Goal: Task Accomplishment & Management: Manage account settings

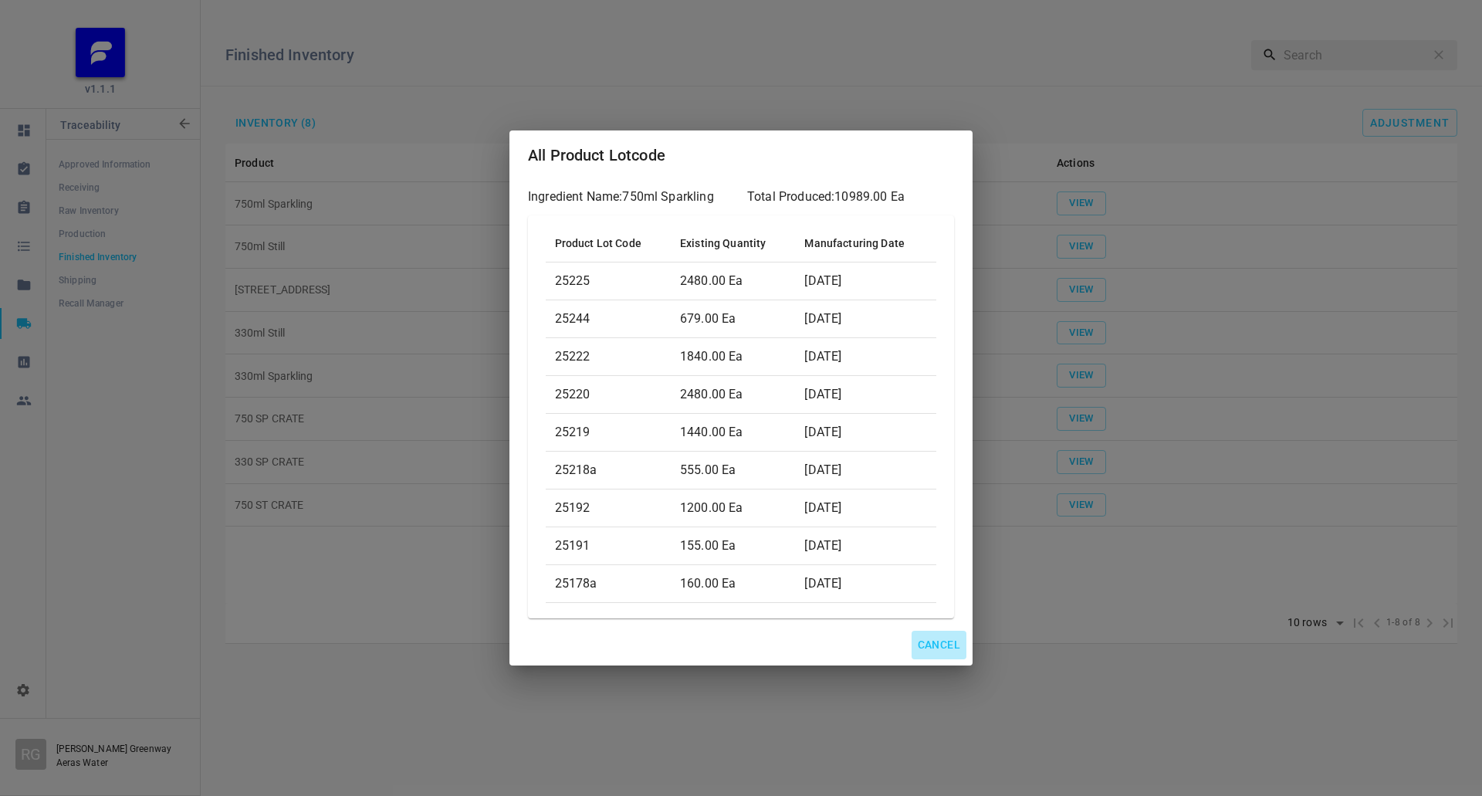
click at [943, 650] on span "Cancel" at bounding box center [939, 644] width 42 height 19
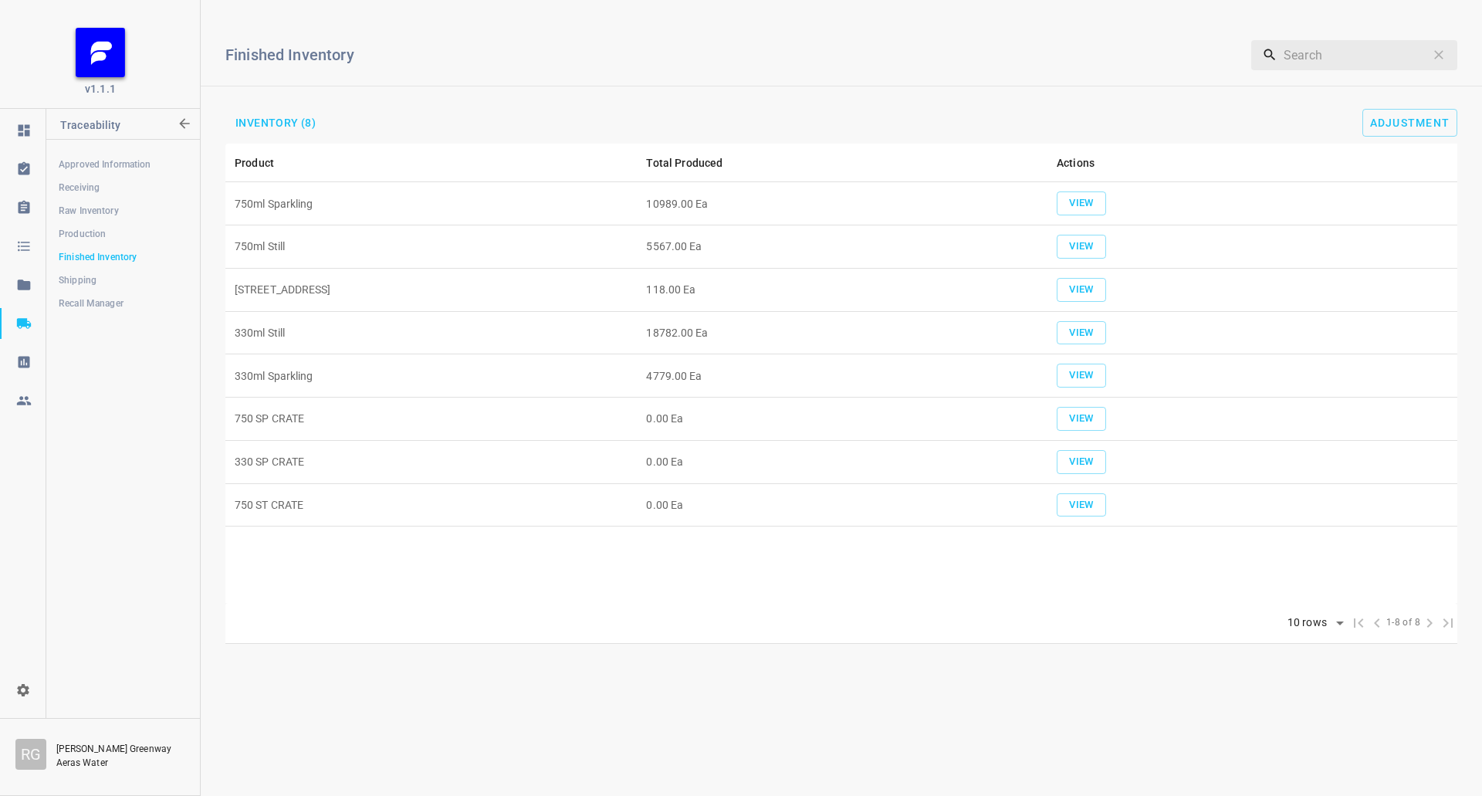
click at [150, 268] on link "Shipping" at bounding box center [122, 280] width 153 height 31
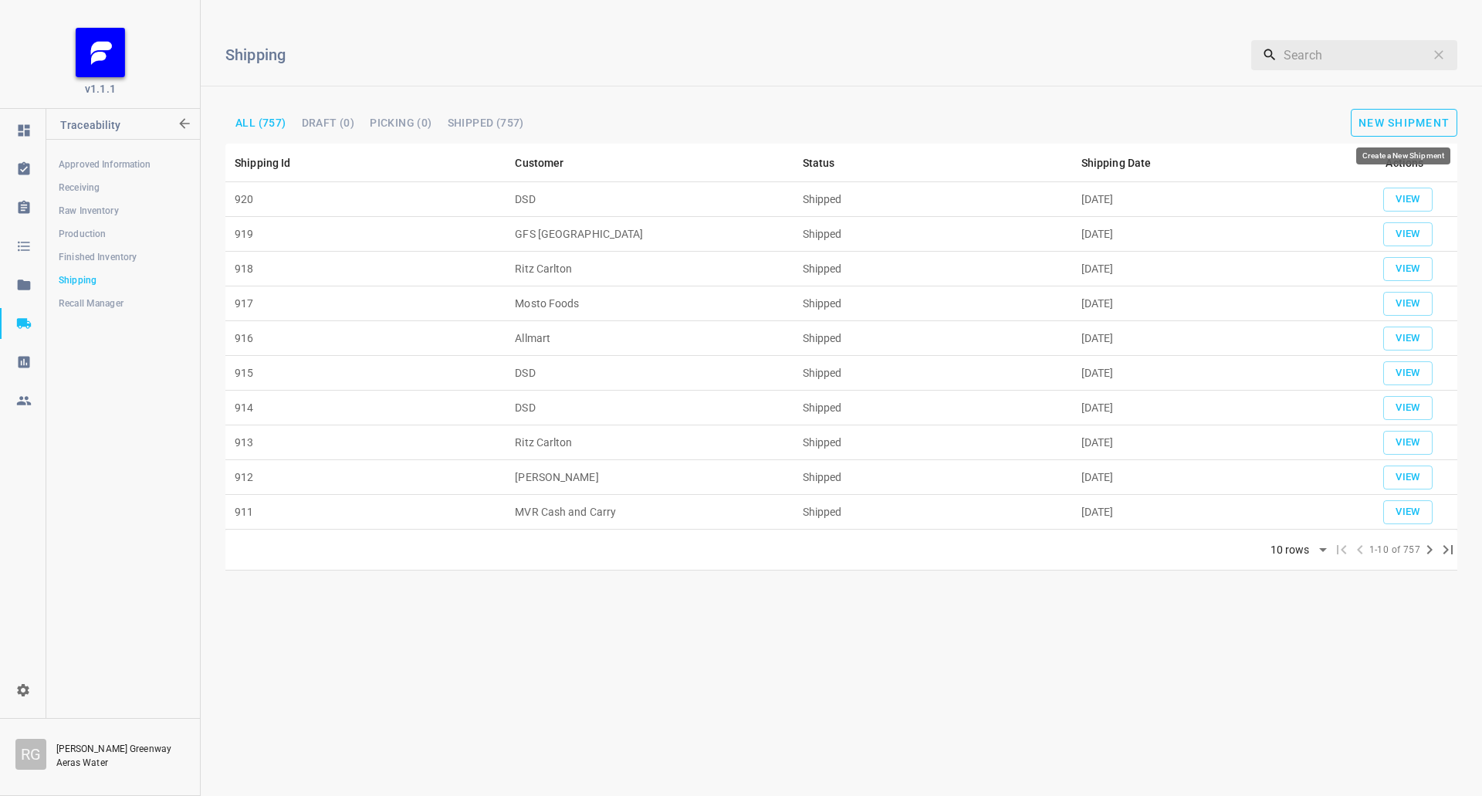
click at [1428, 122] on span "New Shipment" at bounding box center [1403, 123] width 91 height 12
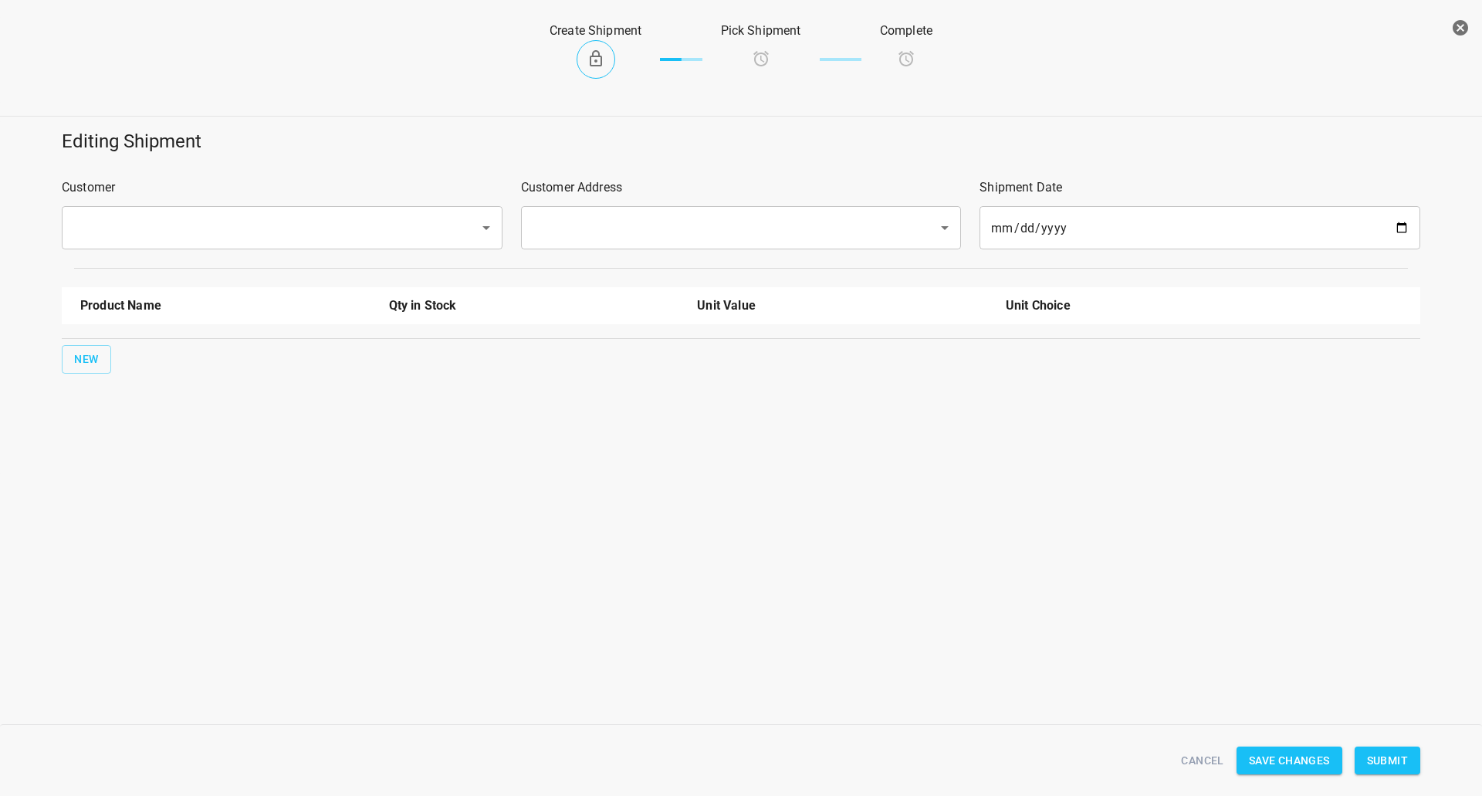
click at [257, 239] on input "text" at bounding box center [261, 227] width 384 height 29
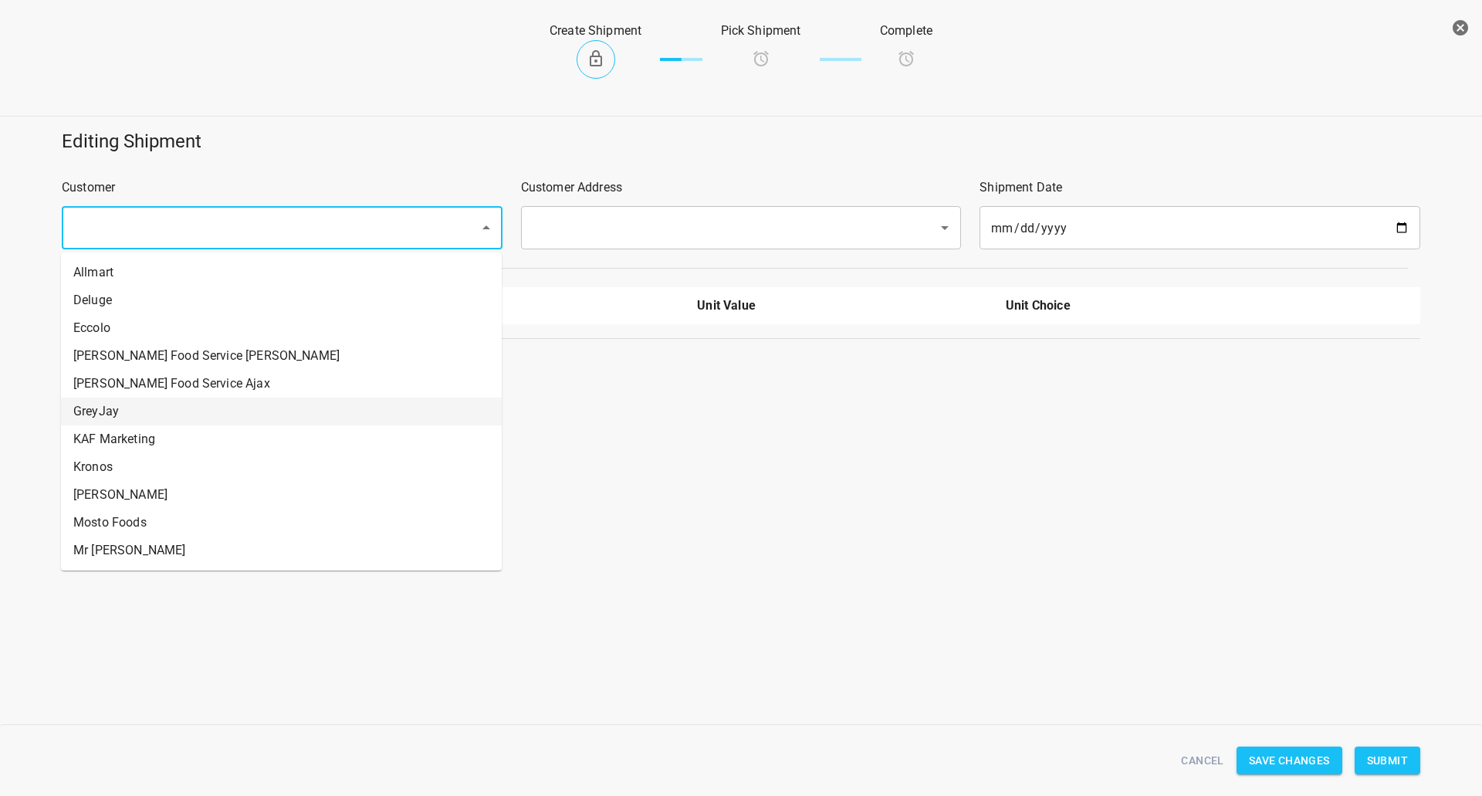
drag, startPoint x: 124, startPoint y: 412, endPoint x: 212, endPoint y: 390, distance: 90.8
click at [124, 414] on li "GreyJay" at bounding box center [281, 412] width 441 height 28
type input "GreyJay"
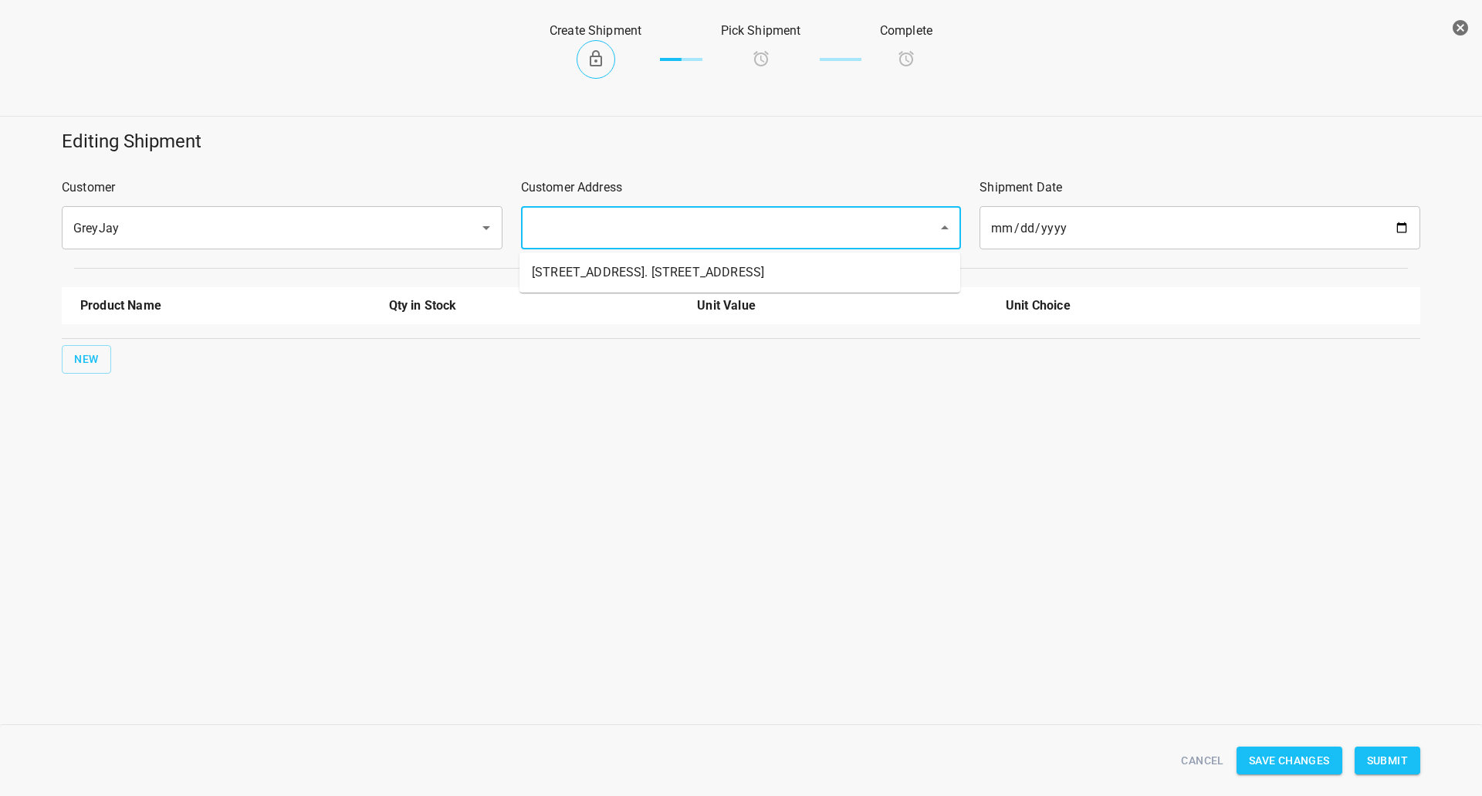
click at [570, 237] on input "text" at bounding box center [720, 227] width 384 height 29
click at [560, 280] on li "[STREET_ADDRESS]. [STREET_ADDRESS]" at bounding box center [739, 273] width 441 height 28
type input "[STREET_ADDRESS]. [STREET_ADDRESS]"
click at [53, 364] on div "Editing Shipment Customer GreyJay ​ Customer Address [STREET_ADDRESS]. [GEOGRAP…" at bounding box center [741, 251] width 1501 height 263
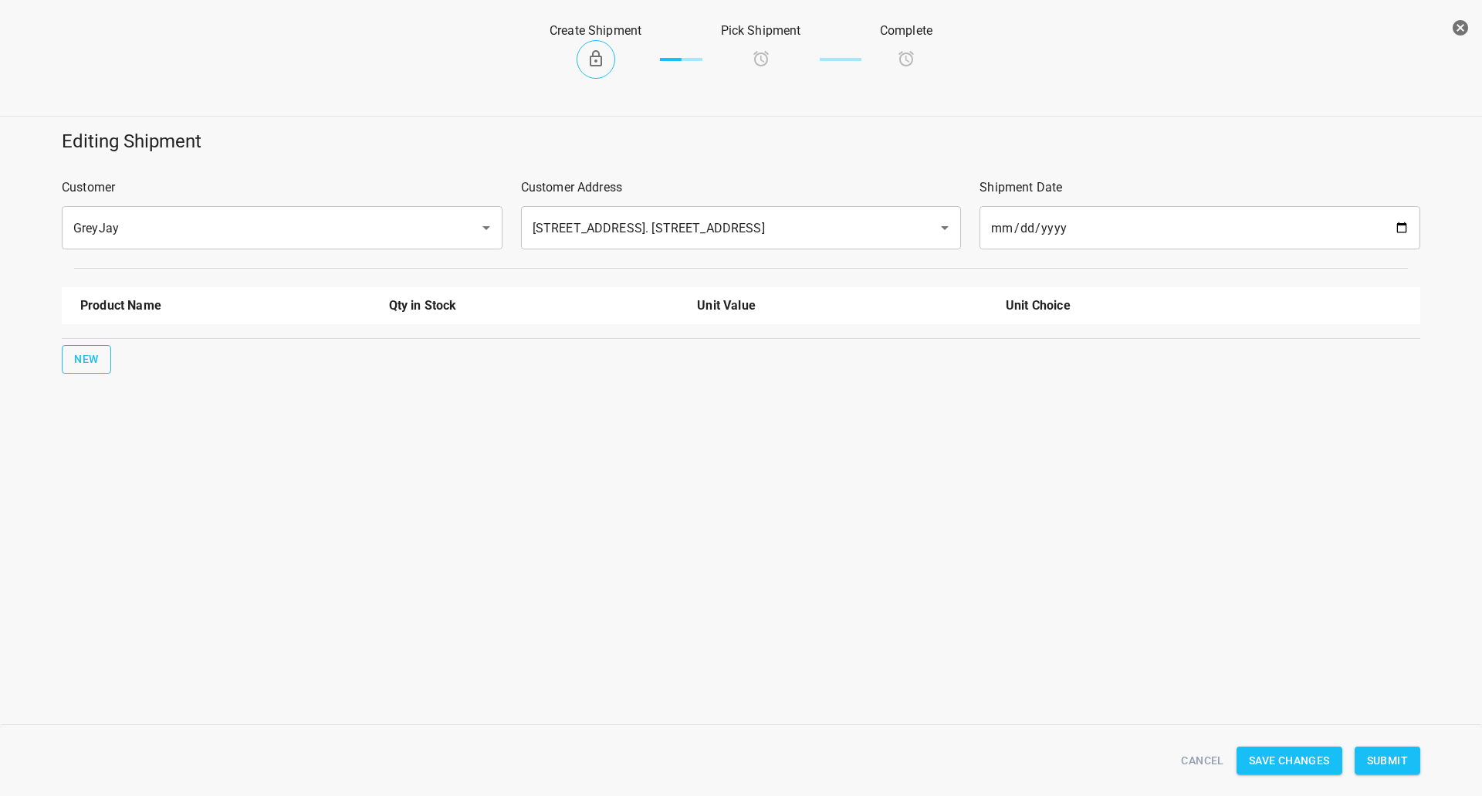
click at [93, 354] on span "New" at bounding box center [86, 359] width 25 height 19
click at [103, 353] on input "text" at bounding box center [203, 349] width 247 height 24
click at [199, 417] on li "750ml Still" at bounding box center [225, 413] width 290 height 28
type input "750ml Still"
click at [770, 342] on input "0" at bounding box center [842, 349] width 290 height 25
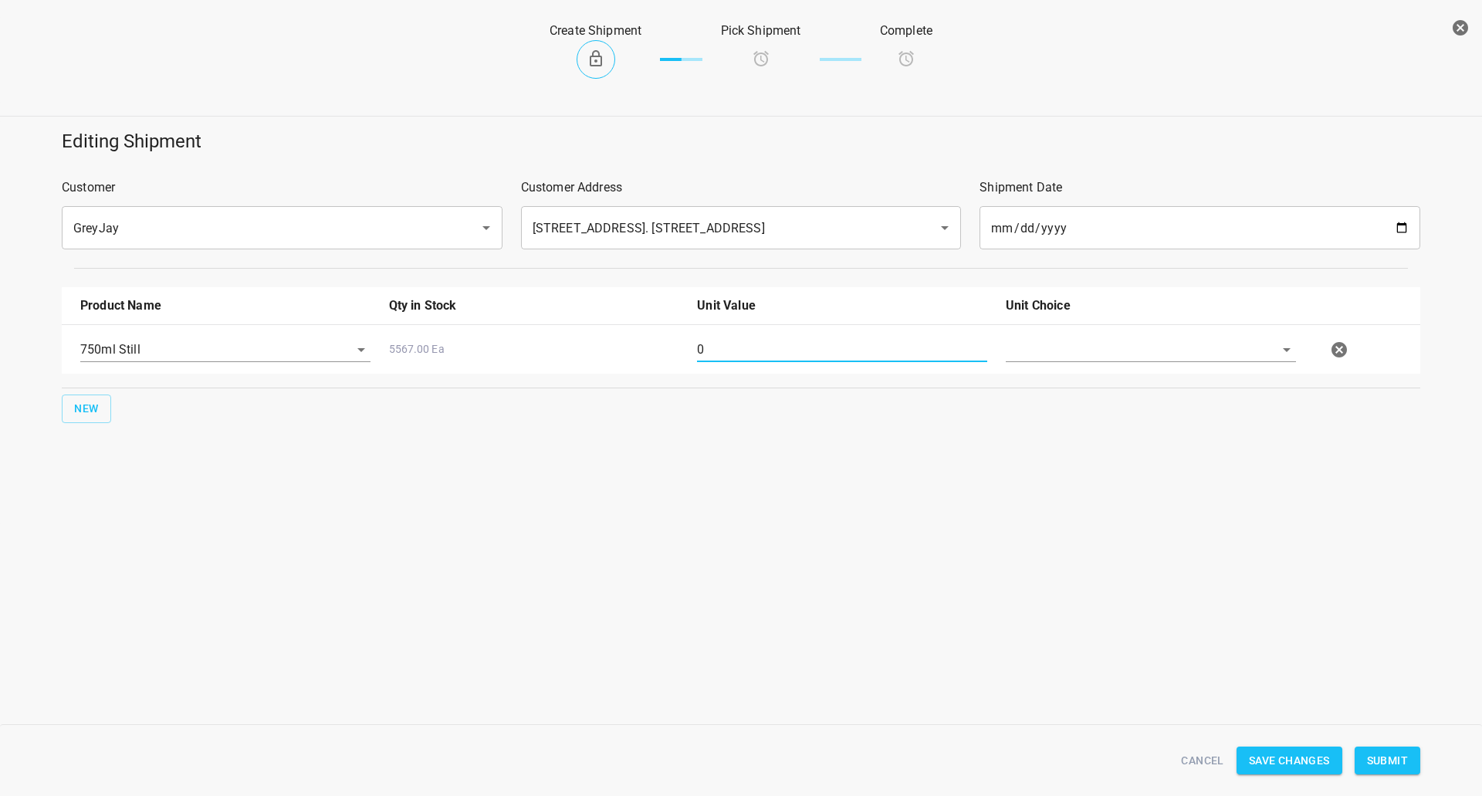
click at [770, 342] on input "0" at bounding box center [842, 349] width 290 height 25
type input "48"
click at [1101, 351] on input "text" at bounding box center [1129, 349] width 247 height 24
click at [1098, 386] on li "[PERSON_NAME]" at bounding box center [1151, 385] width 290 height 28
type input "[PERSON_NAME]"
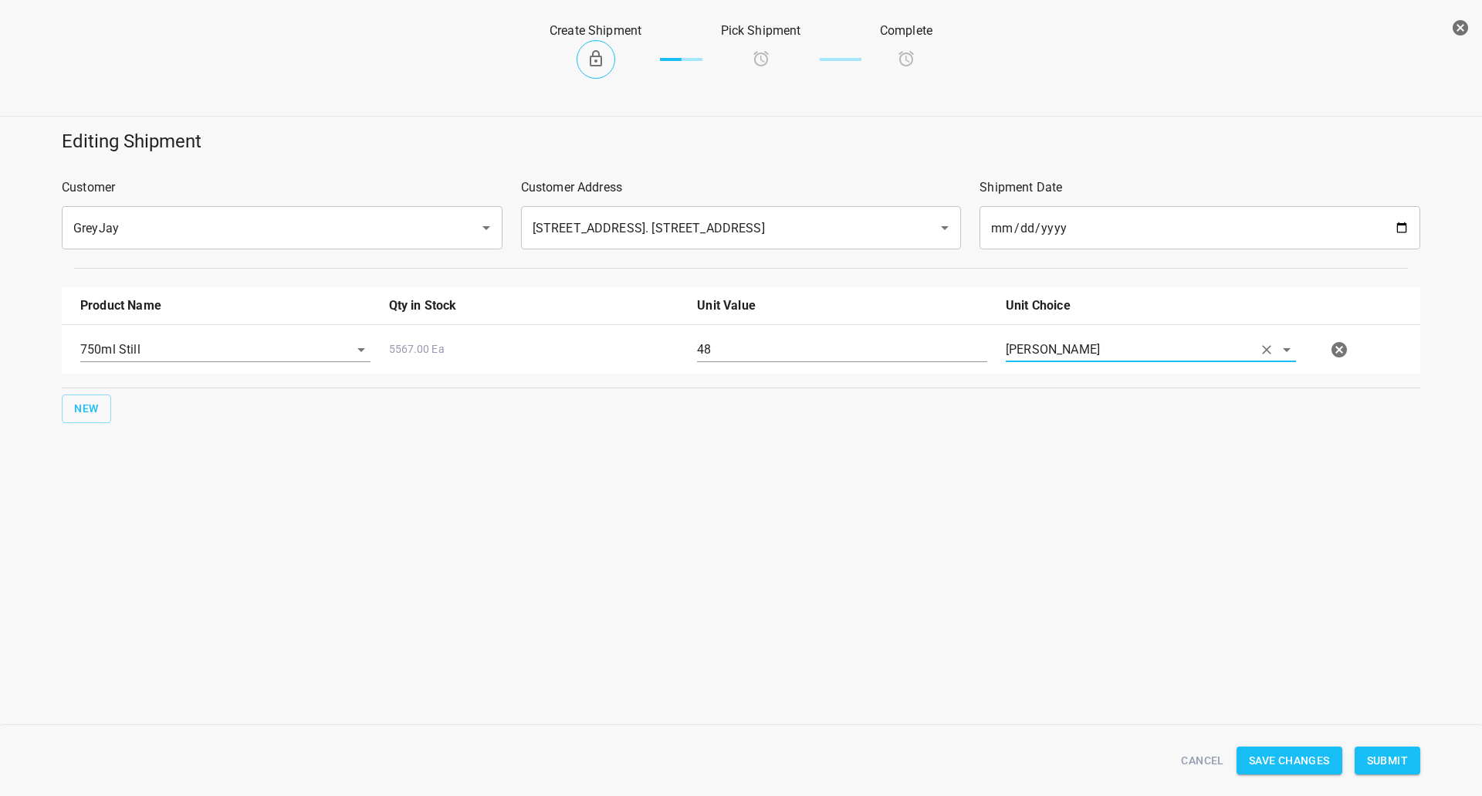
click at [1385, 762] on span "Submit" at bounding box center [1387, 760] width 41 height 19
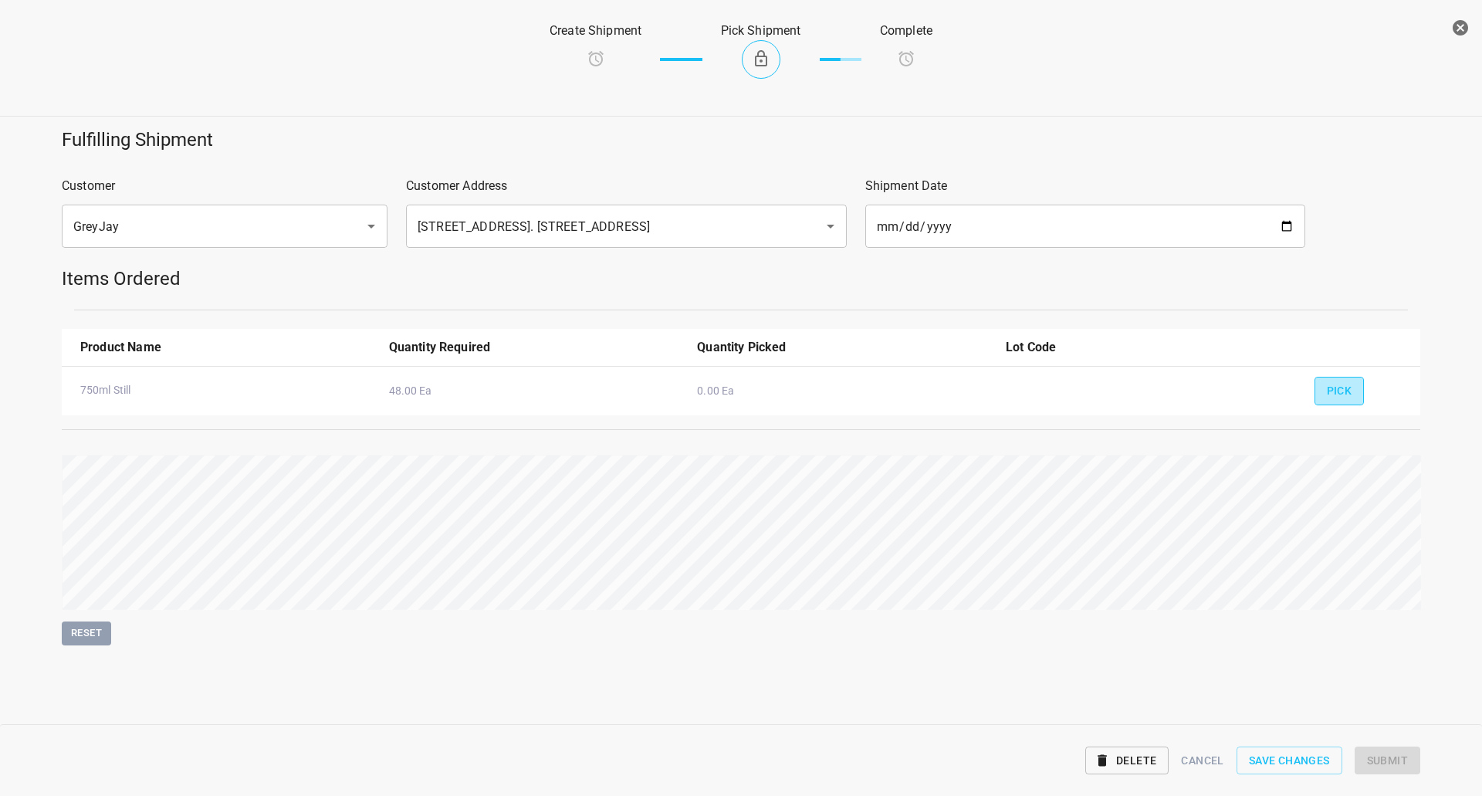
click at [1321, 396] on button "Pick" at bounding box center [1339, 391] width 50 height 29
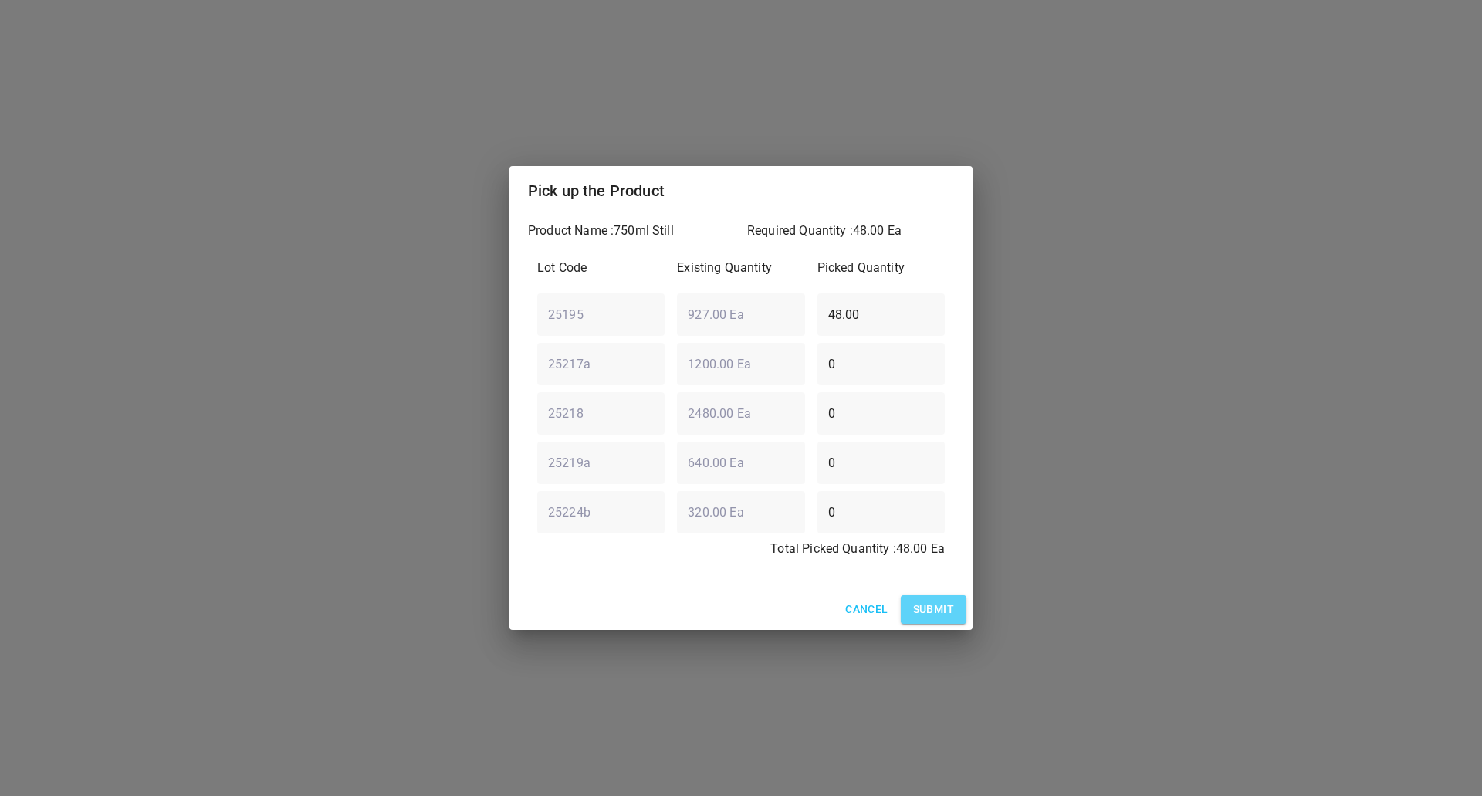
drag, startPoint x: 919, startPoint y: 611, endPoint x: 968, endPoint y: 612, distance: 48.6
click at [923, 611] on span "Submit" at bounding box center [933, 609] width 41 height 19
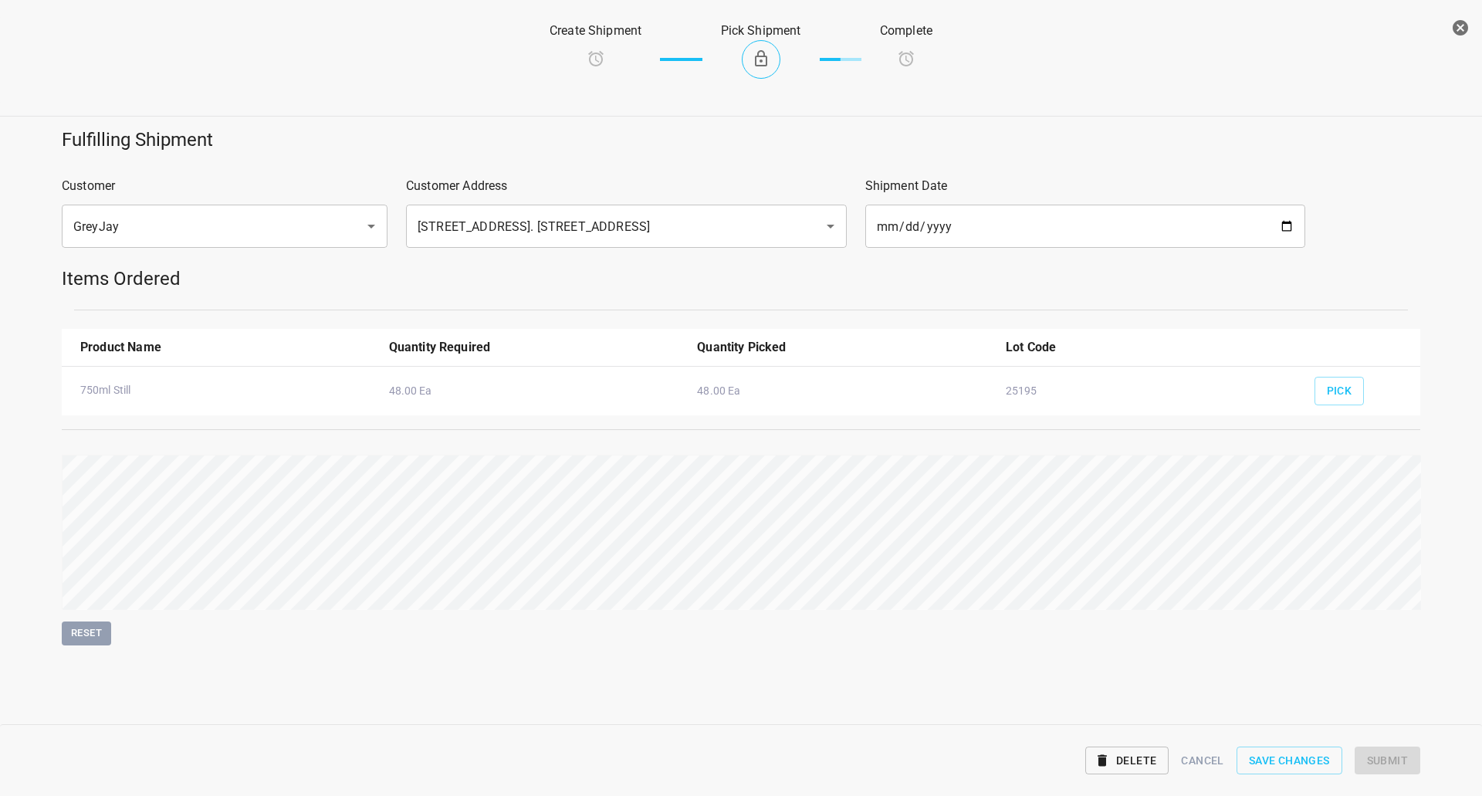
click at [1320, 545] on div "Reset" at bounding box center [741, 550] width 1358 height 191
click at [1393, 758] on span "Submit" at bounding box center [1387, 760] width 41 height 19
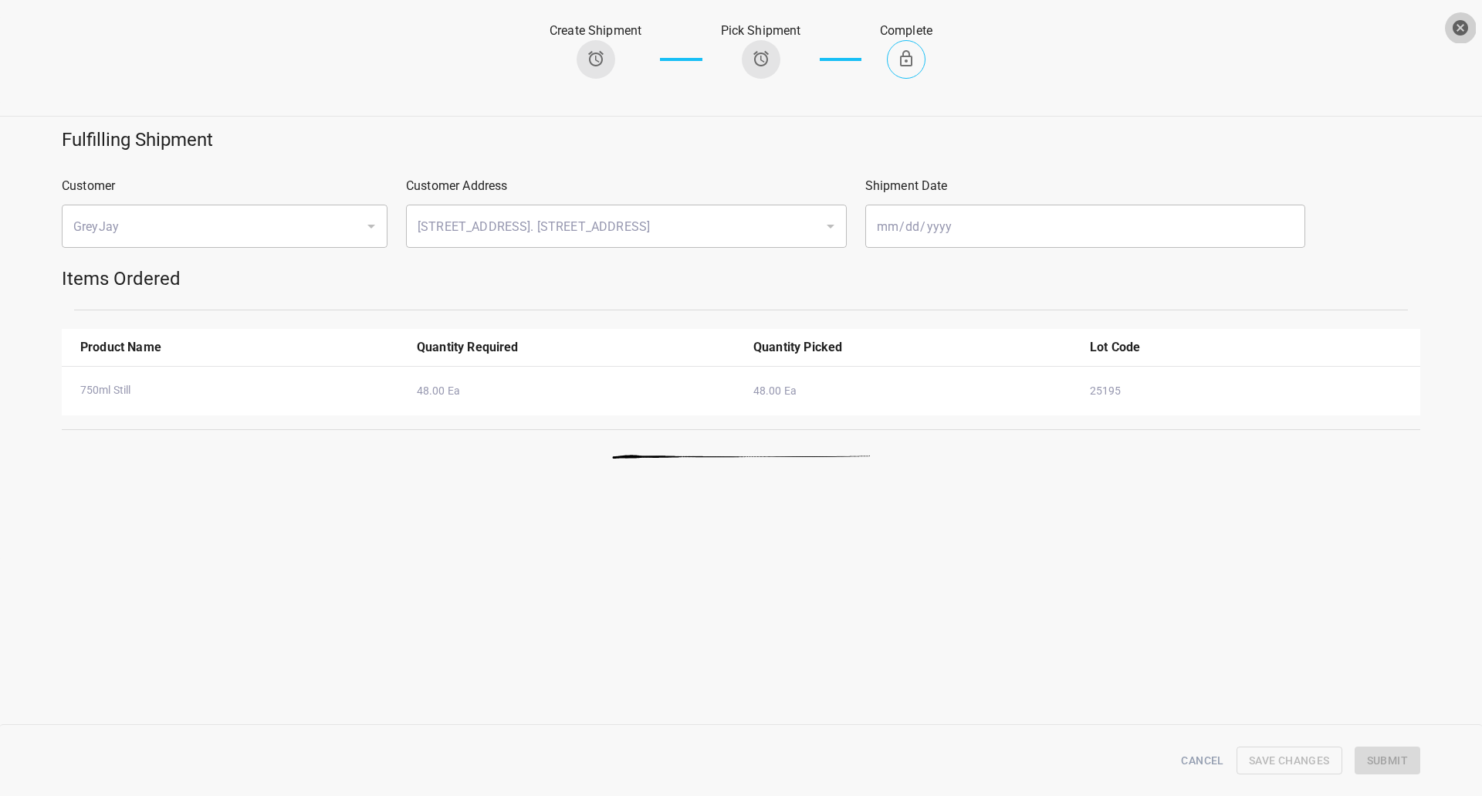
click at [1461, 38] on button "button" at bounding box center [1460, 27] width 31 height 31
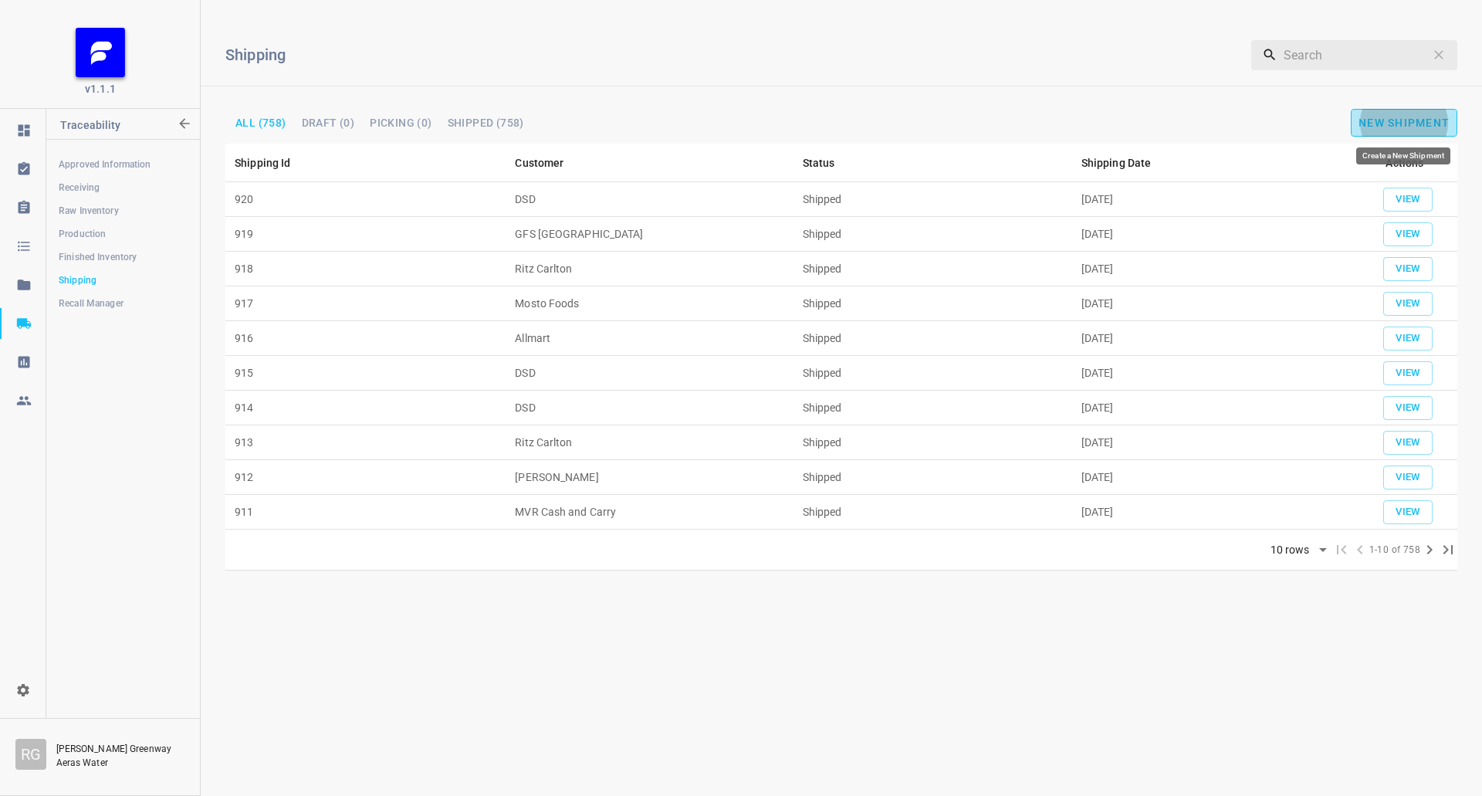
click at [1432, 118] on span "New Shipment" at bounding box center [1403, 123] width 91 height 12
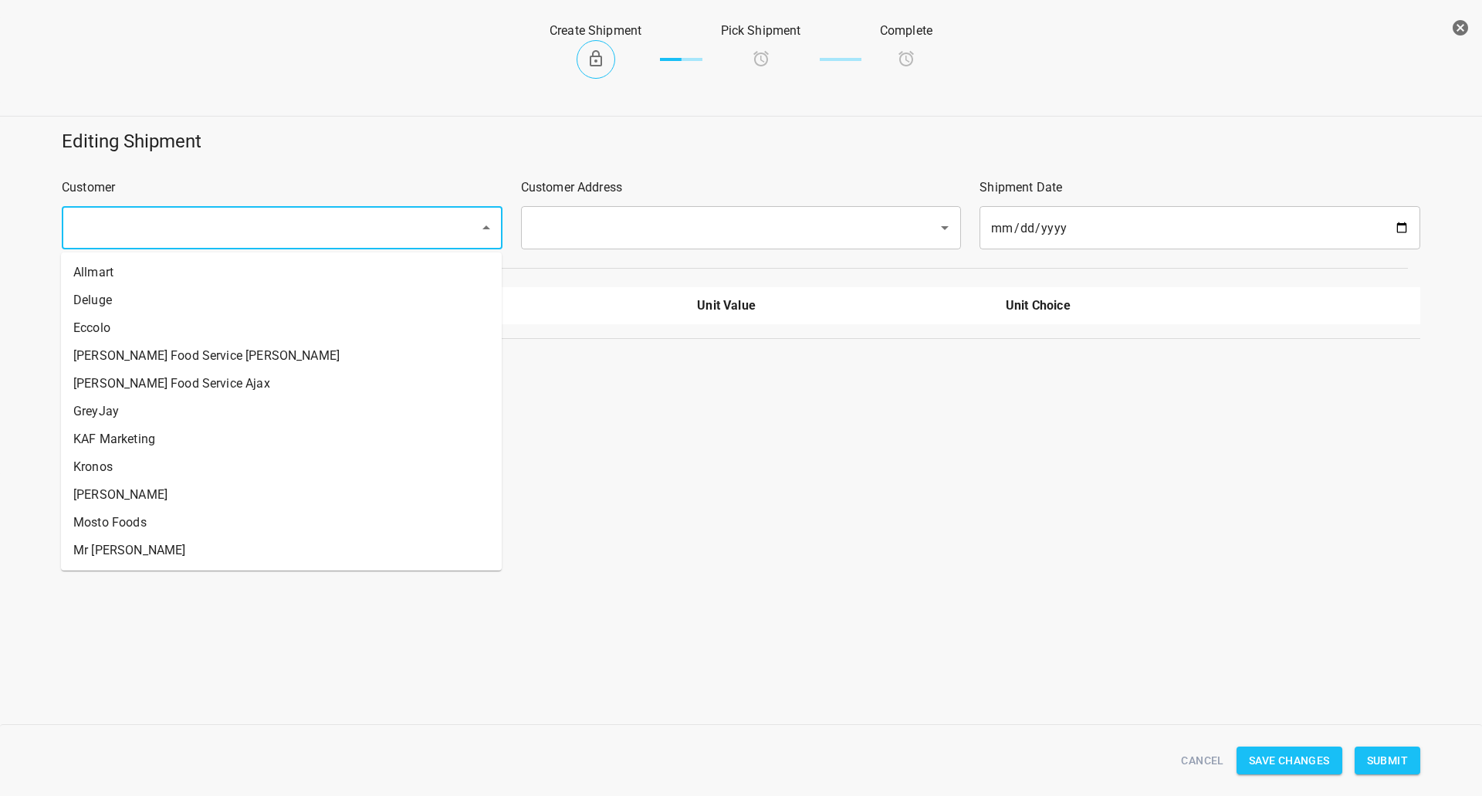
click at [384, 236] on input "text" at bounding box center [261, 227] width 384 height 29
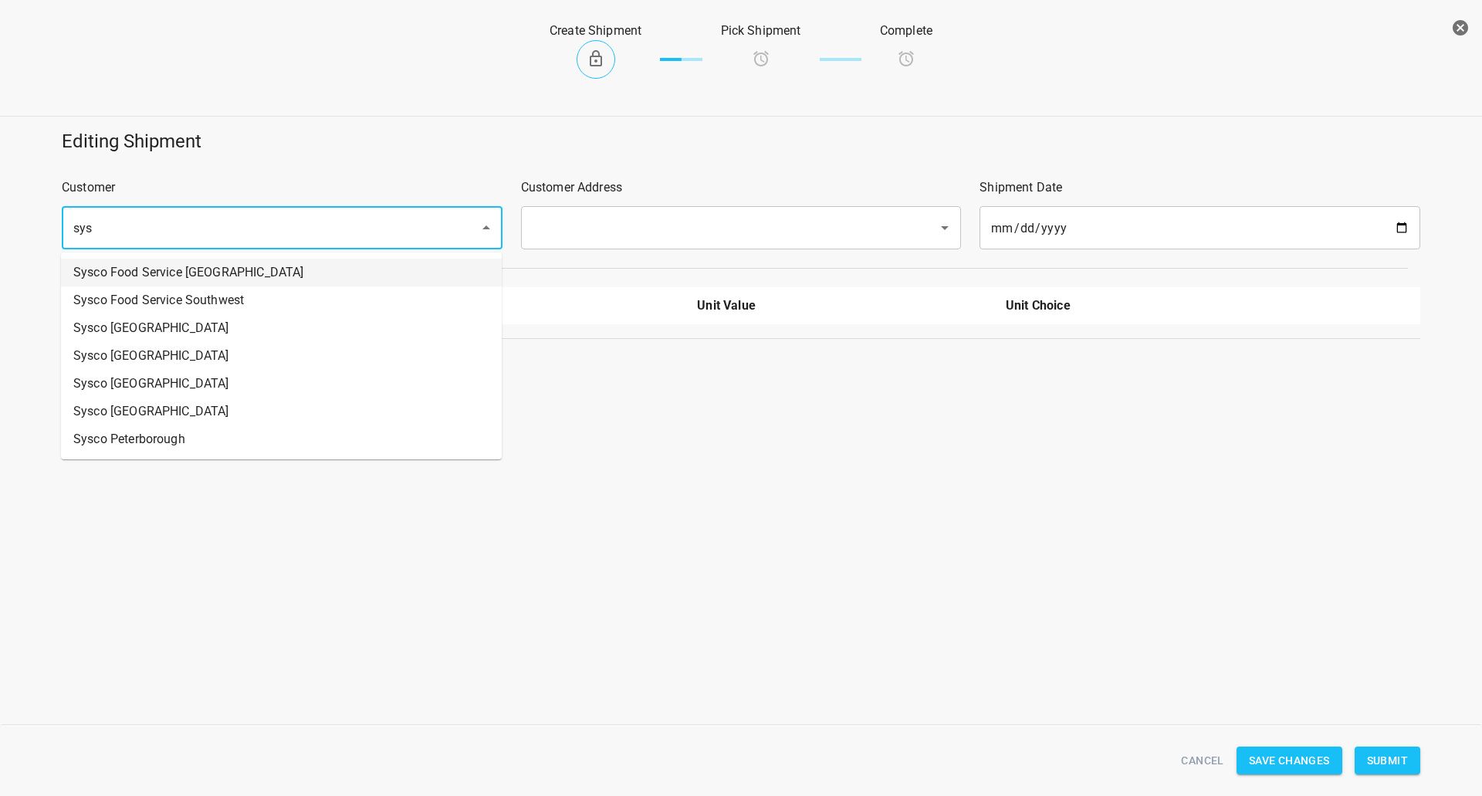
click at [327, 268] on li "Sysco Food Service [GEOGRAPHIC_DATA]" at bounding box center [281, 273] width 441 height 28
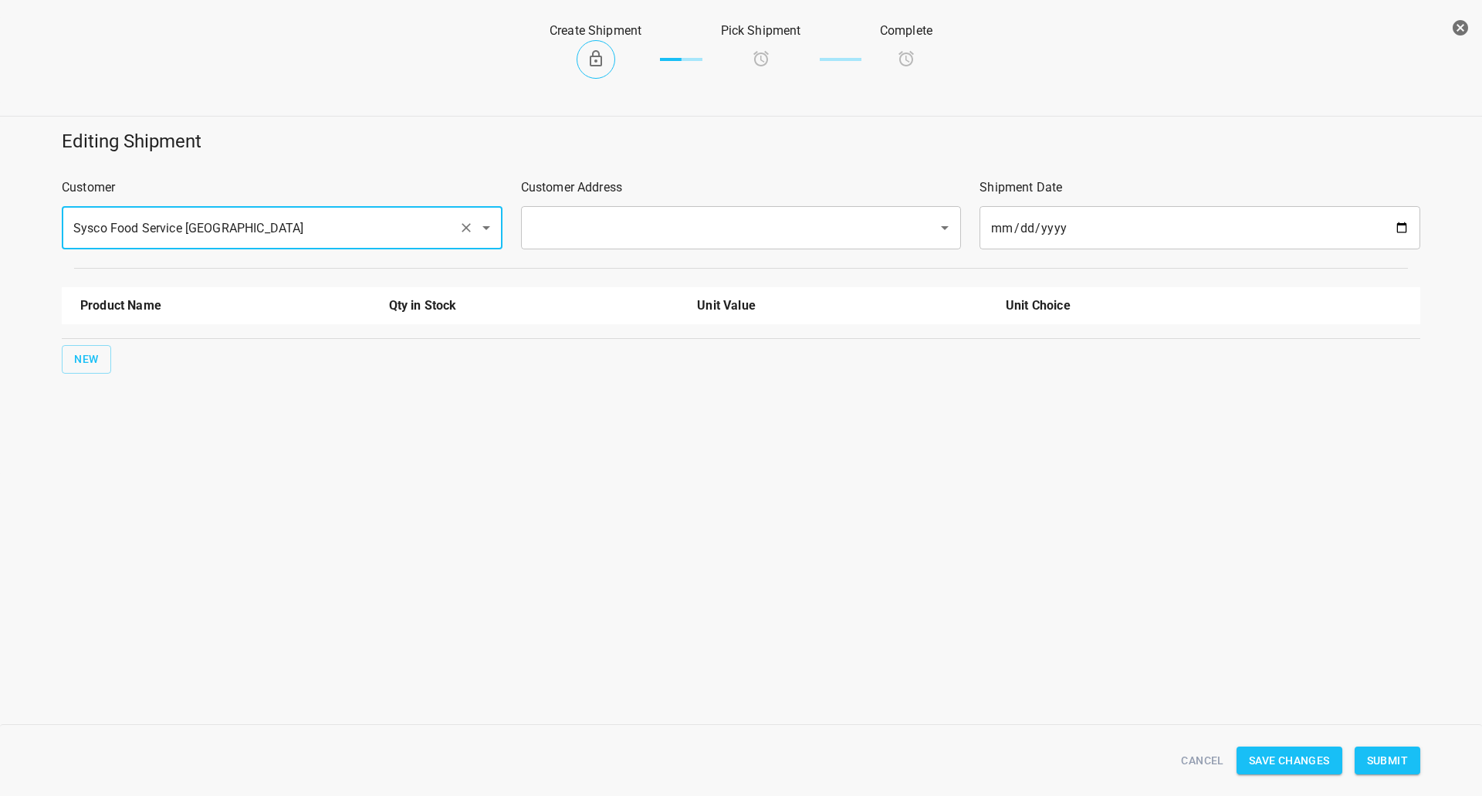
type input "Sysco Food Service [GEOGRAPHIC_DATA]"
click at [582, 226] on input "text" at bounding box center [720, 227] width 384 height 29
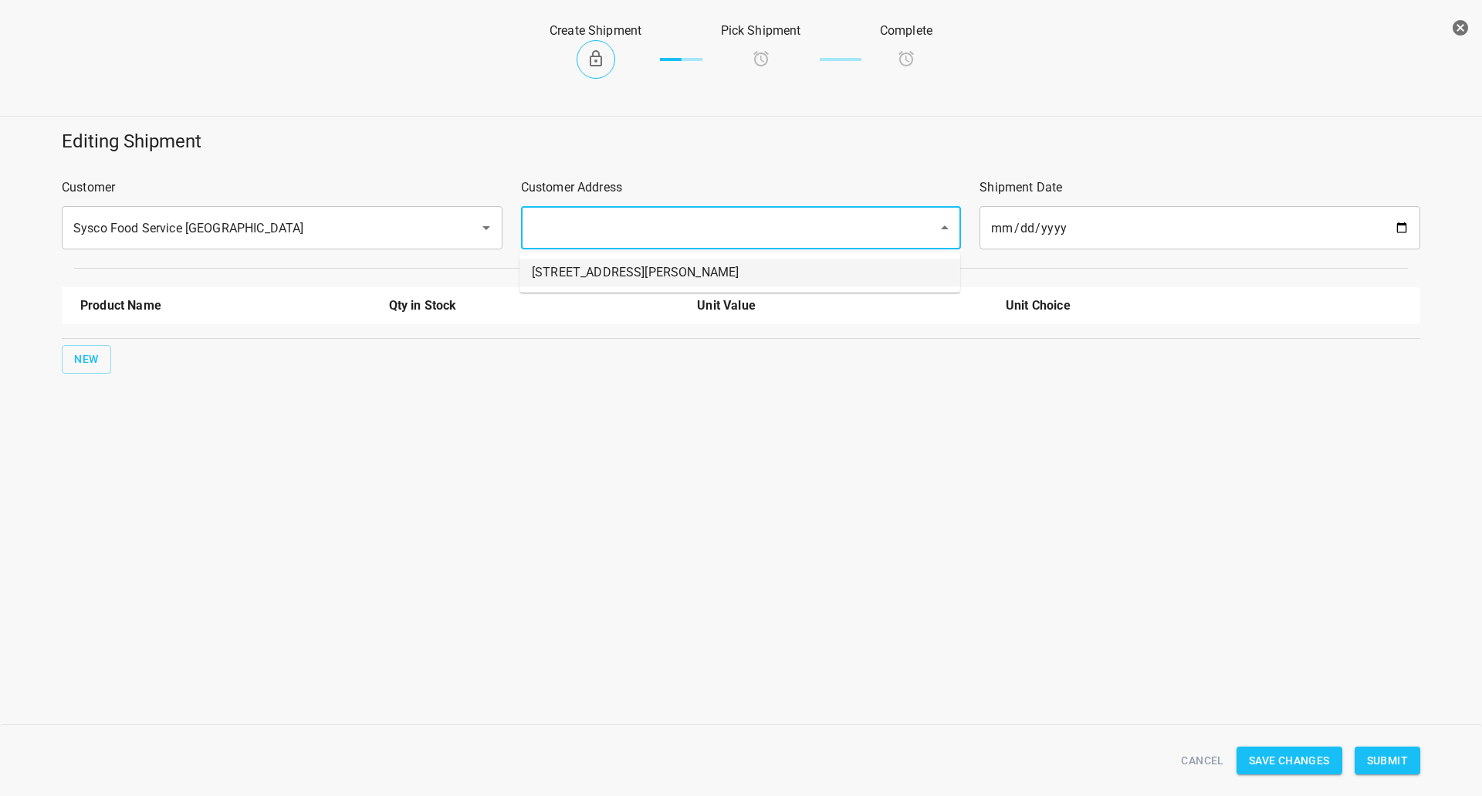
click at [580, 265] on li "[STREET_ADDRESS][PERSON_NAME]" at bounding box center [739, 273] width 441 height 28
type input "[STREET_ADDRESS][PERSON_NAME]"
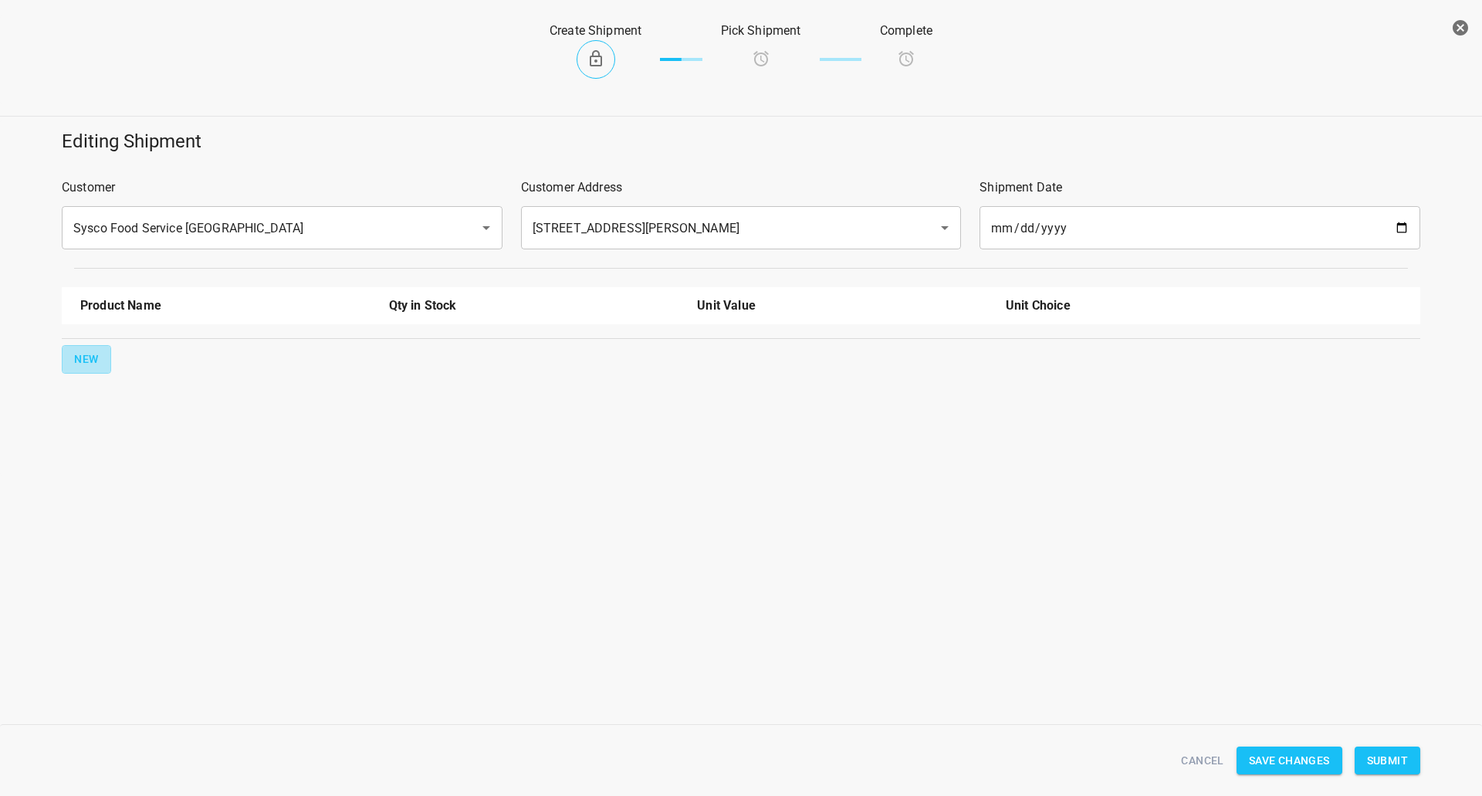
drag, startPoint x: 110, startPoint y: 353, endPoint x: 130, endPoint y: 349, distance: 20.4
click at [112, 353] on div "New" at bounding box center [741, 359] width 1365 height 35
click at [137, 347] on div "New" at bounding box center [741, 359] width 1365 height 35
click at [70, 371] on button "New" at bounding box center [86, 359] width 49 height 29
click at [120, 350] on input "text" at bounding box center [203, 349] width 247 height 24
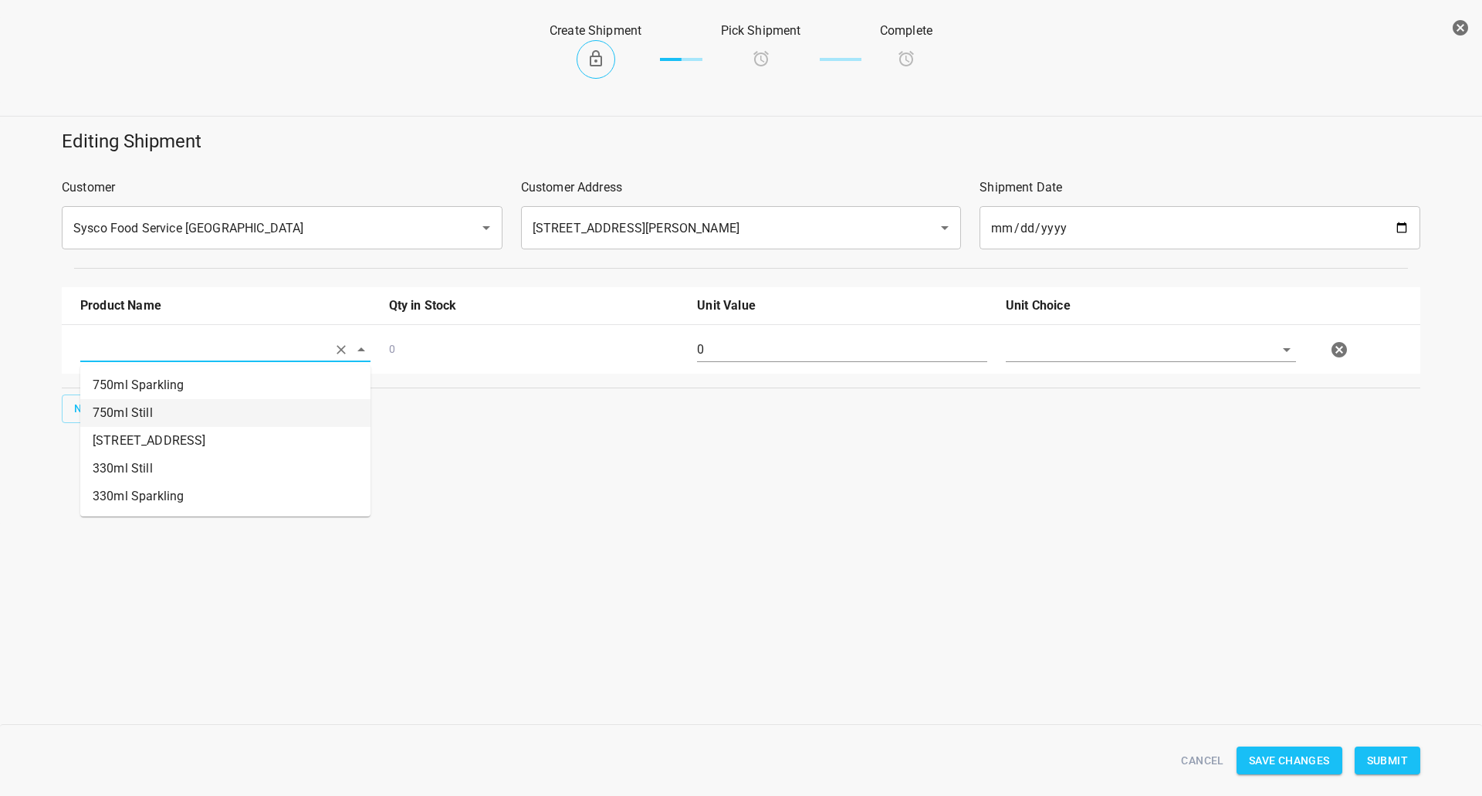
click at [130, 406] on li "750ml Still" at bounding box center [225, 413] width 290 height 28
type input "750ml Still"
click at [80, 398] on button "New" at bounding box center [86, 408] width 49 height 29
click at [84, 361] on input "text" at bounding box center [203, 349] width 247 height 24
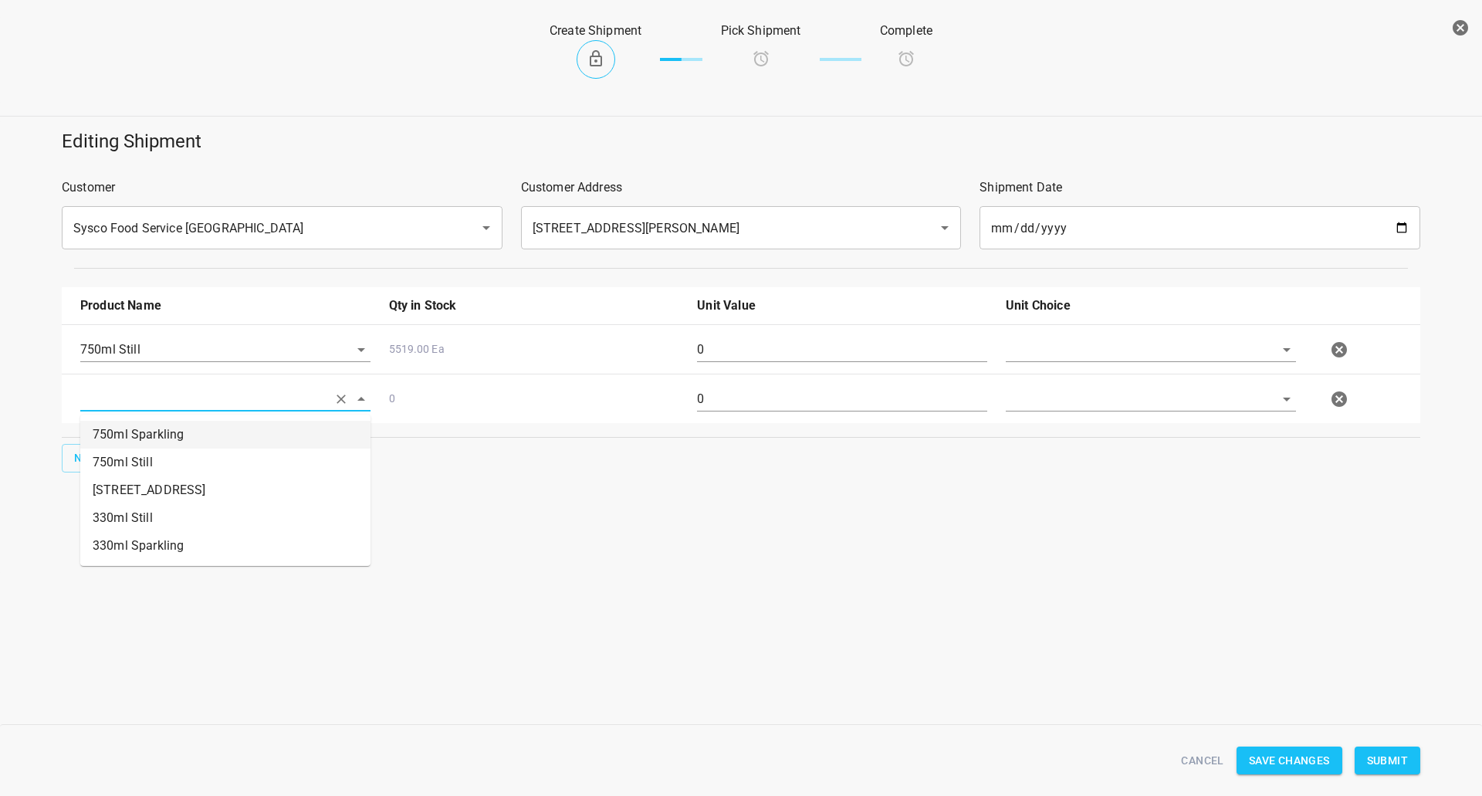
click at [144, 426] on li "750ml Sparkling" at bounding box center [225, 435] width 290 height 28
type input "750ml Sparkling"
click at [718, 350] on input "0" at bounding box center [842, 349] width 290 height 25
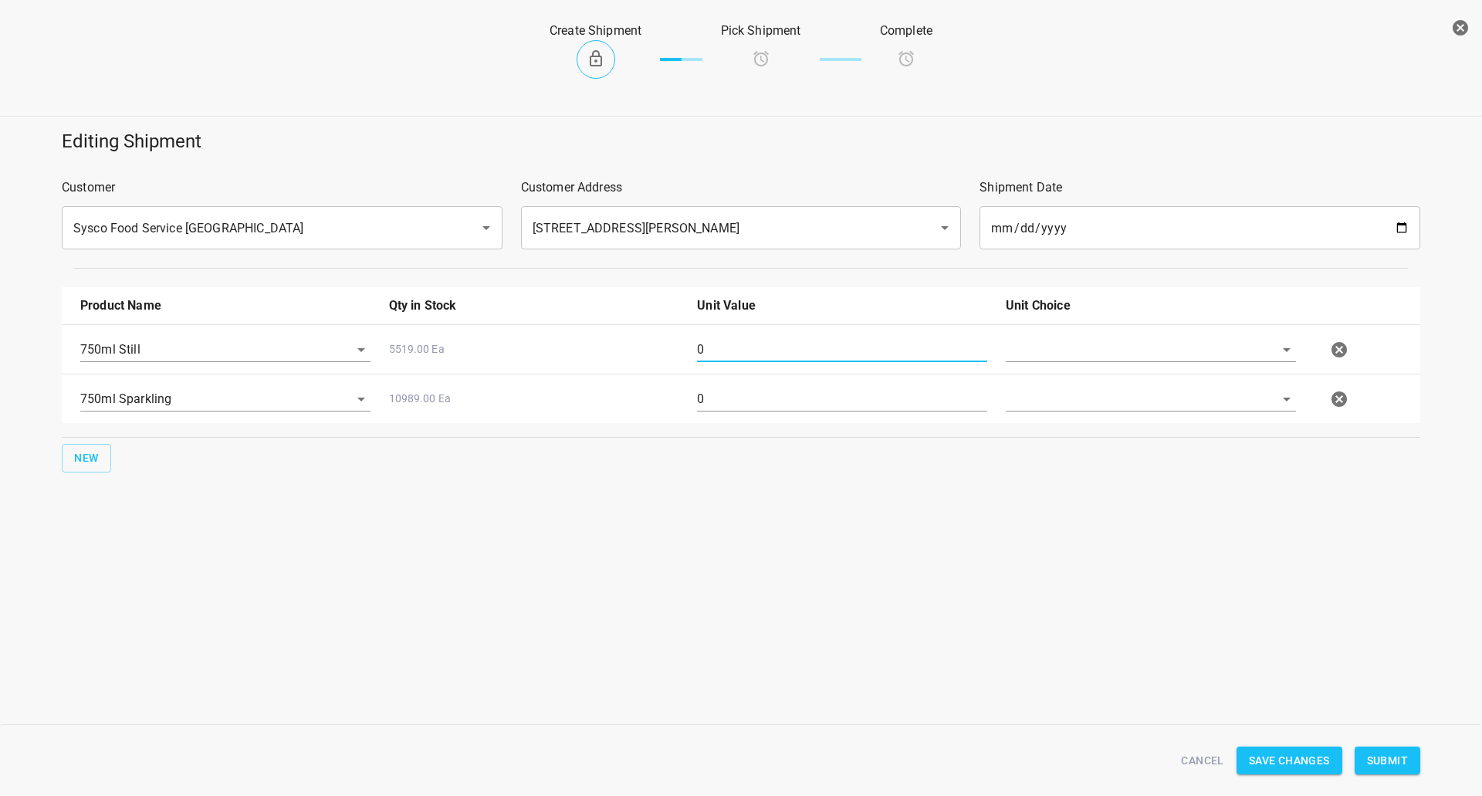
click at [718, 350] on input "0" at bounding box center [842, 349] width 290 height 25
type input "80"
click at [761, 387] on input "0" at bounding box center [842, 399] width 290 height 25
type input "160"
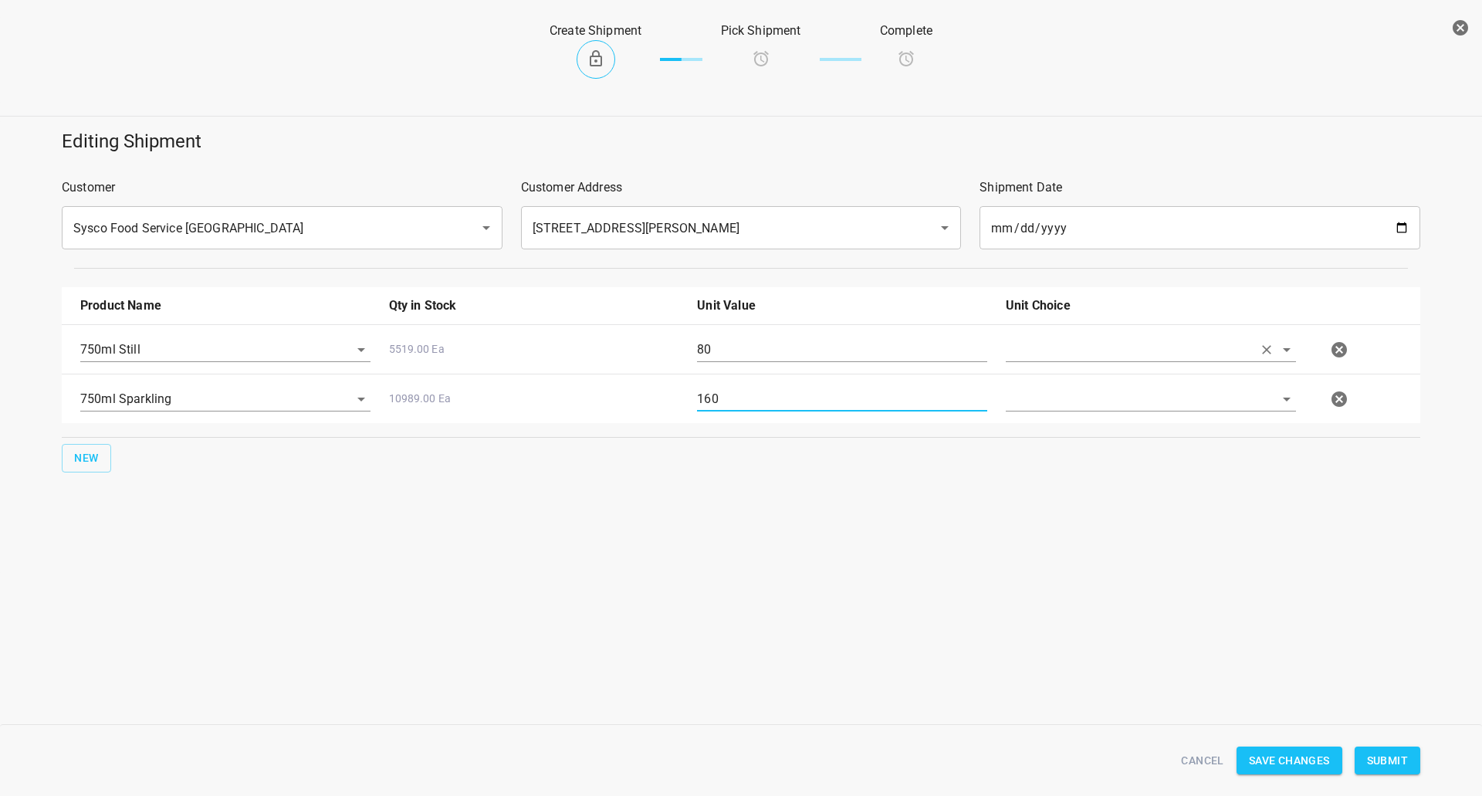
click at [1084, 359] on input "text" at bounding box center [1129, 349] width 247 height 24
click at [1071, 401] on ul "[PERSON_NAME]" at bounding box center [1151, 385] width 290 height 40
click at [1076, 375] on li "[PERSON_NAME]" at bounding box center [1151, 385] width 290 height 28
type input "[PERSON_NAME]"
click at [1066, 361] on input "text" at bounding box center [1129, 349] width 247 height 24
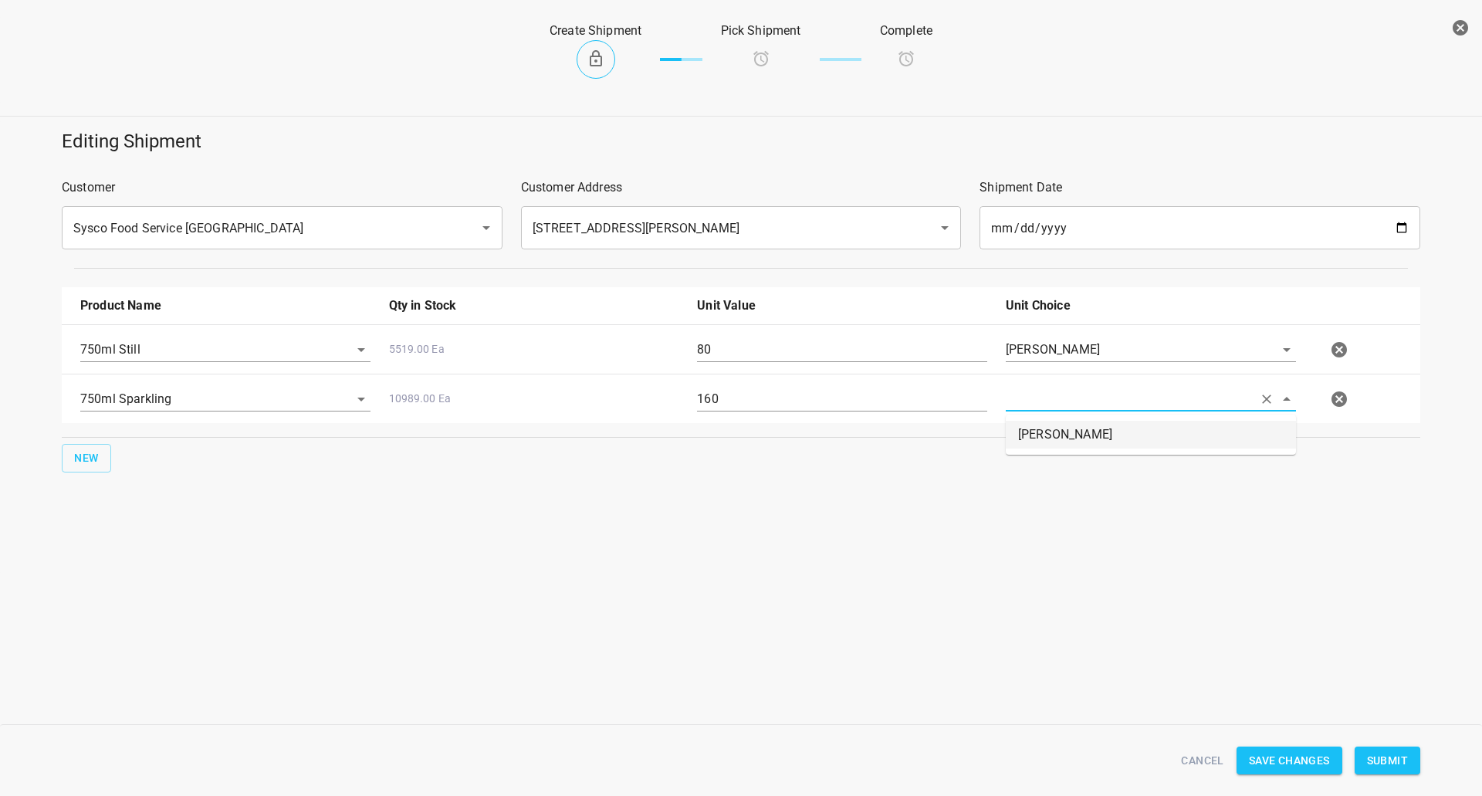
drag, startPoint x: 1061, startPoint y: 423, endPoint x: 1059, endPoint y: 431, distance: 8.1
click at [1061, 424] on li "[PERSON_NAME]" at bounding box center [1151, 435] width 290 height 28
type input "[PERSON_NAME]"
click at [1382, 773] on button "Submit" at bounding box center [1388, 760] width 66 height 29
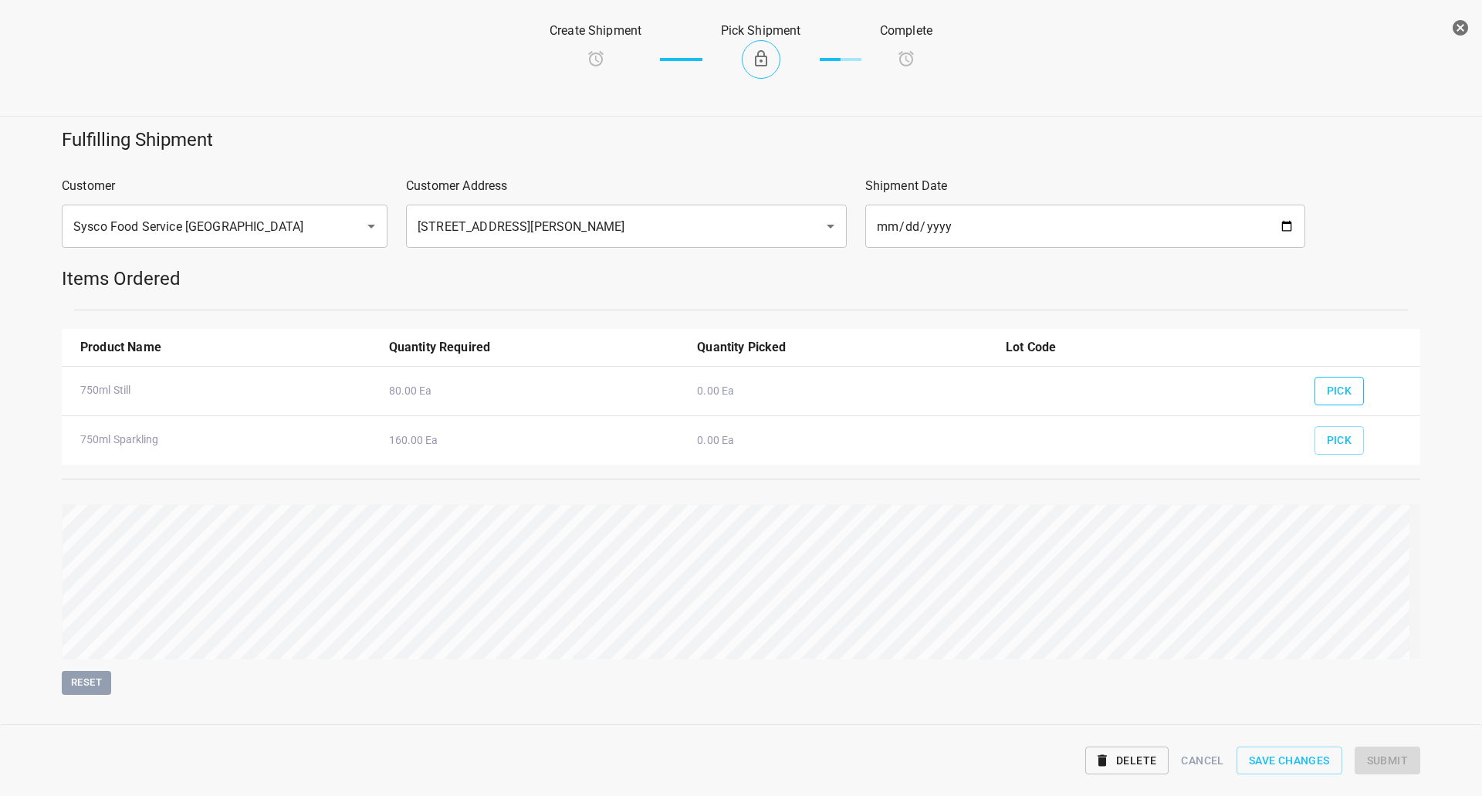
click at [1327, 396] on span "Pick" at bounding box center [1339, 390] width 25 height 19
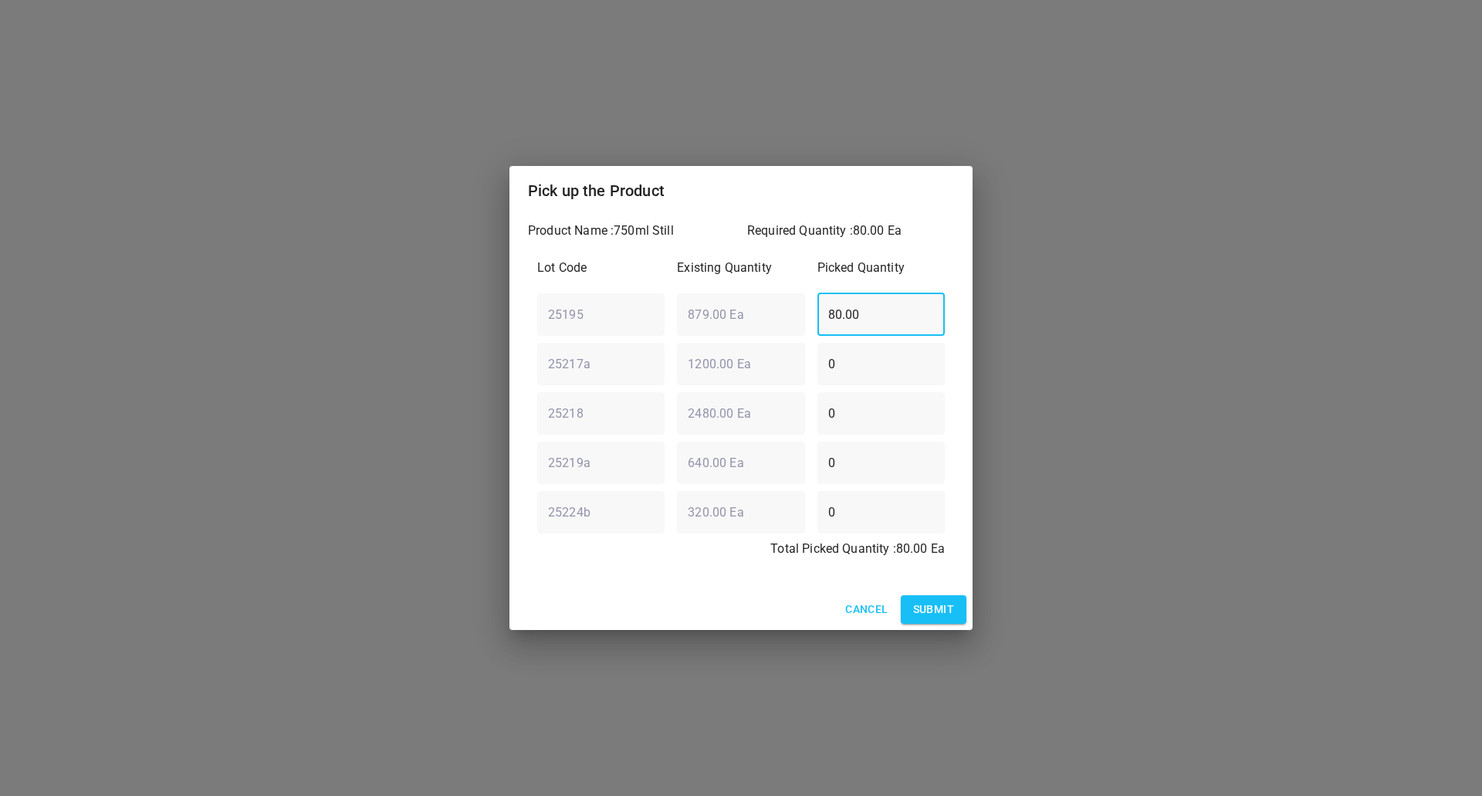
drag, startPoint x: 918, startPoint y: 312, endPoint x: 496, endPoint y: 331, distance: 421.9
click at [498, 331] on div "Pick up the Product Product Name : 750ml Still Required Quantity : 80.00 Ea Lot…" at bounding box center [741, 398] width 1482 height 796
type input "0"
drag, startPoint x: 856, startPoint y: 349, endPoint x: 417, endPoint y: 432, distance: 447.0
click at [417, 432] on div "Pick up the Product Product Name : 750ml Still Required Quantity : 80.00 Ea Lot…" at bounding box center [741, 398] width 1482 height 796
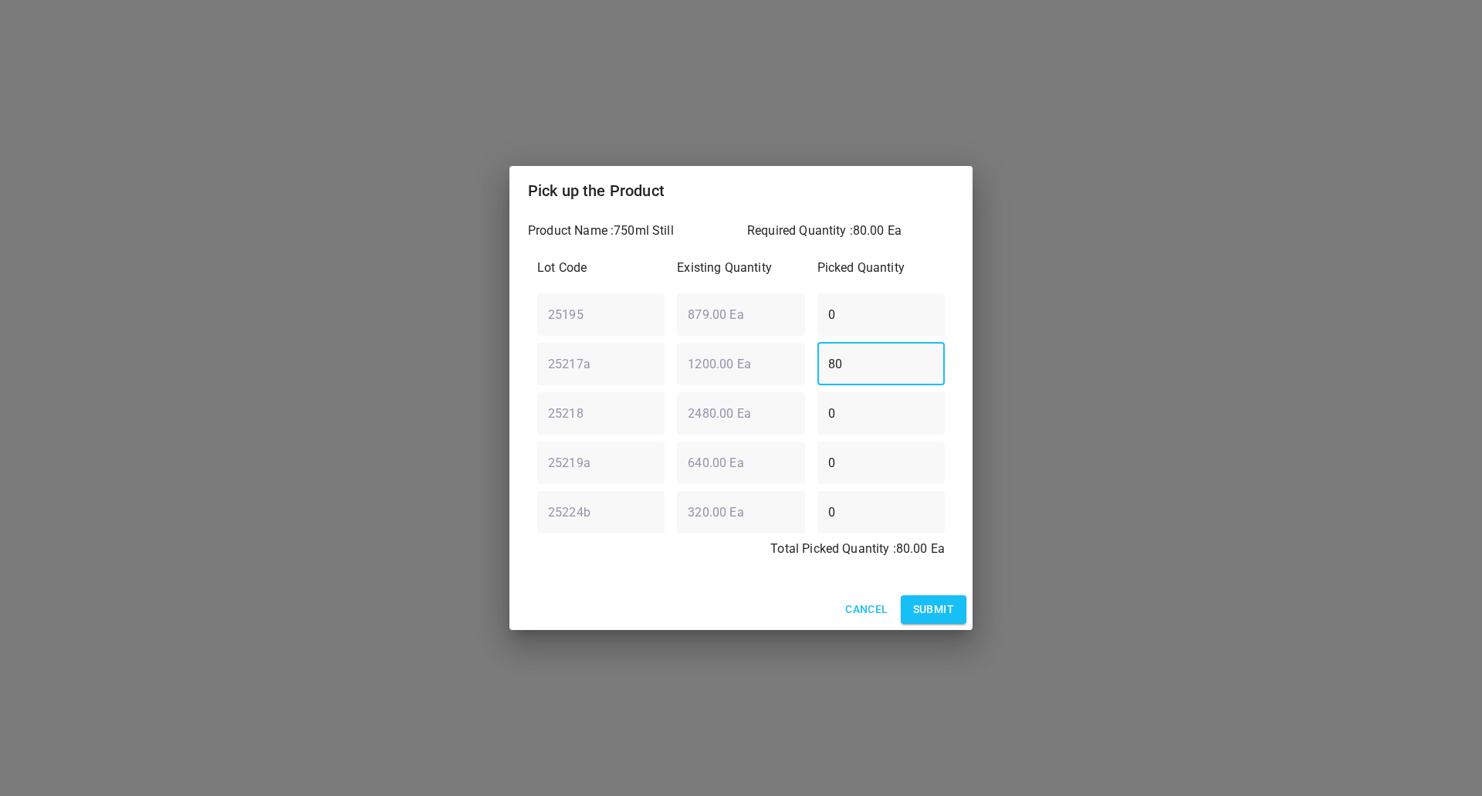
type input "80"
click at [956, 604] on button "Submit" at bounding box center [934, 609] width 66 height 29
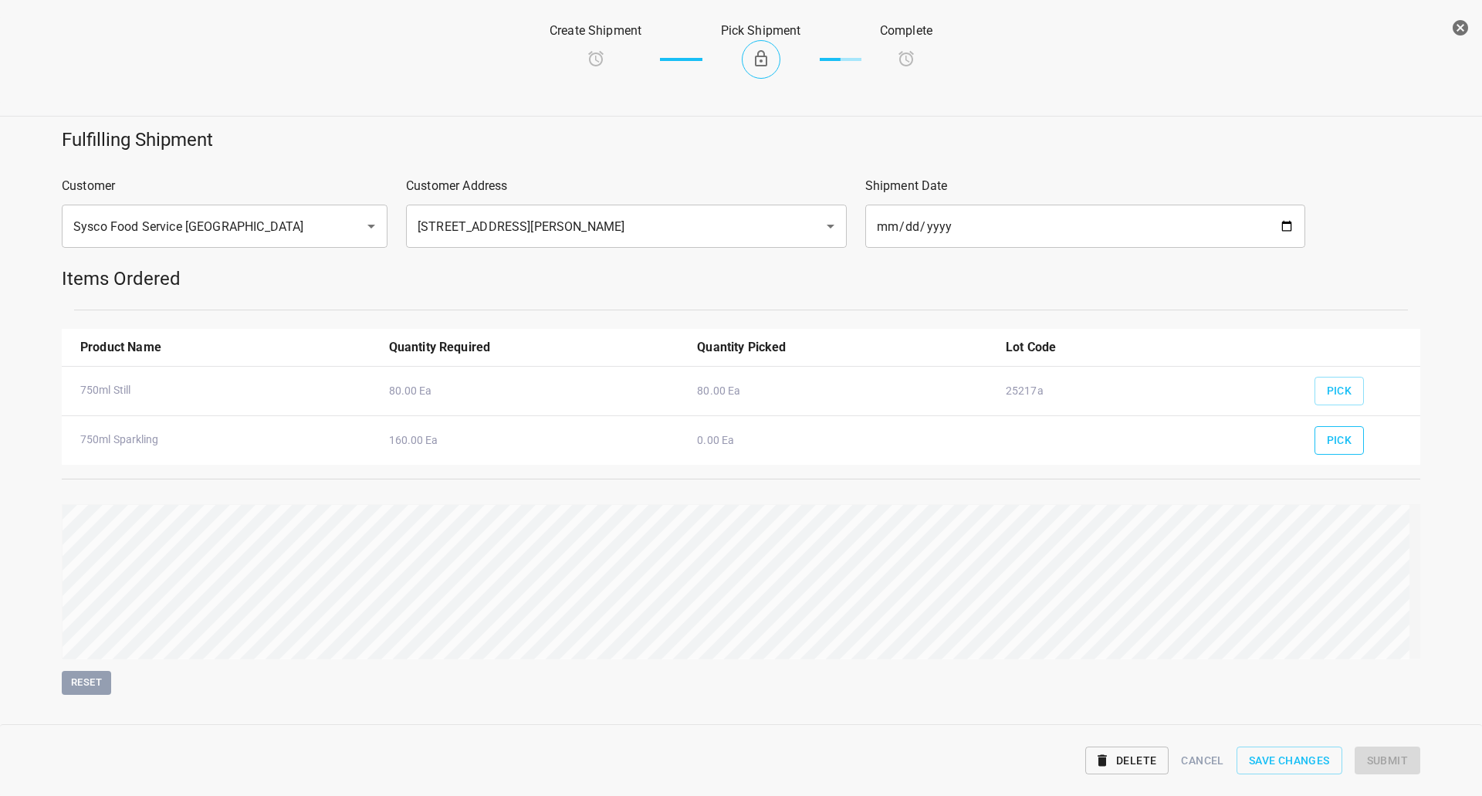
click at [1337, 445] on span "Pick" at bounding box center [1339, 440] width 25 height 19
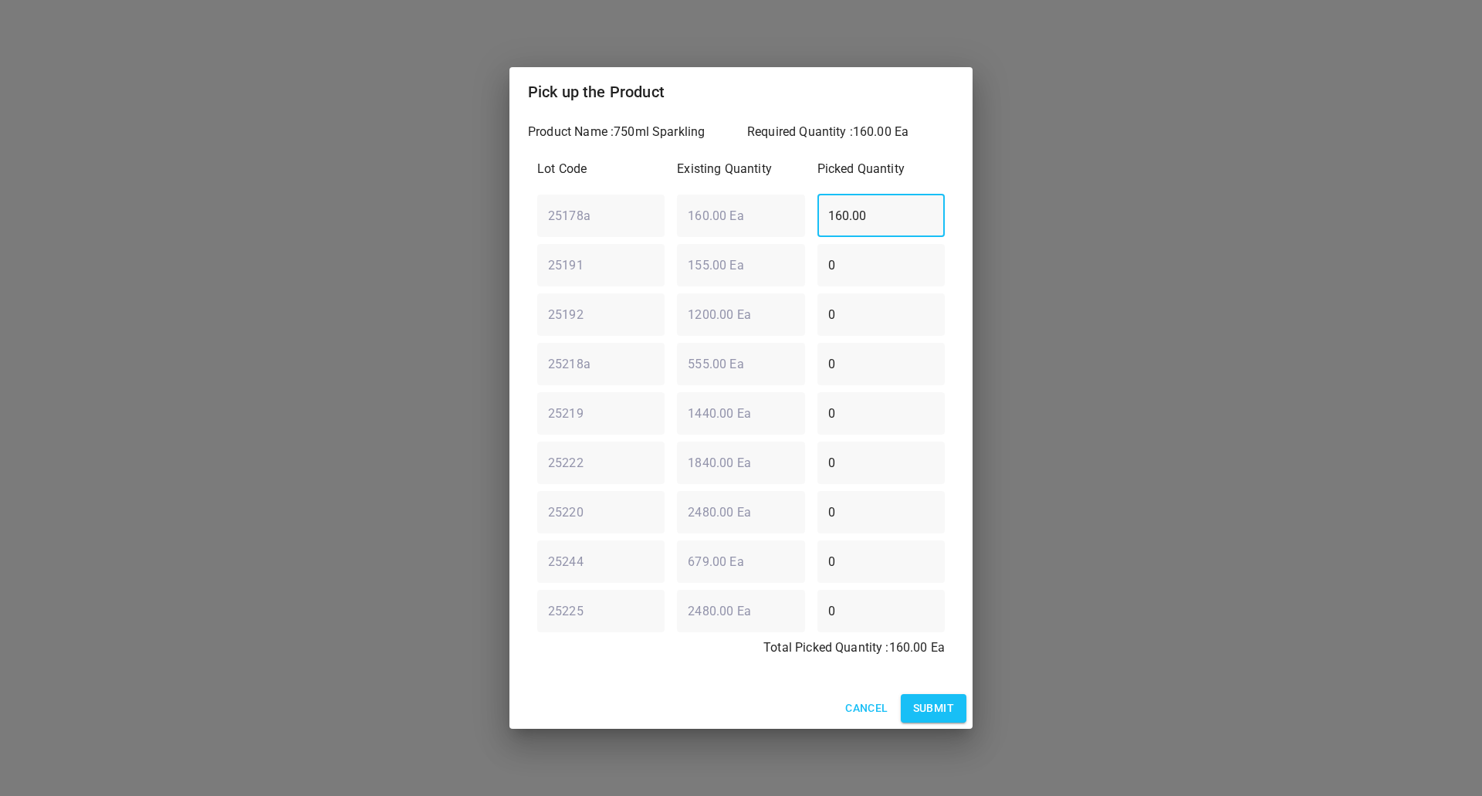
drag, startPoint x: 868, startPoint y: 209, endPoint x: 586, endPoint y: 189, distance: 282.4
click at [532, 197] on div "25178a ​ 160.00 Ea ​ 160.00 ​" at bounding box center [741, 216] width 420 height 56
type input "00"
click at [861, 276] on input "0" at bounding box center [880, 264] width 127 height 43
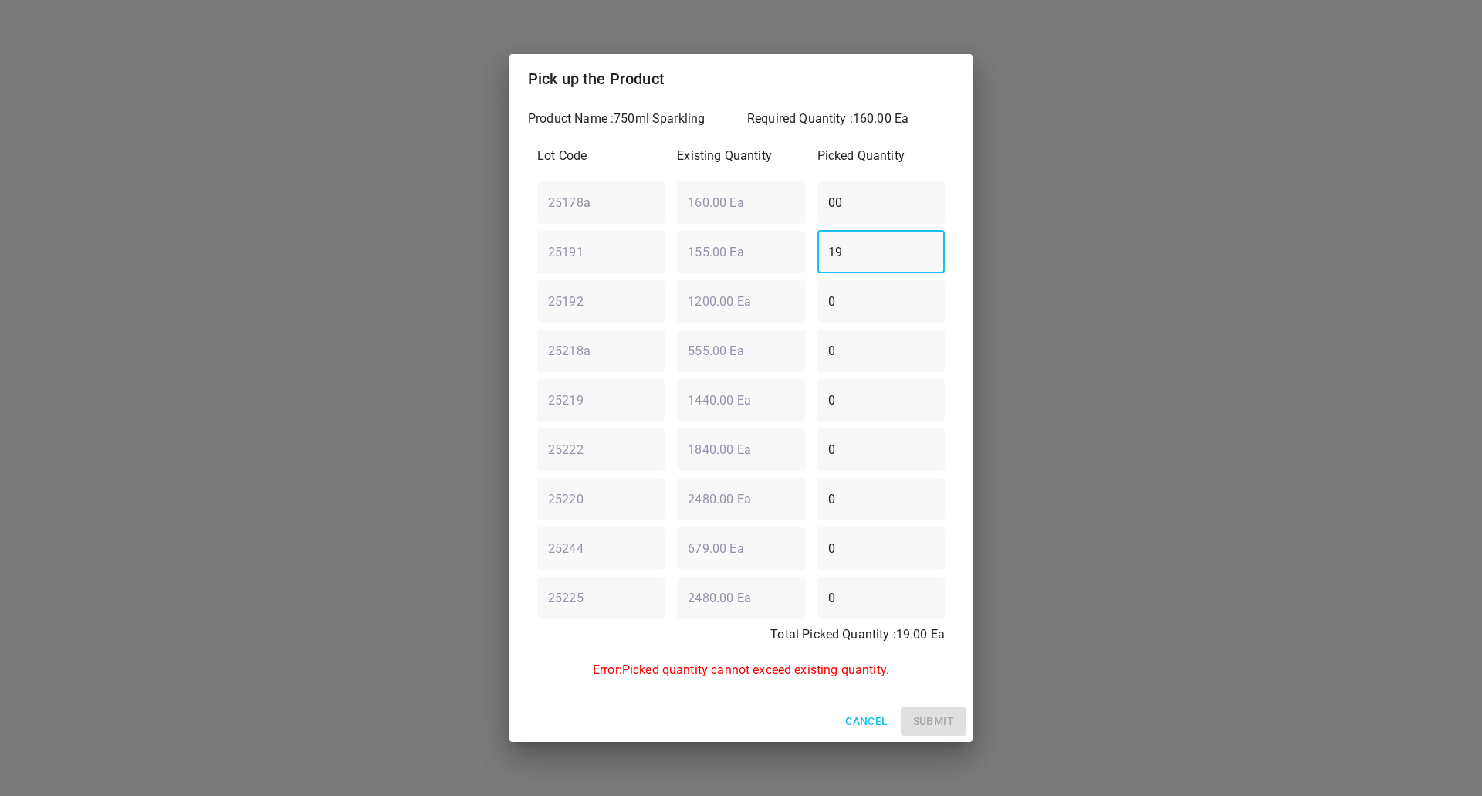
click at [862, 245] on input "19" at bounding box center [880, 251] width 127 height 43
click at [864, 245] on input "19" at bounding box center [880, 251] width 127 height 43
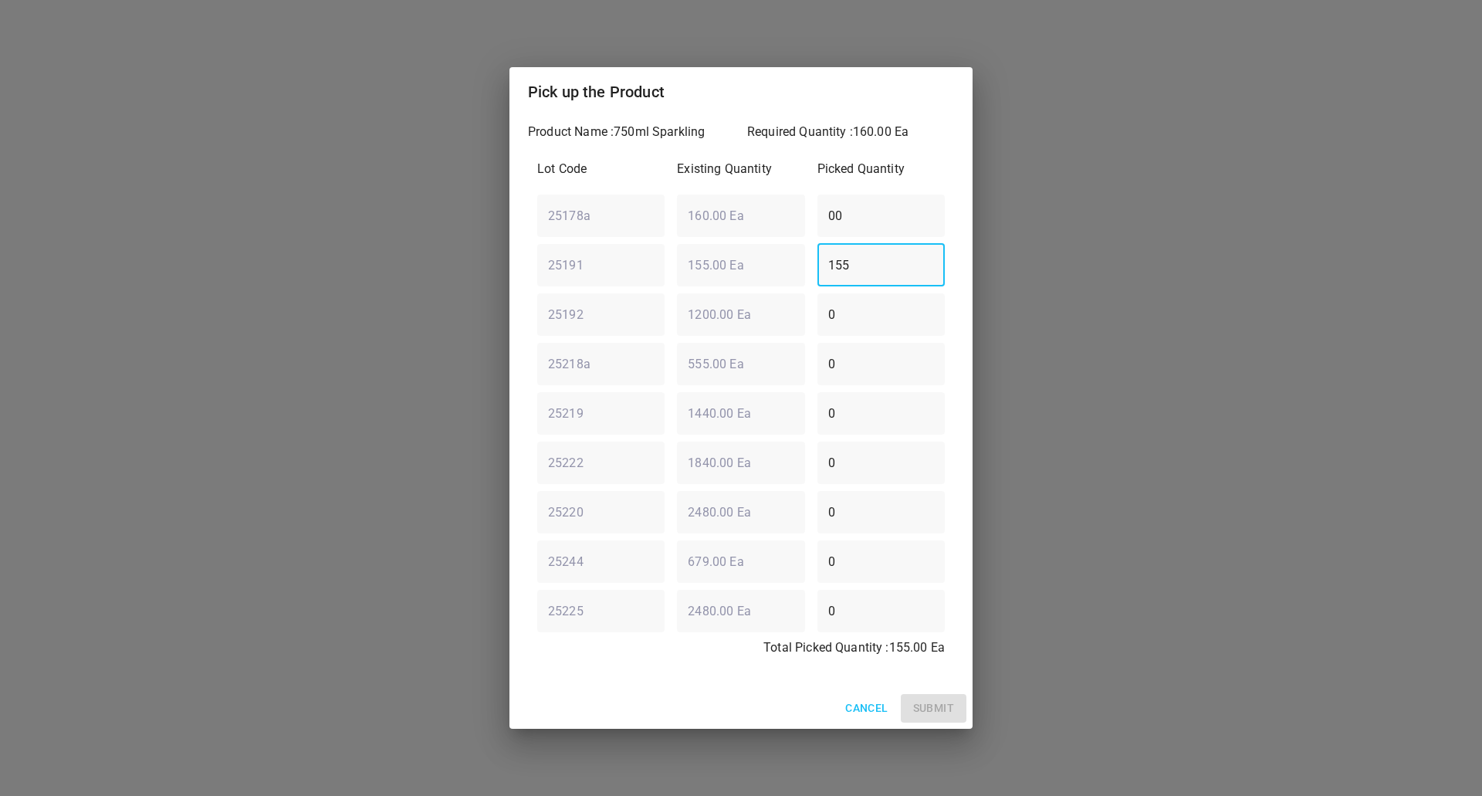
type input "155"
click at [730, 658] on div "Total Picked Quantity : 155.00 Ea" at bounding box center [741, 652] width 420 height 40
click at [733, 385] on div "25218a ​ 555.00 Ea ​ 0 ​" at bounding box center [741, 364] width 420 height 56
type input "5"
click at [938, 726] on div "Cancel Submit" at bounding box center [740, 708] width 463 height 41
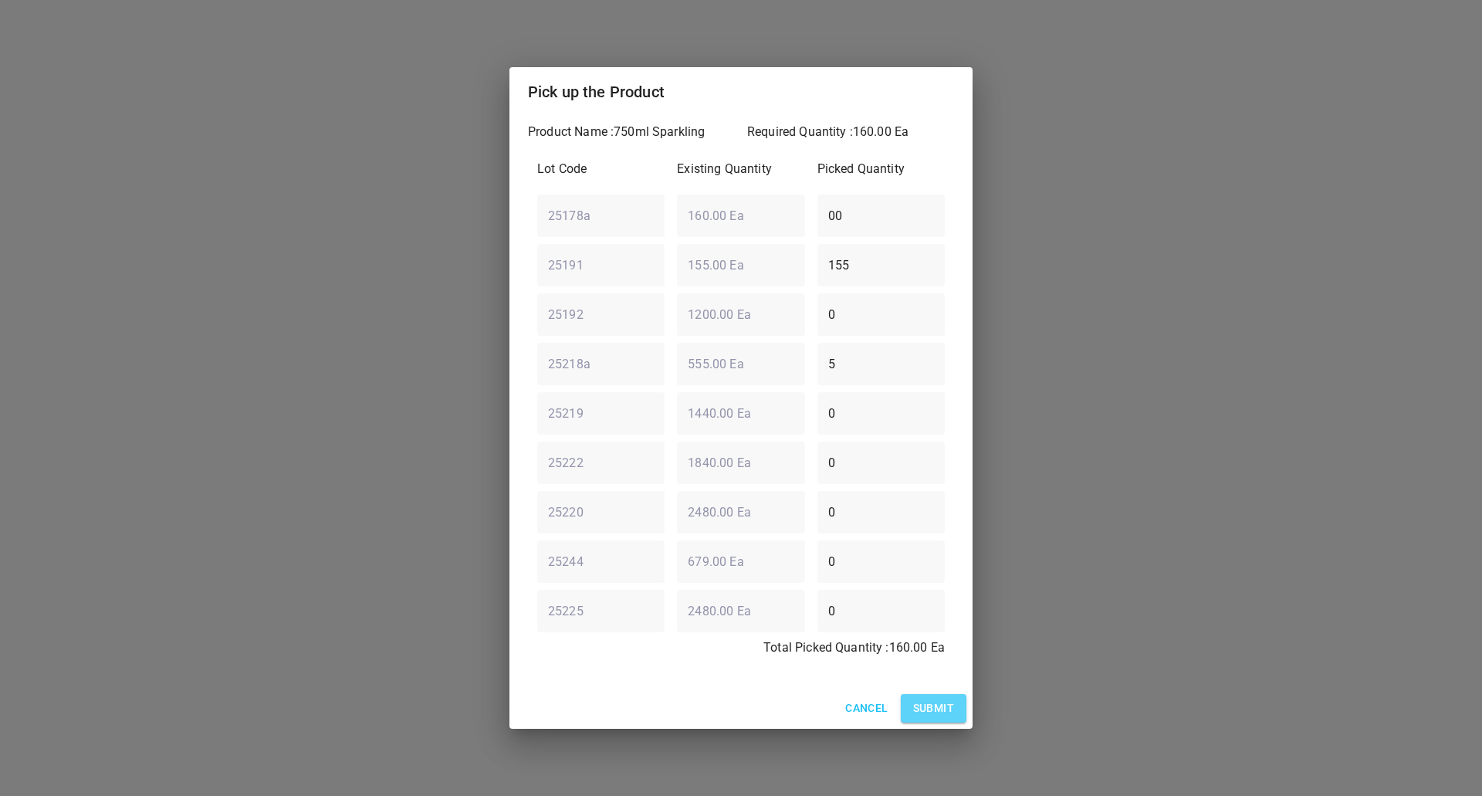
click at [943, 709] on span "Submit" at bounding box center [933, 708] width 41 height 19
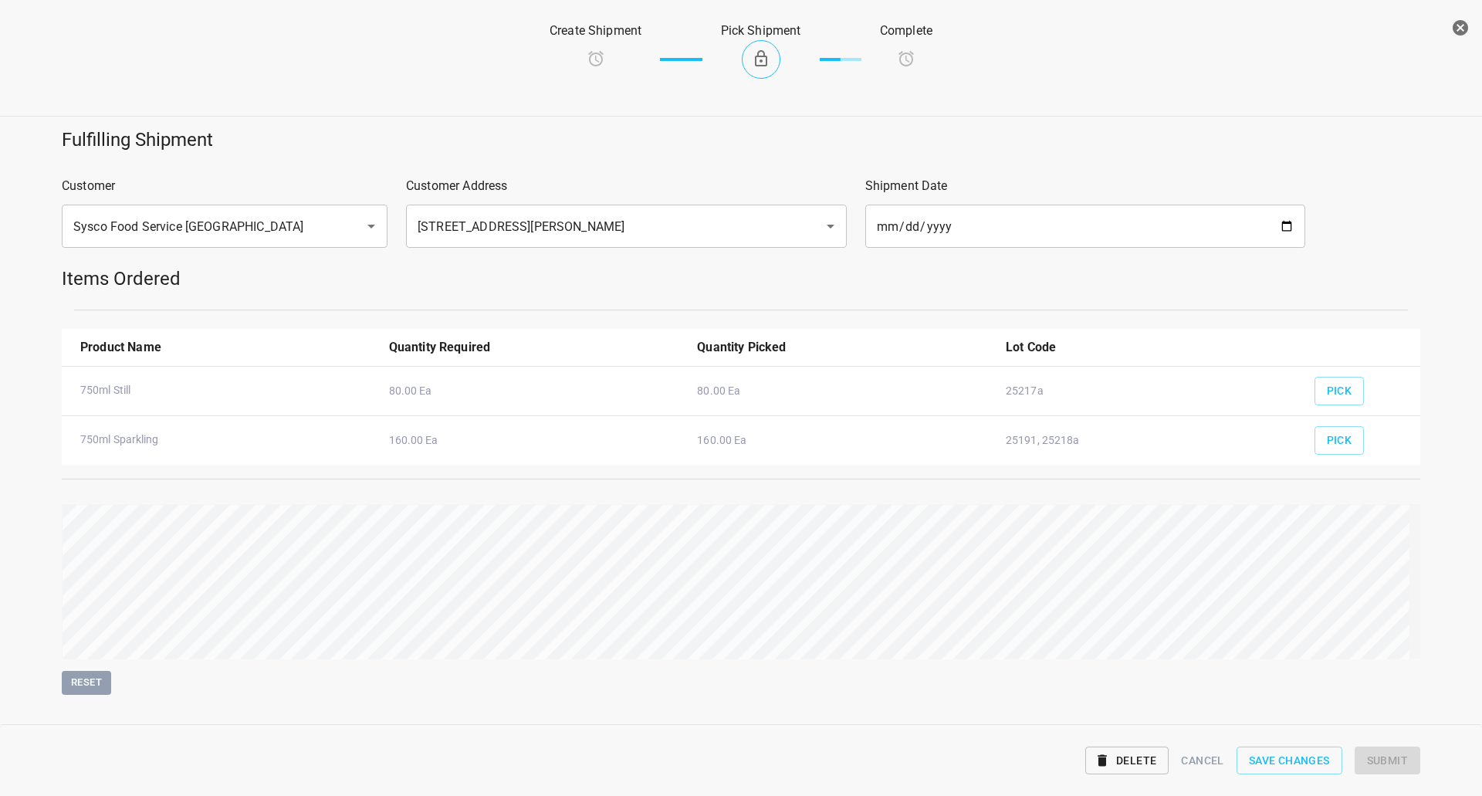
click at [1427, 608] on div "Fulfilling Shipment Customer Sysco Food Service [GEOGRAPHIC_DATA] ​ Customer Ad…" at bounding box center [741, 411] width 1501 height 586
click at [1402, 758] on span "Submit" at bounding box center [1387, 760] width 41 height 19
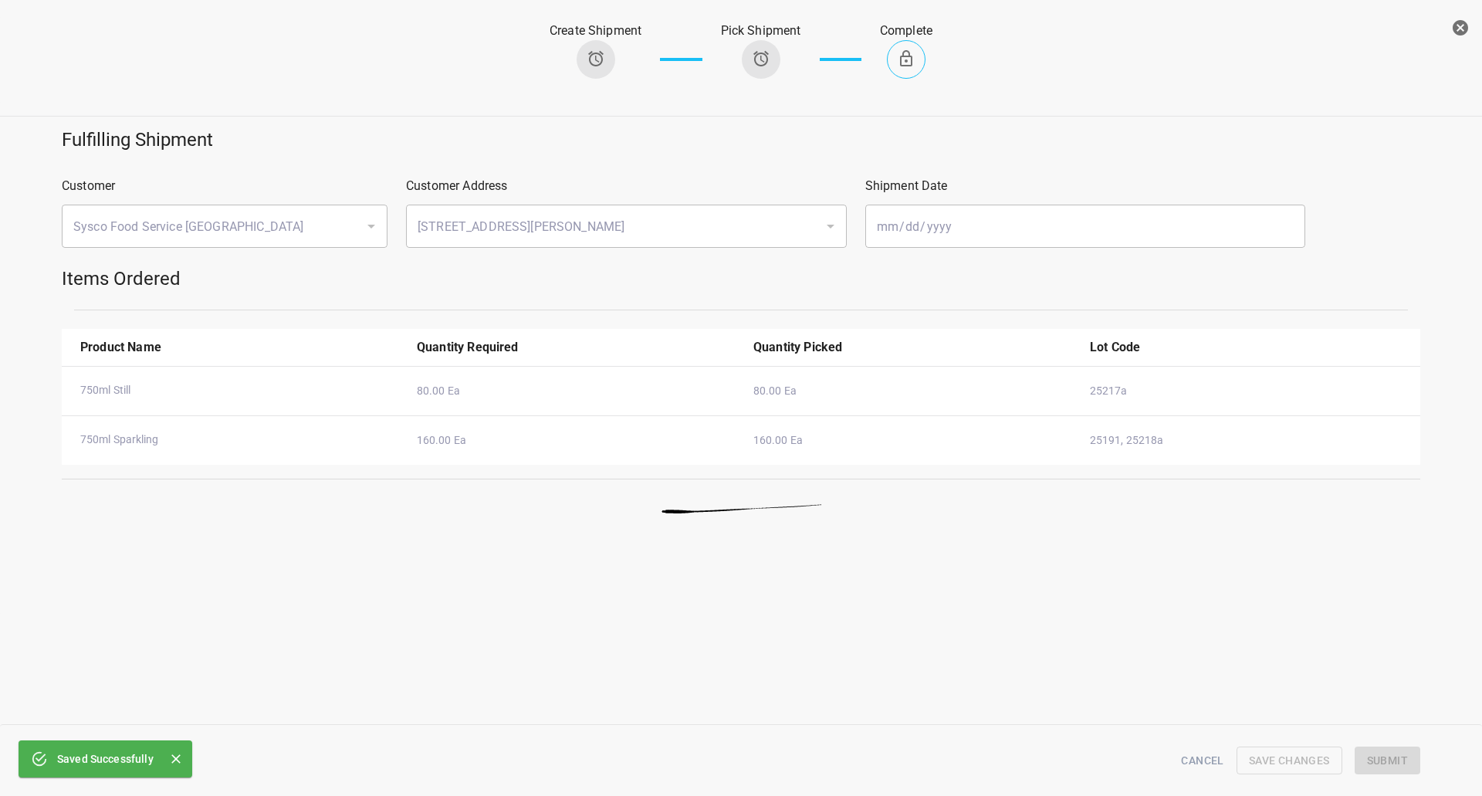
click at [1457, 23] on icon "button" at bounding box center [1460, 27] width 15 height 15
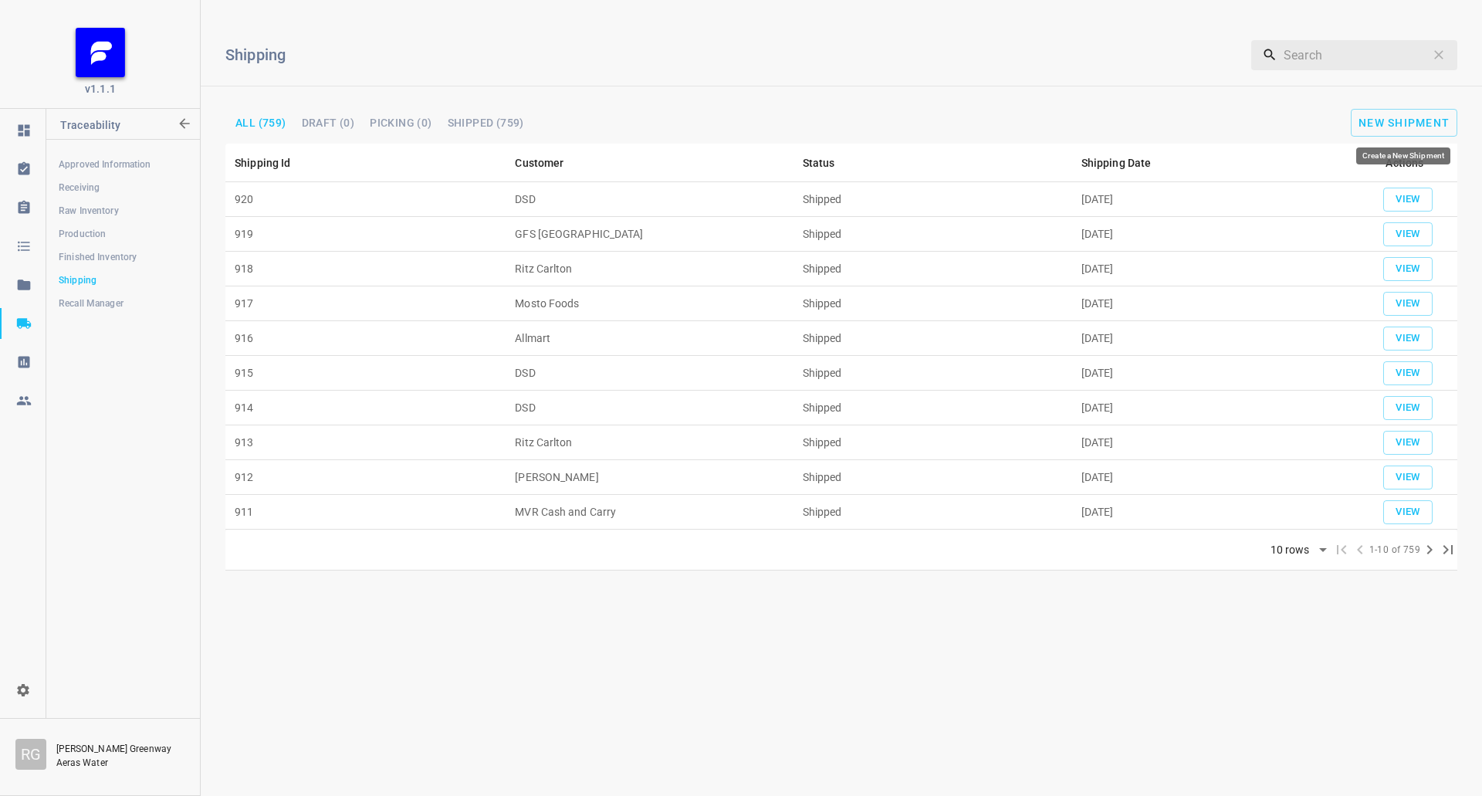
click at [1419, 107] on div "Shipping ​ All (759) Draft (0) Picking (0) Shipped (759) New Shipment" at bounding box center [841, 77] width 1281 height 131
click at [1361, 130] on button "New Shipment" at bounding box center [1404, 123] width 107 height 28
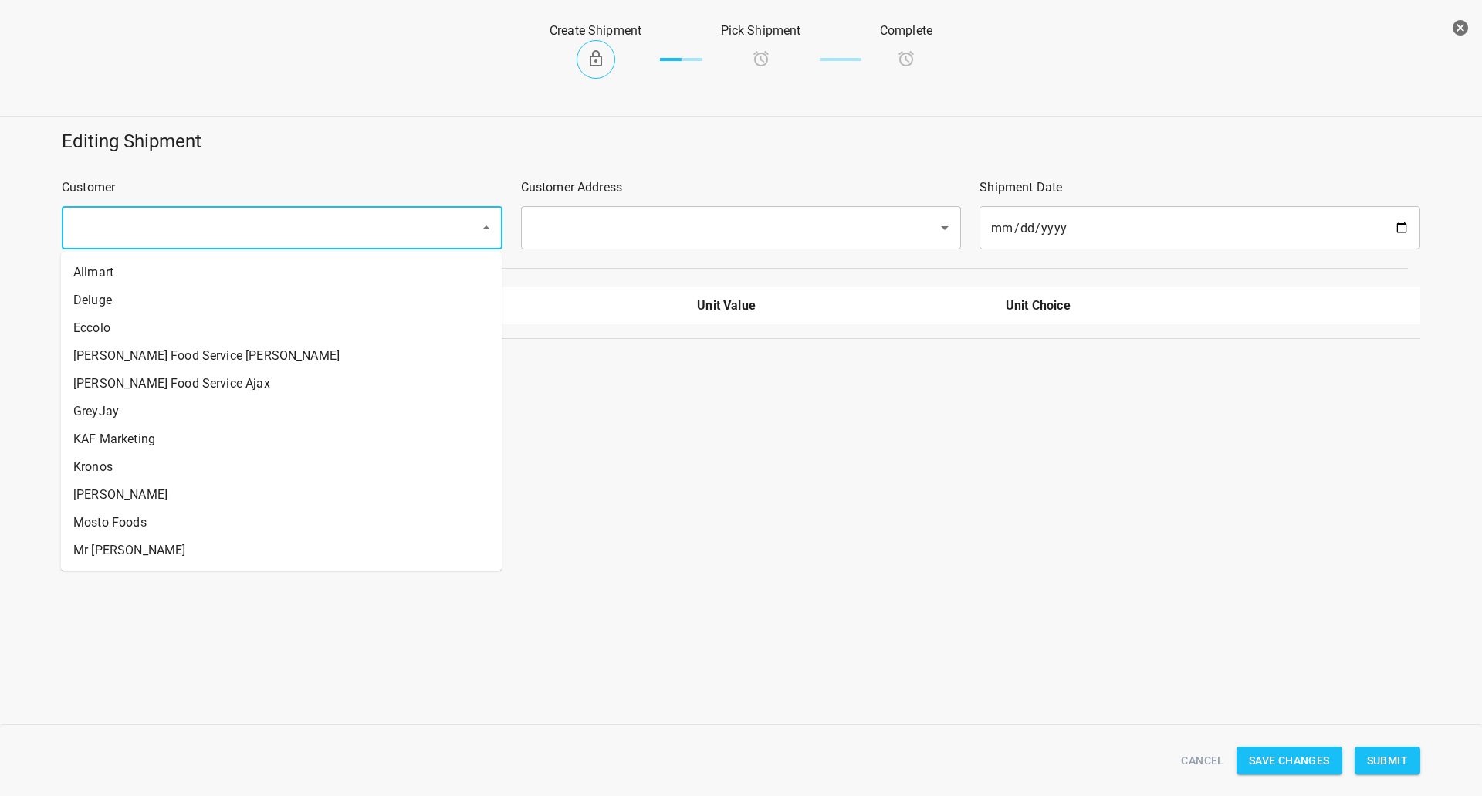
click at [381, 232] on input "text" at bounding box center [261, 227] width 384 height 29
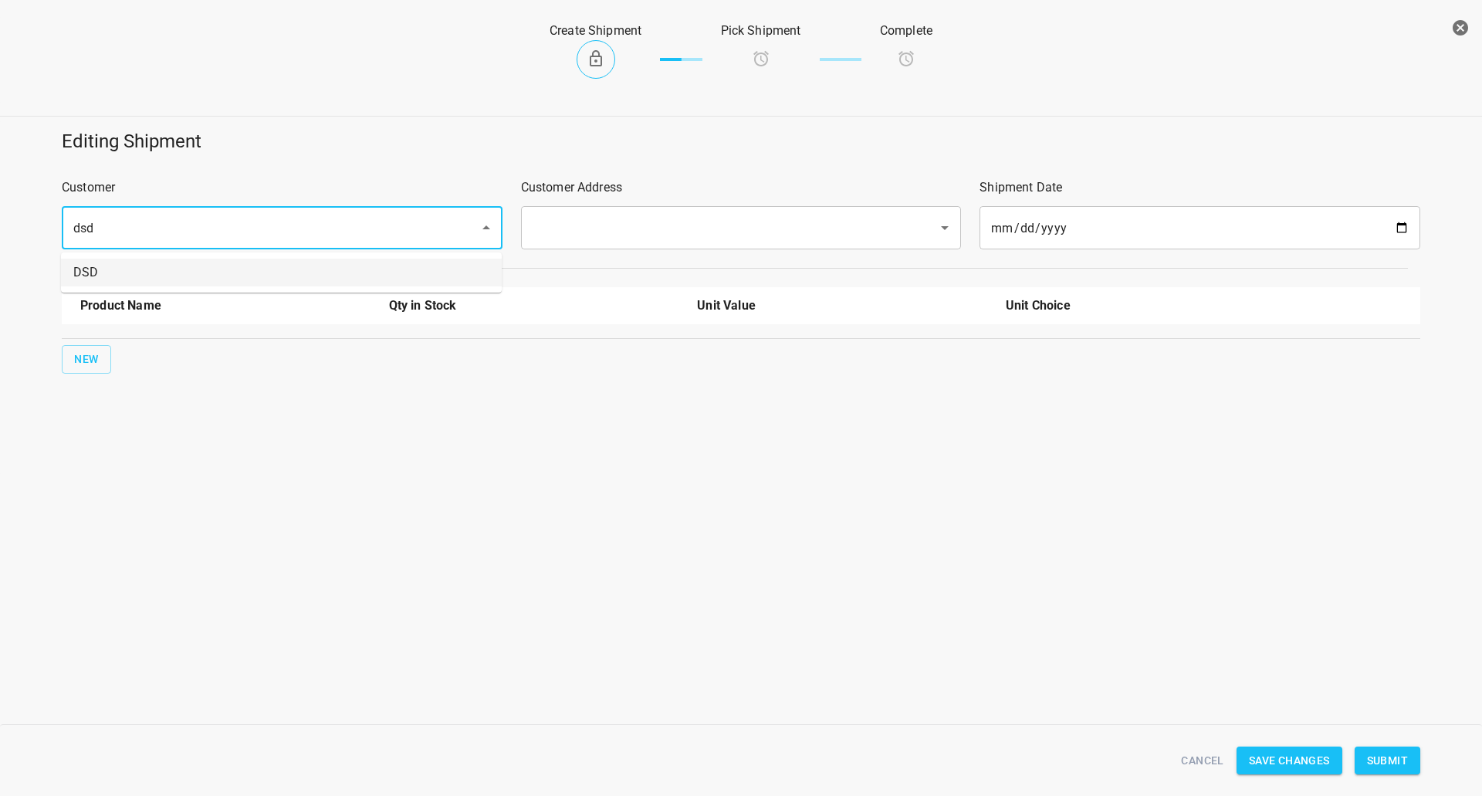
click at [187, 270] on li "DSD" at bounding box center [281, 273] width 441 height 28
click at [584, 207] on div "​" at bounding box center [741, 227] width 441 height 43
type input "DSD"
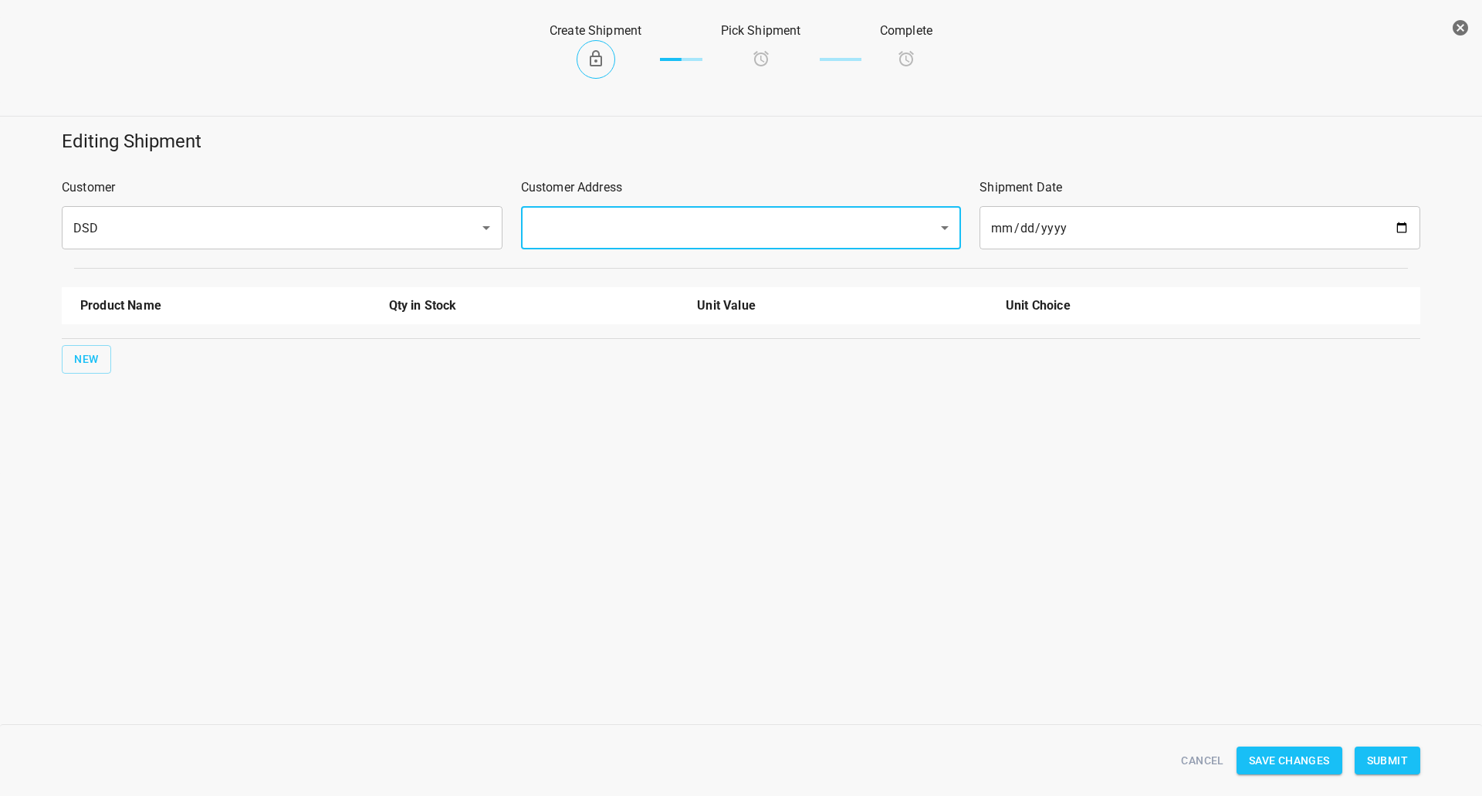
click at [582, 211] on div "​" at bounding box center [741, 227] width 441 height 43
click at [570, 223] on input "text" at bounding box center [720, 227] width 384 height 29
click at [565, 271] on li "[STREET_ADDRESS][PERSON_NAME]" at bounding box center [739, 273] width 441 height 28
type input "[STREET_ADDRESS][PERSON_NAME]"
click at [97, 370] on button "New" at bounding box center [86, 359] width 49 height 29
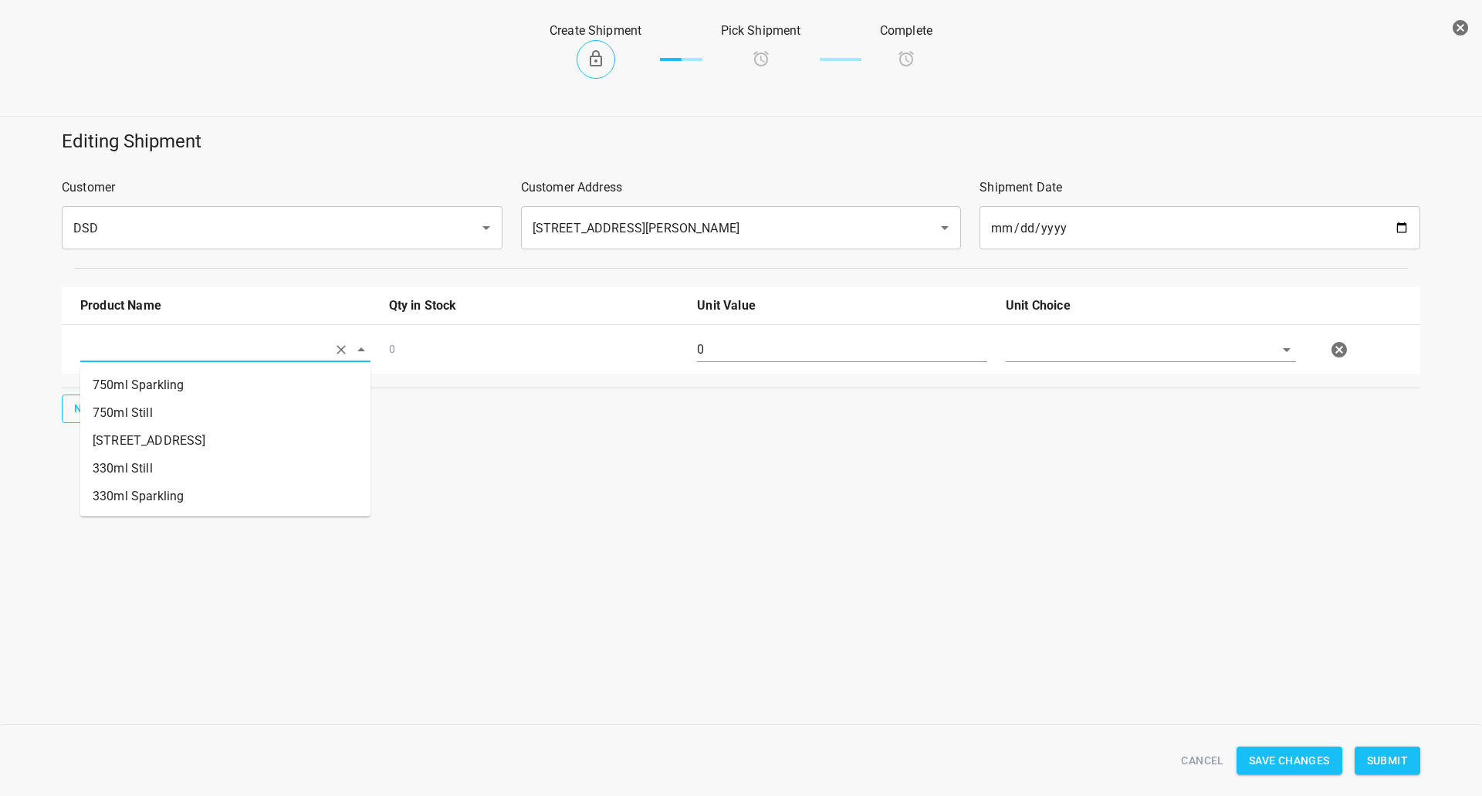
click at [123, 352] on input "text" at bounding box center [203, 349] width 247 height 24
drag, startPoint x: 149, startPoint y: 414, endPoint x: 141, endPoint y: 415, distance: 7.9
click at [149, 414] on li "750ml Still" at bounding box center [225, 413] width 290 height 28
click at [142, 355] on input "750ml Still" at bounding box center [203, 349] width 247 height 24
click at [134, 461] on li "330ml Still" at bounding box center [225, 469] width 290 height 28
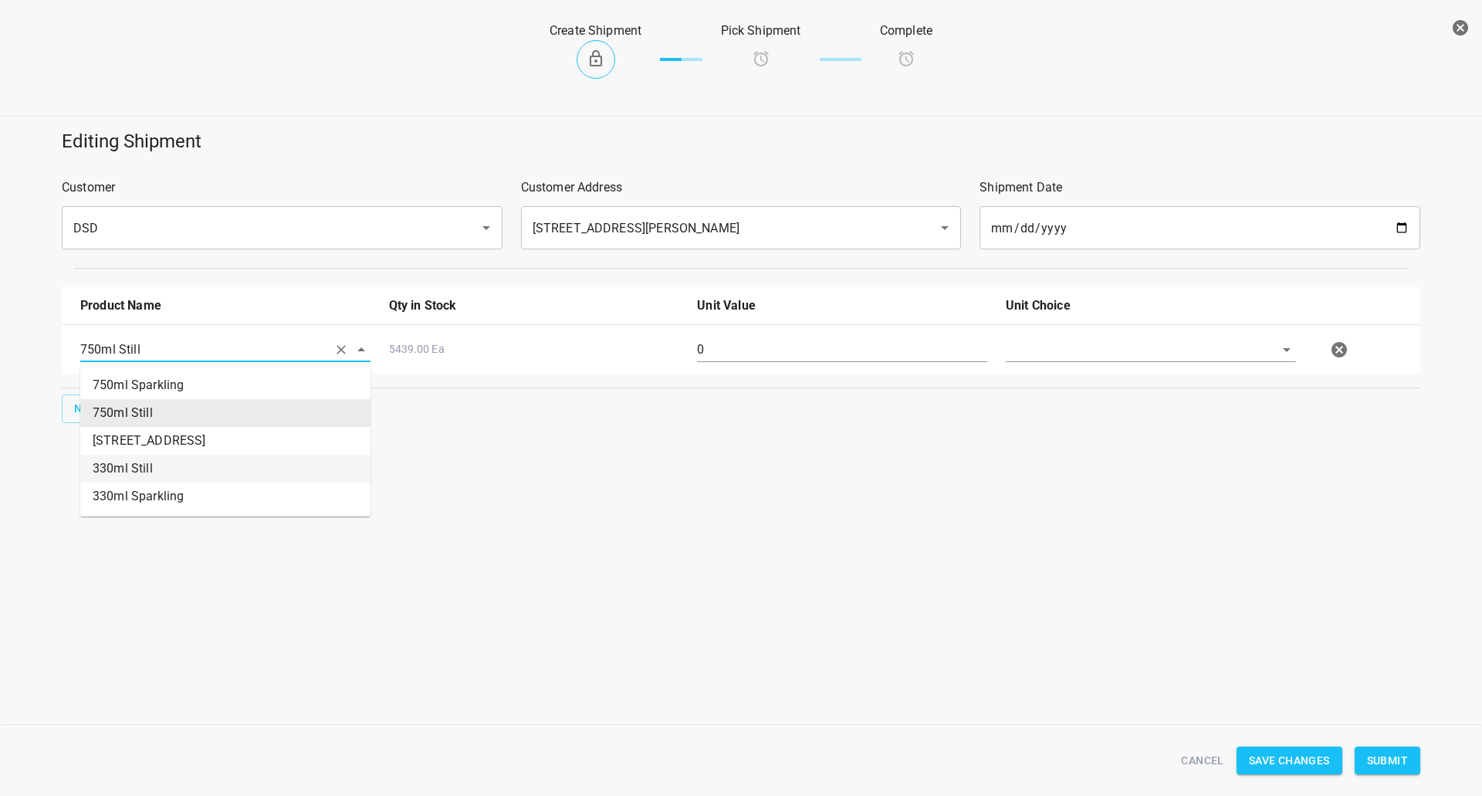
type input "330ml Still"
click at [79, 393] on div "New" at bounding box center [741, 408] width 1365 height 35
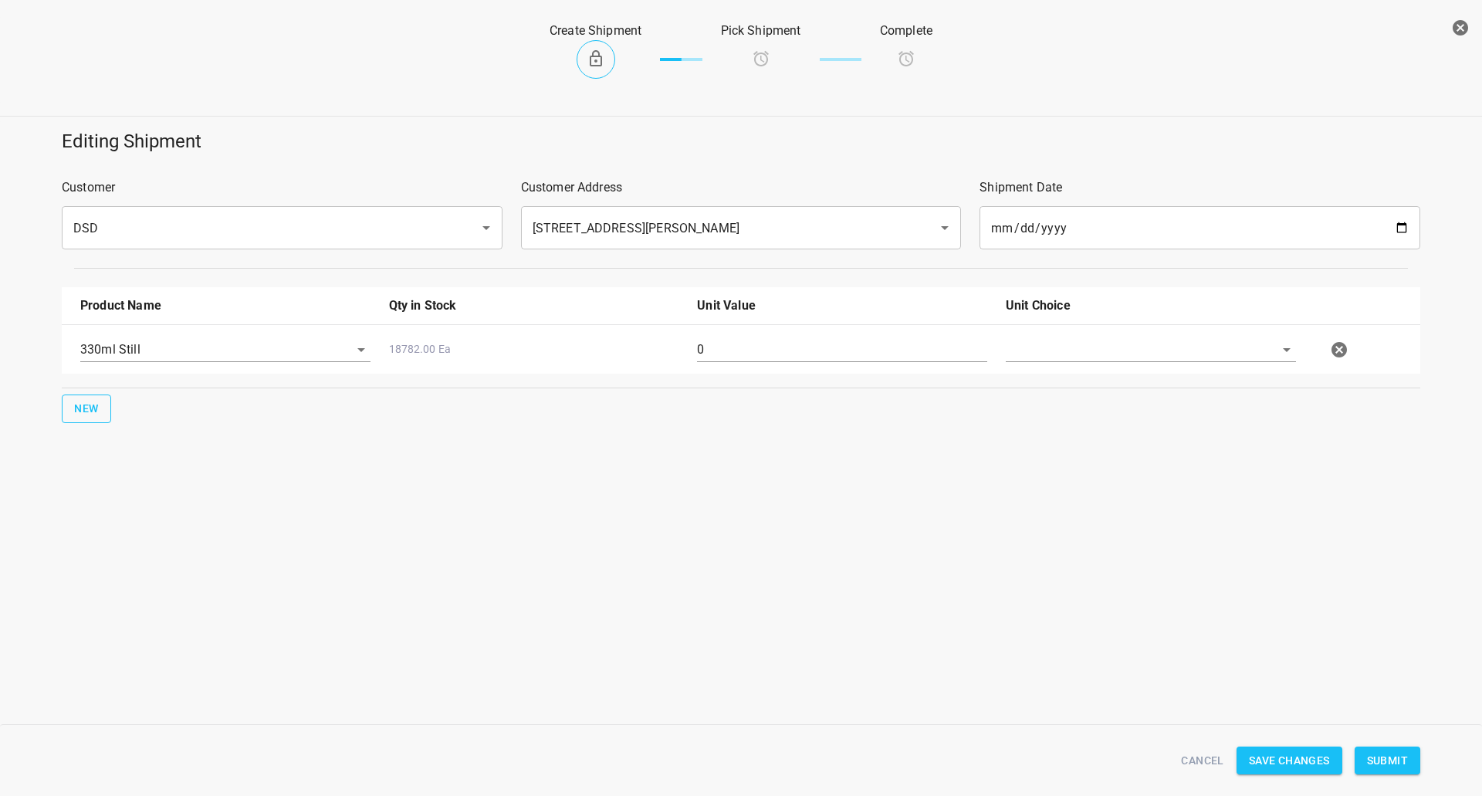
click at [106, 401] on button "New" at bounding box center [86, 408] width 49 height 29
click at [143, 361] on input "text" at bounding box center [203, 349] width 247 height 24
click at [161, 551] on li "330ml Sparkling" at bounding box center [225, 546] width 290 height 28
type input "330ml Sparkling"
click at [77, 461] on span "New" at bounding box center [86, 457] width 25 height 19
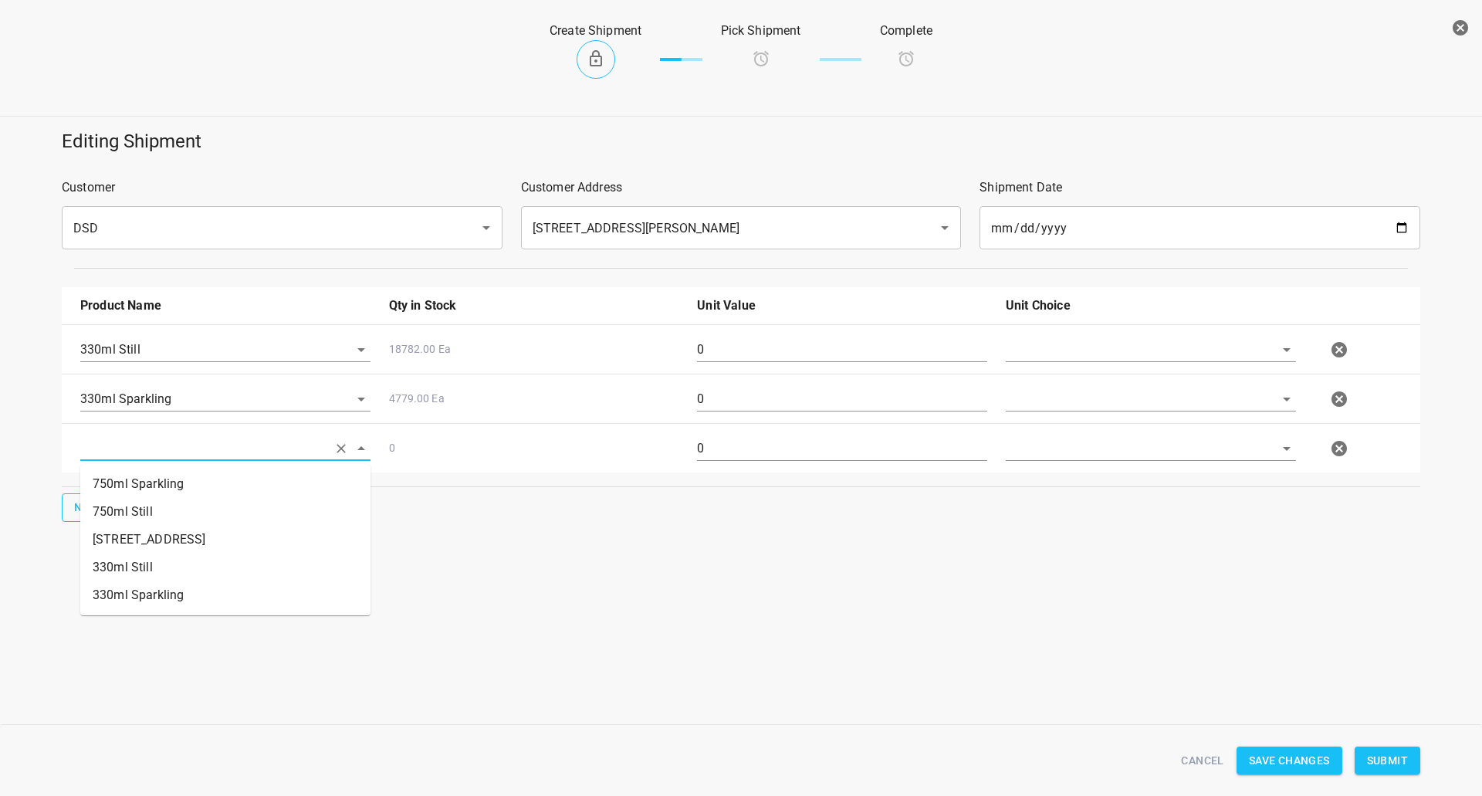
click at [146, 449] on input "text" at bounding box center [203, 448] width 247 height 24
click at [158, 513] on li "750ml Still" at bounding box center [225, 512] width 290 height 28
type input "750ml Still"
click at [78, 494] on button "New" at bounding box center [86, 507] width 49 height 29
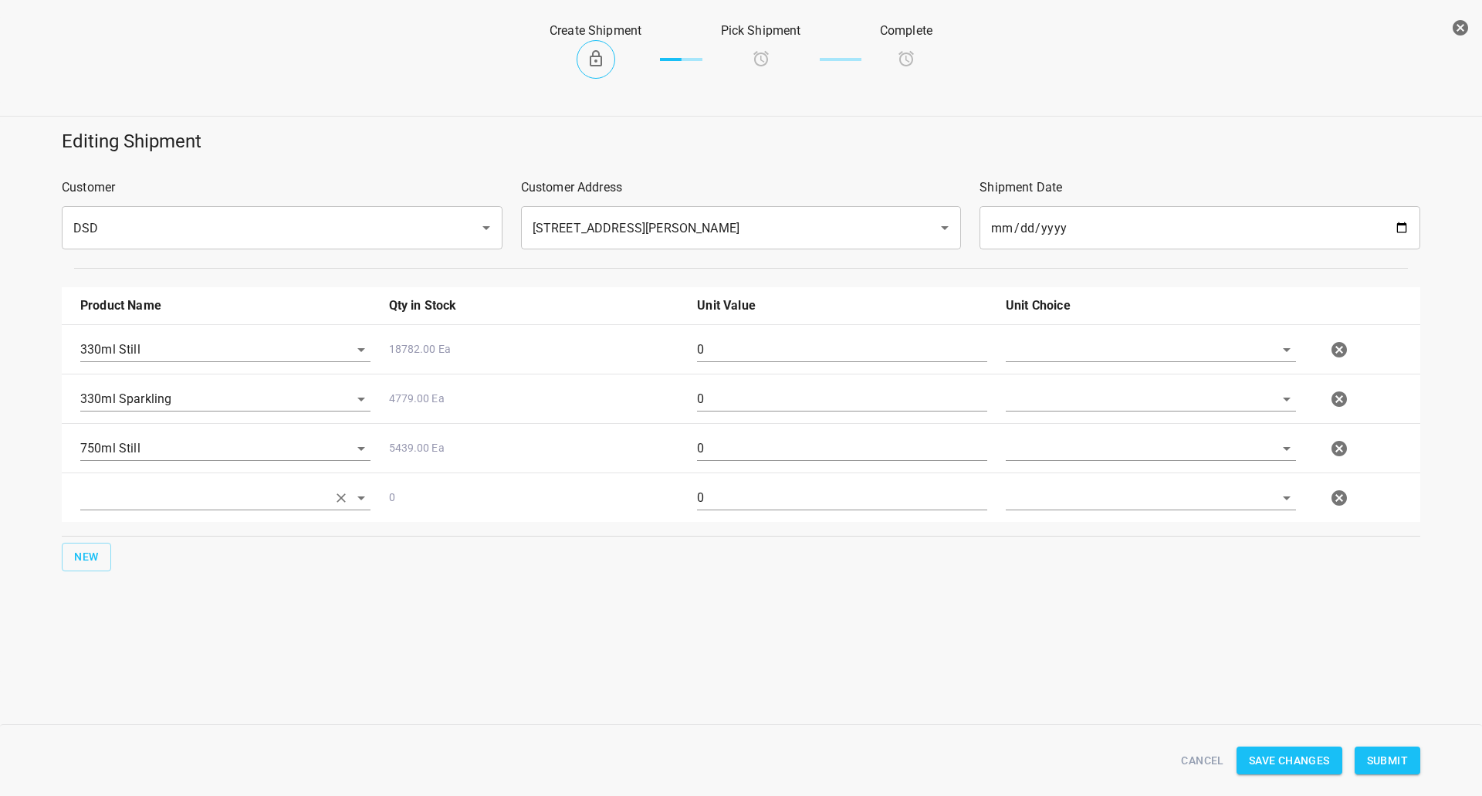
click at [174, 361] on input "text" at bounding box center [203, 349] width 247 height 24
drag, startPoint x: 171, startPoint y: 526, endPoint x: 776, endPoint y: 456, distance: 608.4
click at [171, 527] on li "750ml Sparkling" at bounding box center [225, 533] width 290 height 28
type input "750ml Sparkling"
drag, startPoint x: 1061, startPoint y: 340, endPoint x: 1056, endPoint y: 363, distance: 23.8
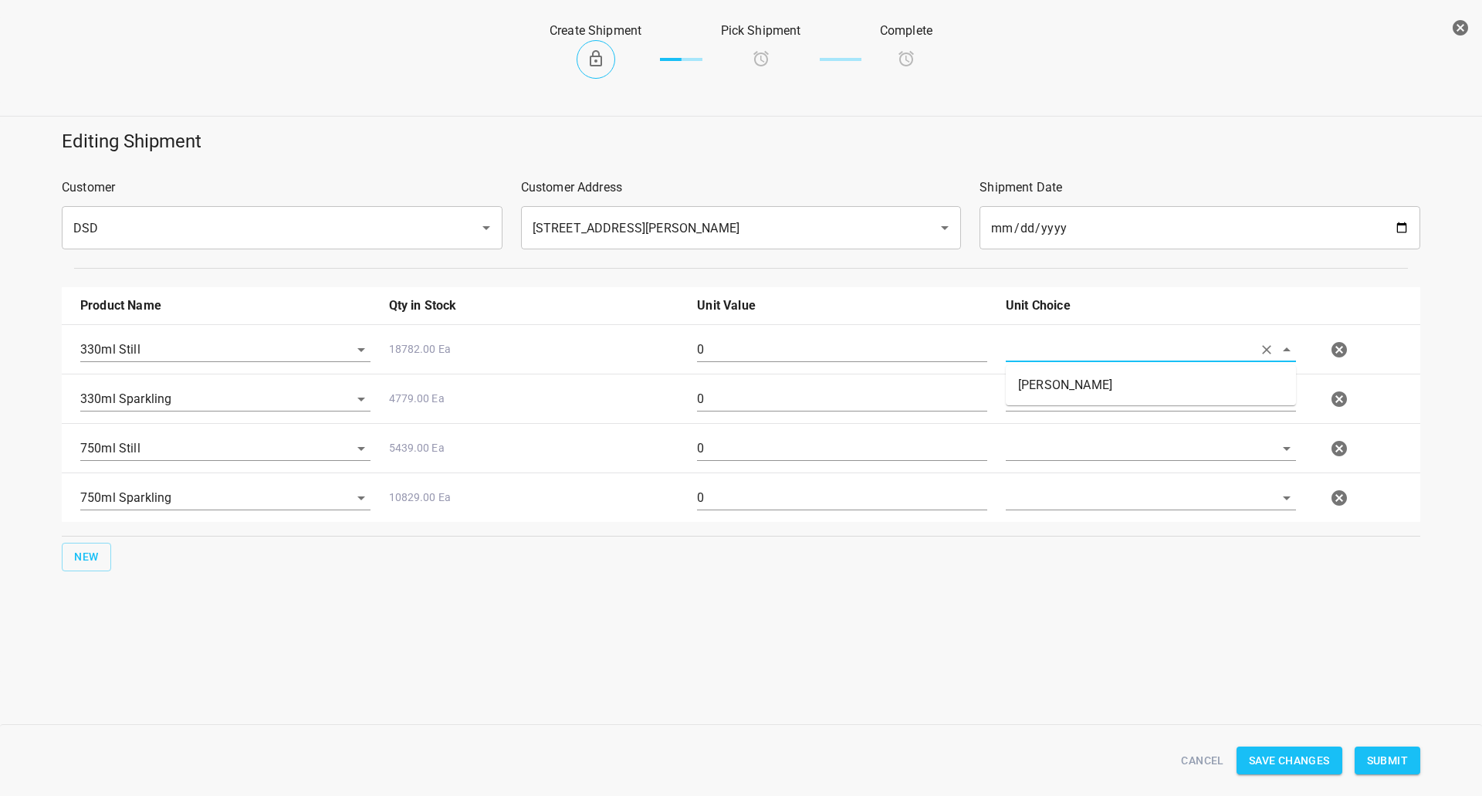
click at [1059, 340] on input "text" at bounding box center [1129, 349] width 247 height 24
click at [1055, 387] on li "[PERSON_NAME]" at bounding box center [1151, 385] width 290 height 28
type input "[PERSON_NAME]"
click at [1051, 361] on input "text" at bounding box center [1129, 349] width 247 height 24
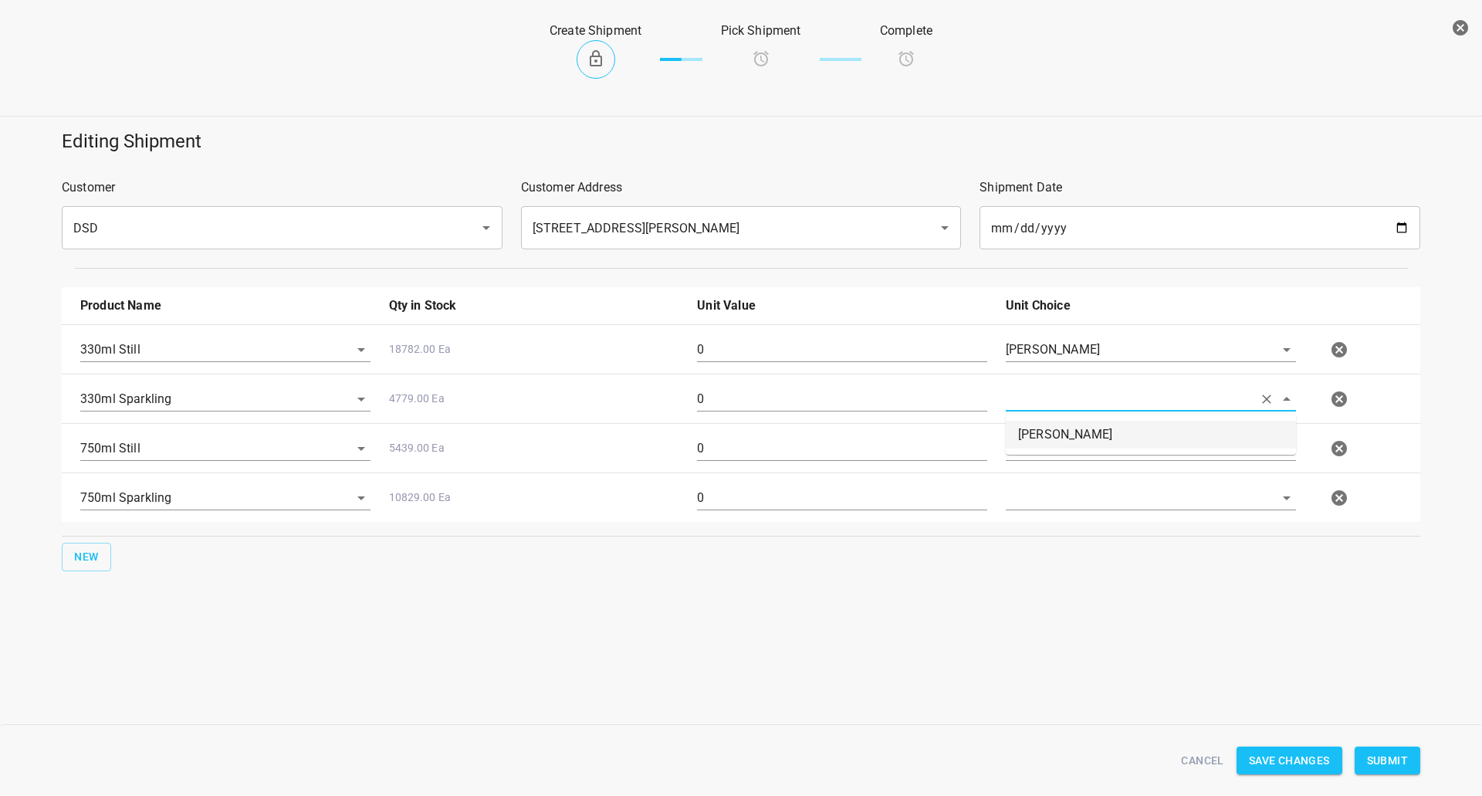
click at [1053, 428] on li "[PERSON_NAME]" at bounding box center [1151, 435] width 290 height 28
type input "[PERSON_NAME]"
click at [1051, 361] on input "text" at bounding box center [1129, 349] width 247 height 24
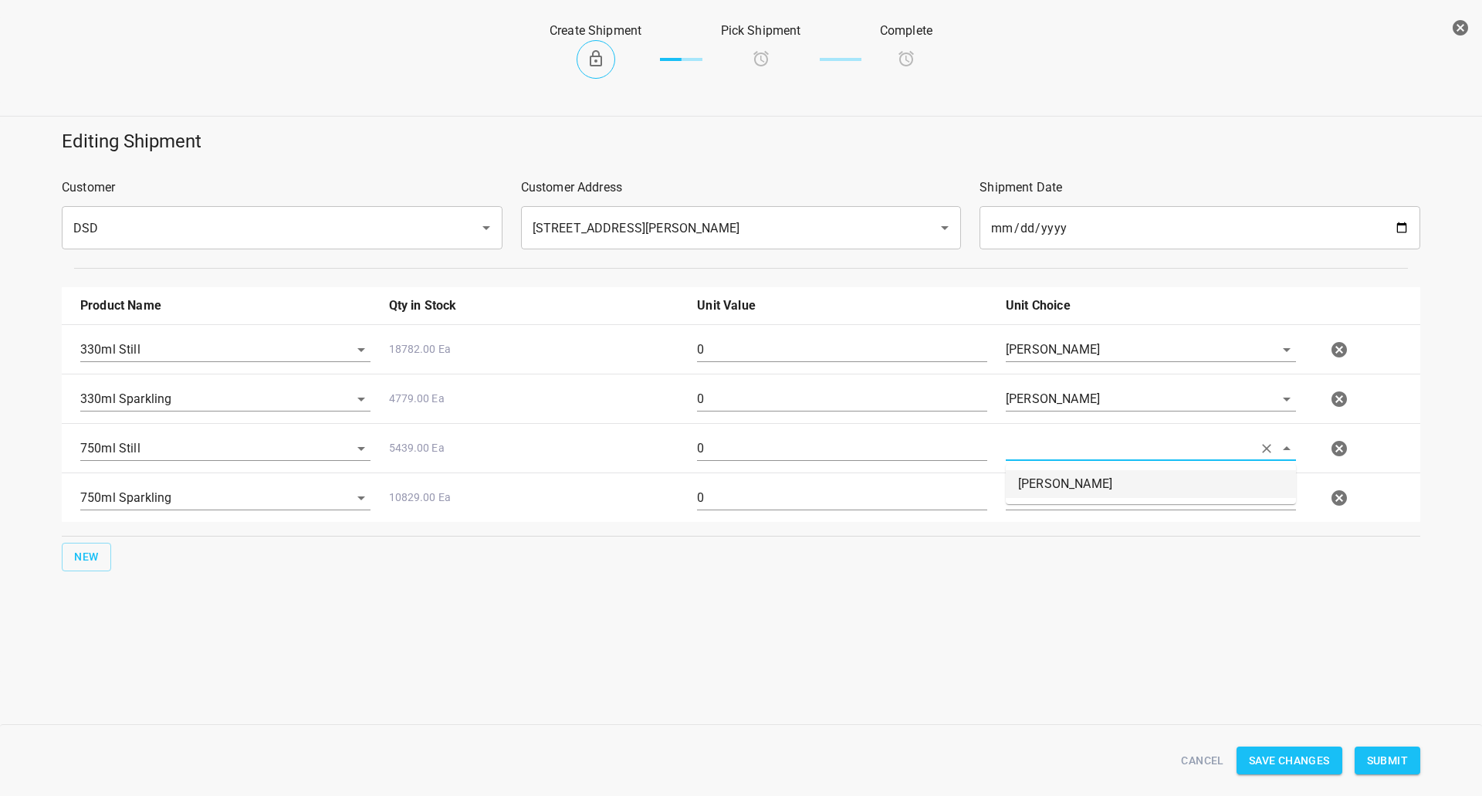
click at [1051, 489] on li "[PERSON_NAME]" at bounding box center [1151, 484] width 290 height 28
type input "[PERSON_NAME]"
click at [1051, 514] on body "v1.1.1 Traceability Approved Information Receiving Raw Inventory Production Fin…" at bounding box center [741, 398] width 1482 height 796
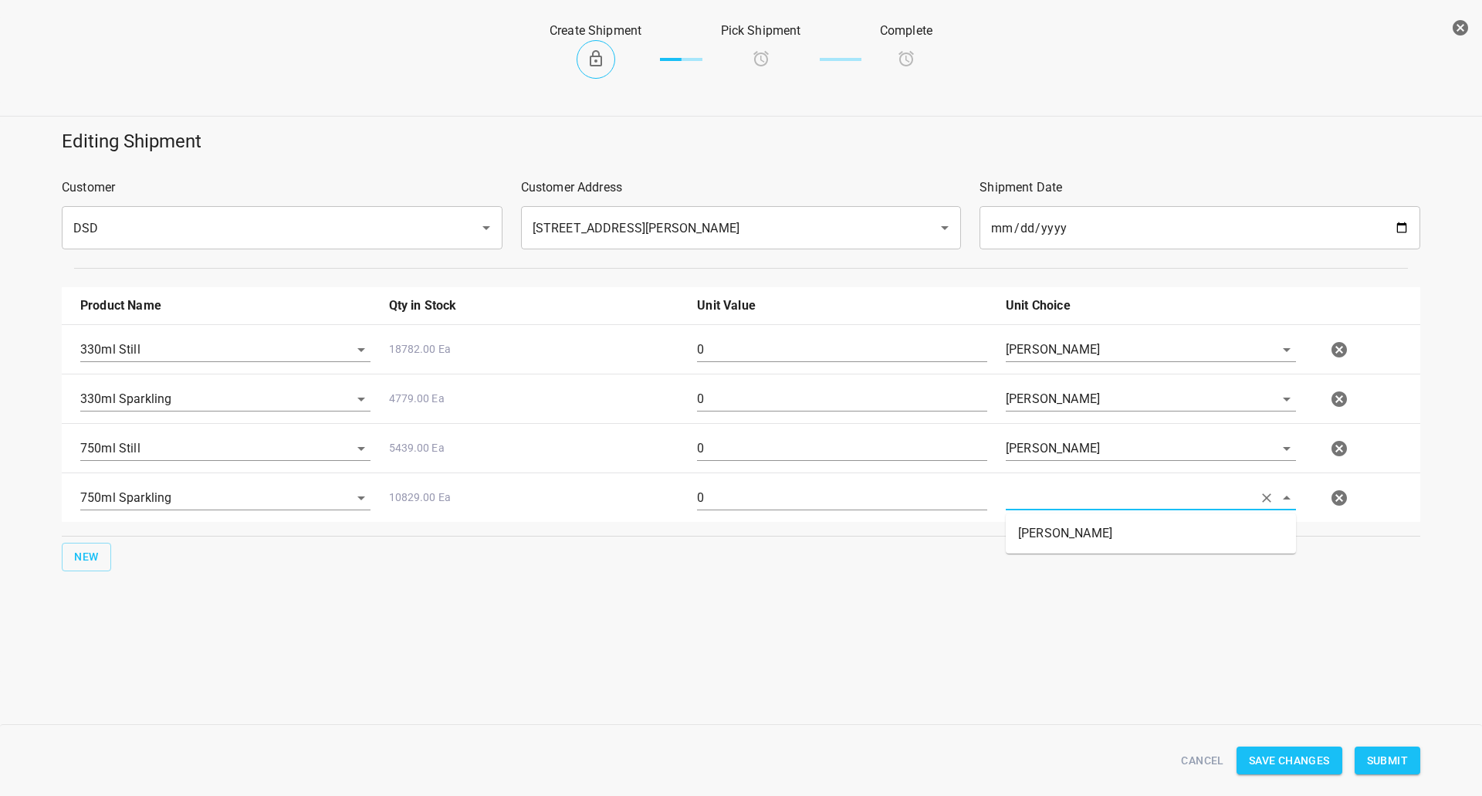
click at [1047, 542] on li "[PERSON_NAME]" at bounding box center [1151, 533] width 290 height 28
type input "[PERSON_NAME]"
click at [814, 358] on input "0" at bounding box center [842, 349] width 290 height 25
click at [814, 357] on input "0" at bounding box center [842, 349] width 290 height 25
type input "3"
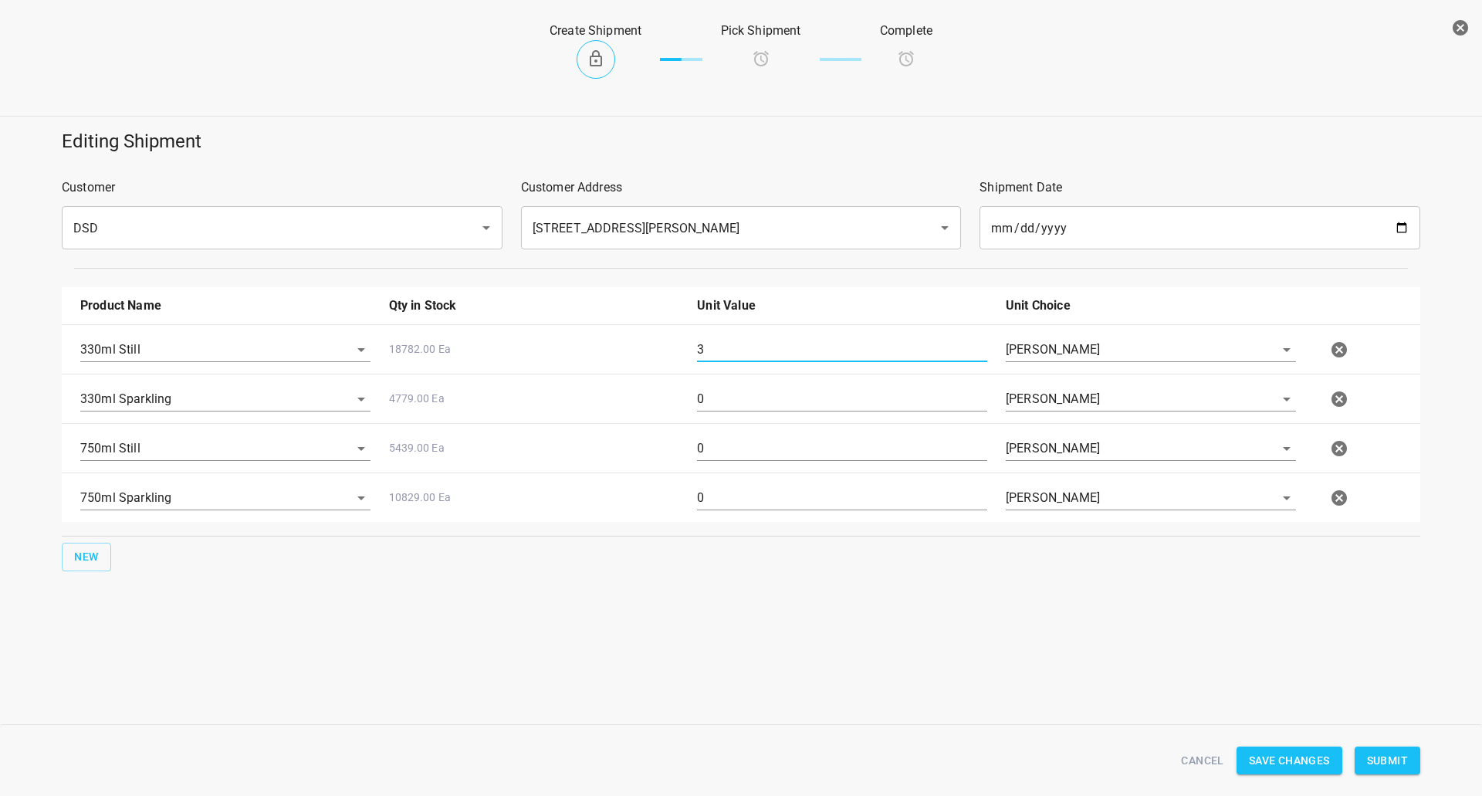
click at [685, 404] on div "4779.00 Ea" at bounding box center [534, 405] width 309 height 56
click at [729, 396] on input "0" at bounding box center [842, 399] width 290 height 25
click at [730, 396] on input "0" at bounding box center [842, 399] width 290 height 25
type input "3"
click at [746, 446] on input "0" at bounding box center [842, 448] width 290 height 25
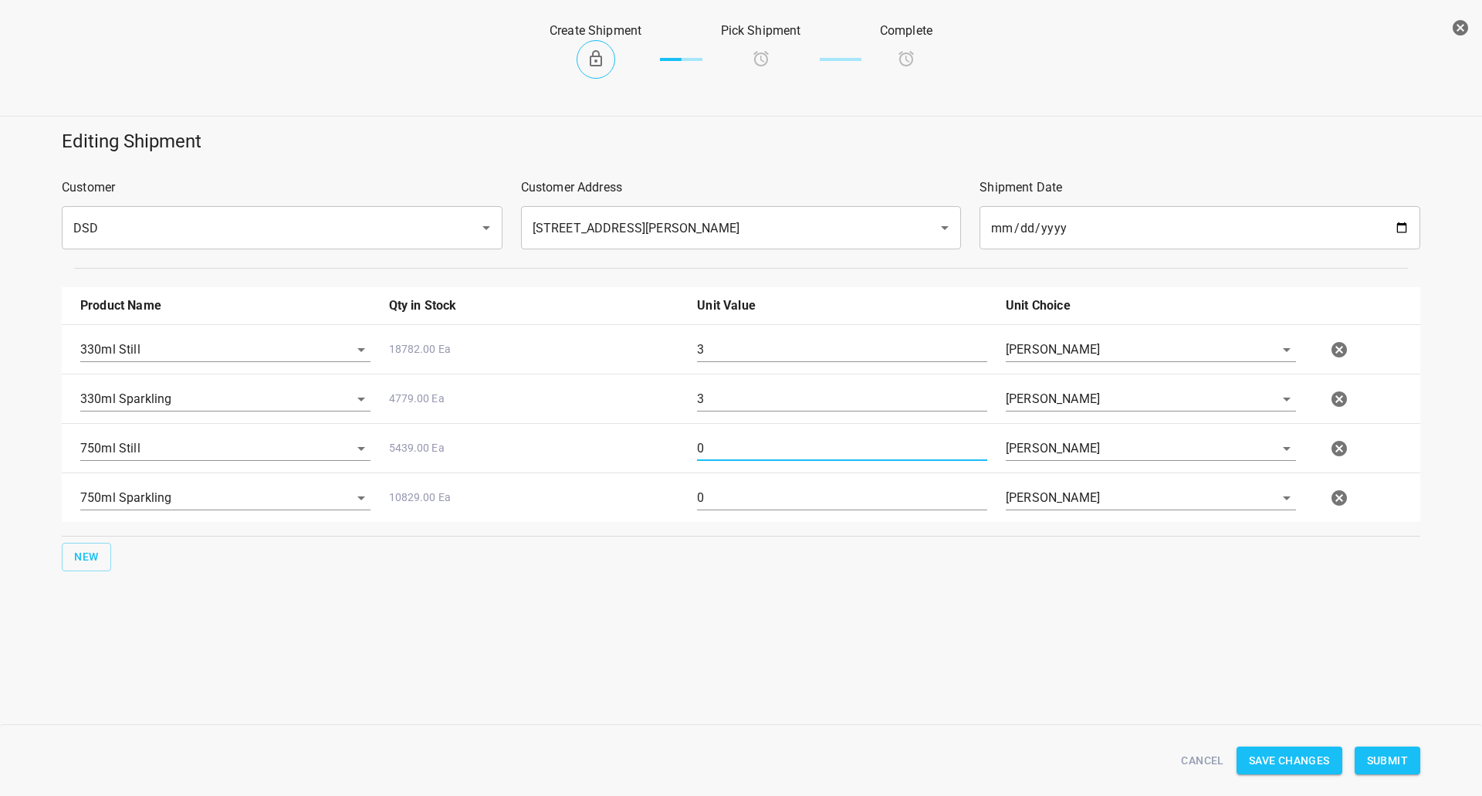
click at [746, 447] on input "0" at bounding box center [842, 448] width 290 height 25
click at [746, 448] on input "0" at bounding box center [842, 448] width 290 height 25
type input "10"
click at [736, 496] on input "0" at bounding box center [842, 498] width 290 height 25
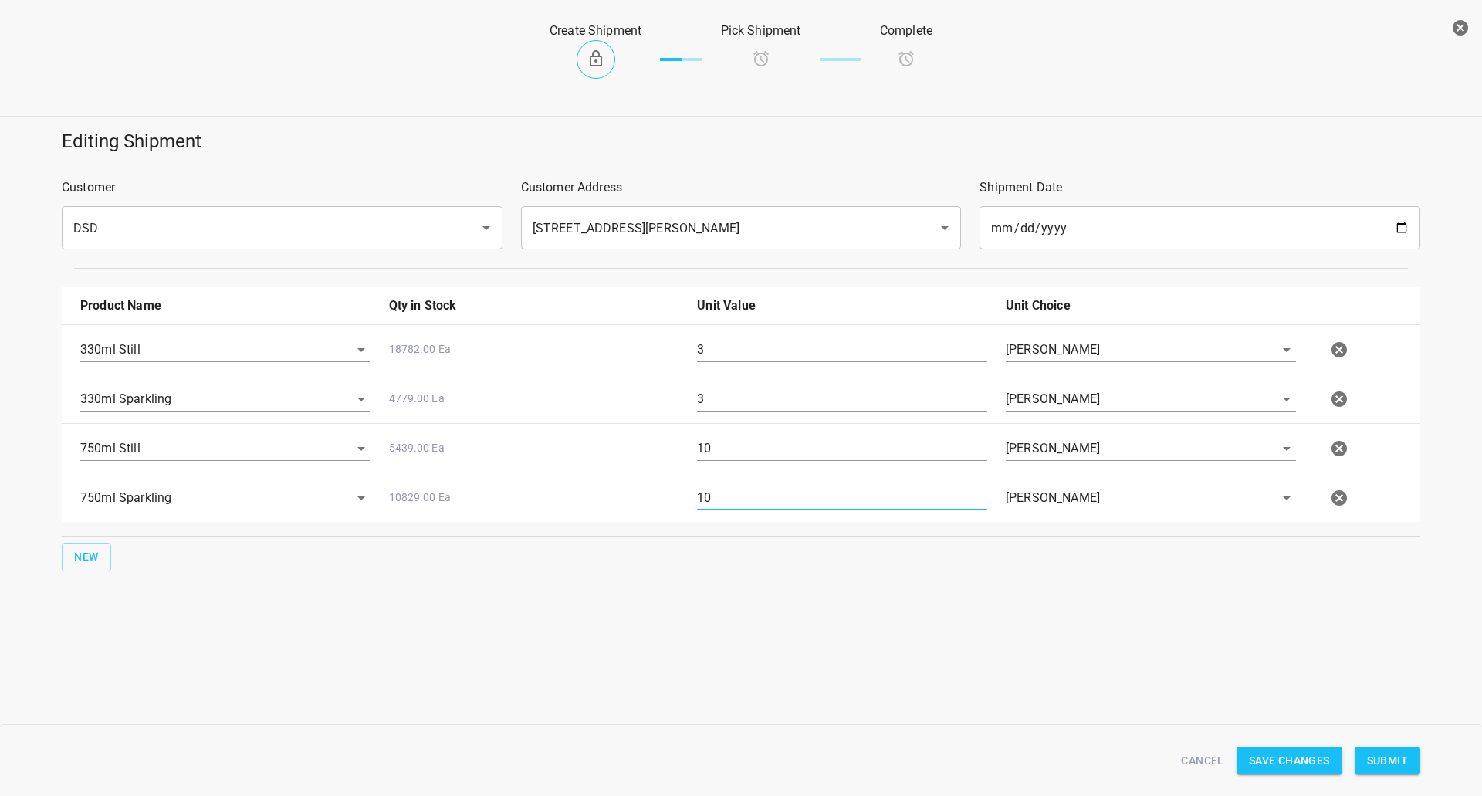
type input "10"
click at [1122, 530] on div "[PERSON_NAME]" at bounding box center [1150, 504] width 309 height 56
click at [1401, 758] on span "Submit" at bounding box center [1387, 760] width 41 height 19
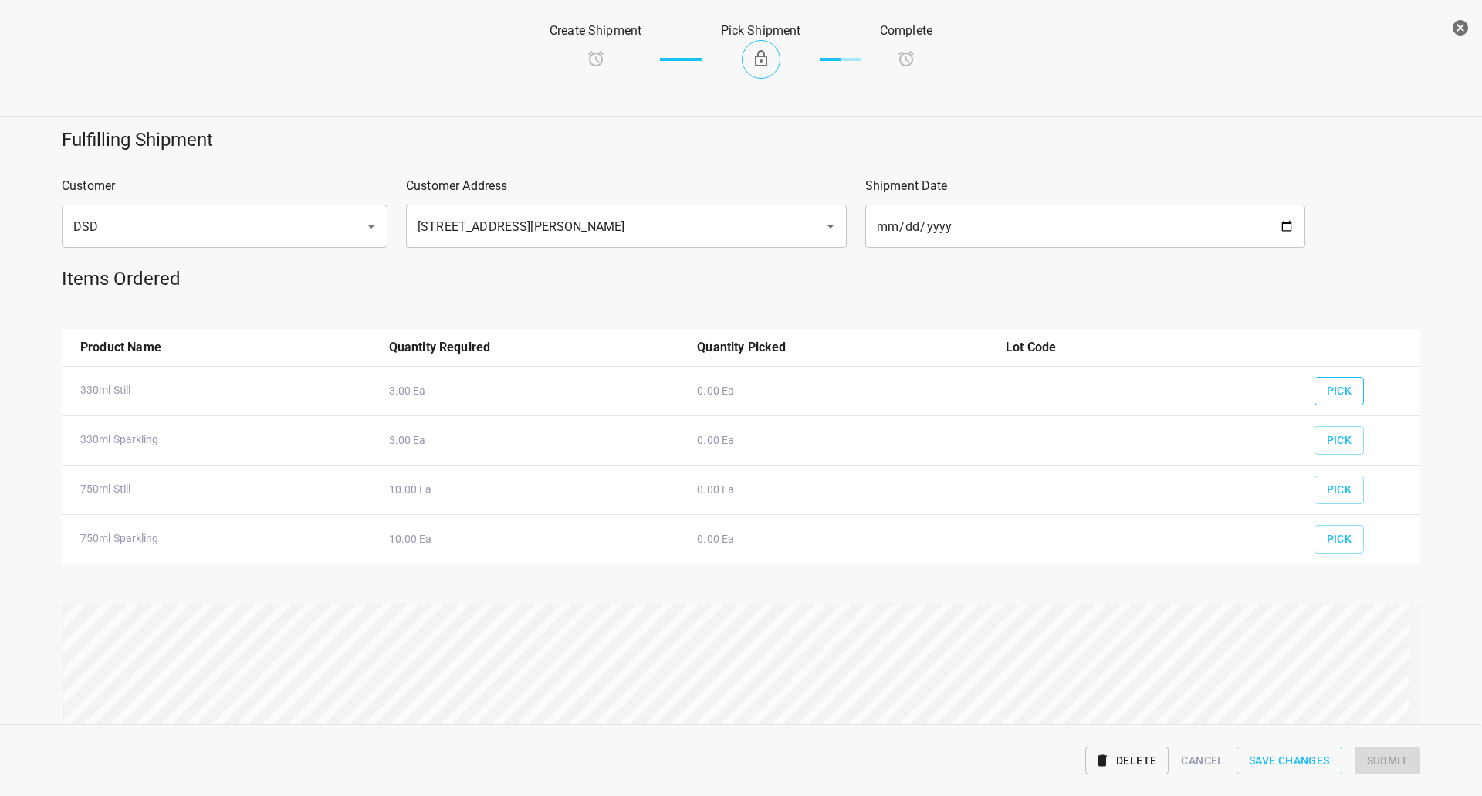
click at [1348, 381] on button "Pick" at bounding box center [1339, 391] width 50 height 29
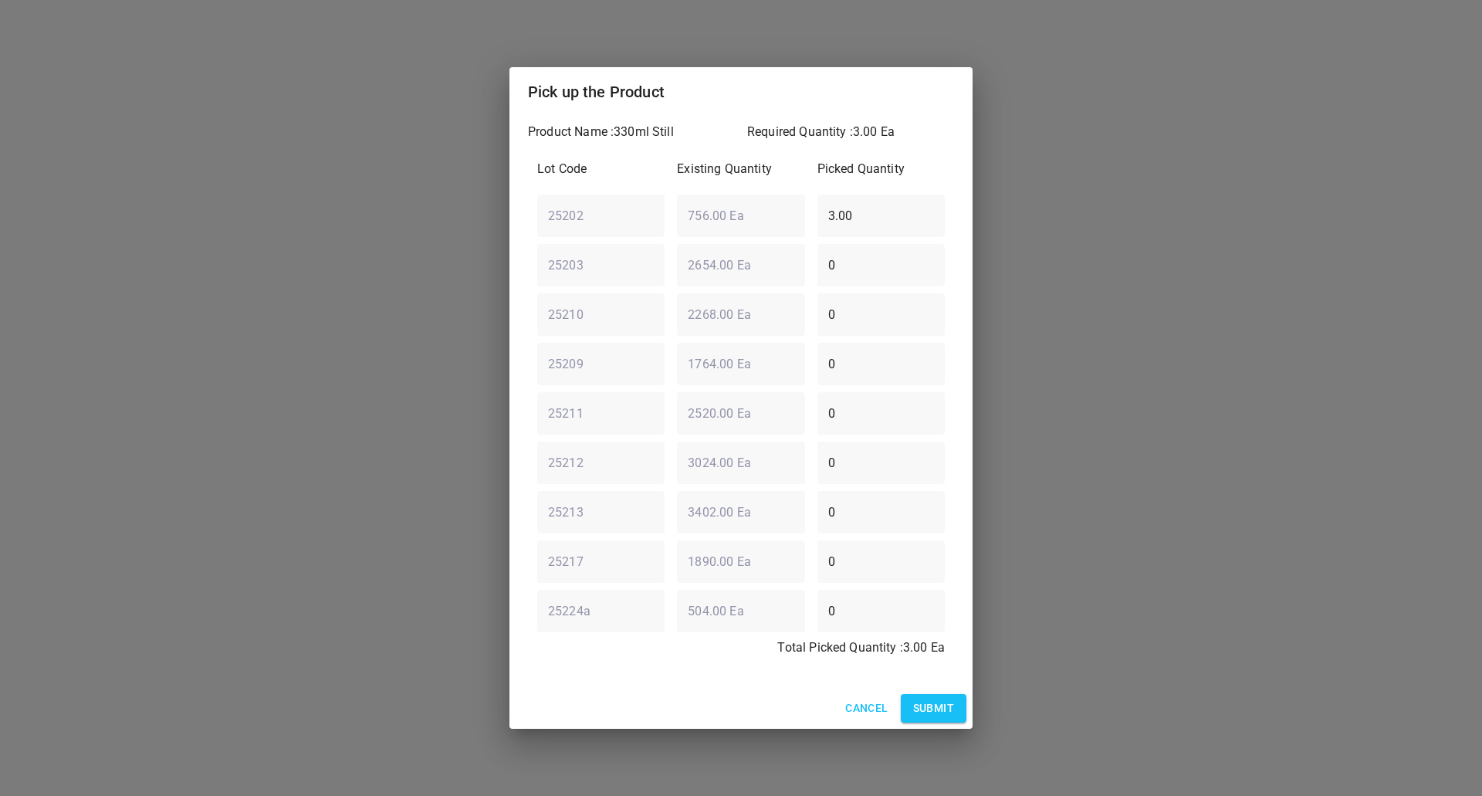
drag, startPoint x: 851, startPoint y: 222, endPoint x: 249, endPoint y: 345, distance: 615.4
click at [274, 340] on div "Pick up the Product Product Name : 330ml Still Required Quantity : 3.00 Ea Lot …" at bounding box center [741, 398] width 1482 height 796
type input "0"
drag, startPoint x: 875, startPoint y: 276, endPoint x: 435, endPoint y: 357, distance: 446.6
click at [475, 354] on div "Pick up the Product Product Name : 330ml Still Required Quantity : 3.00 Ea Lot …" at bounding box center [741, 398] width 1482 height 796
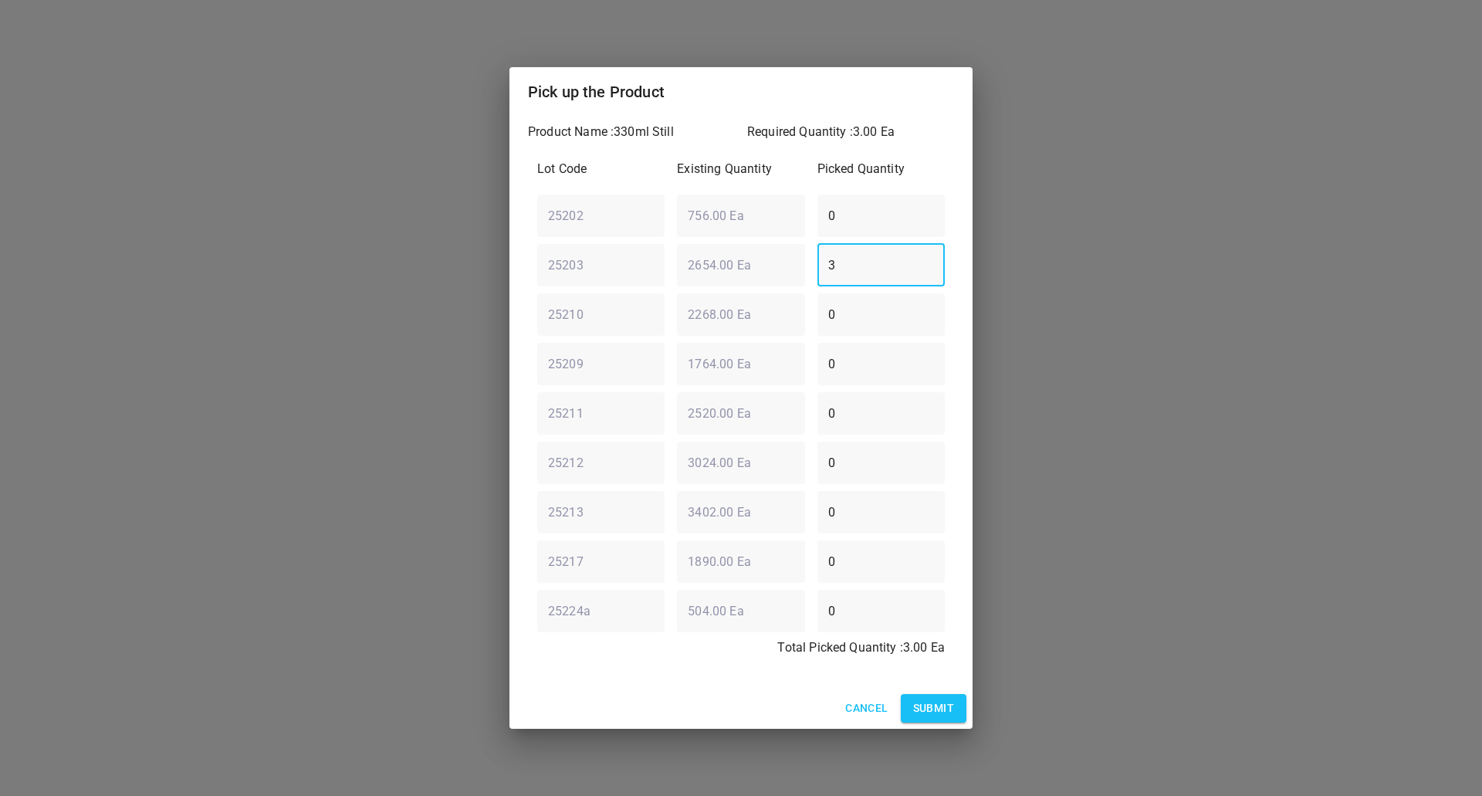
type input "3"
click at [936, 704] on span "Submit" at bounding box center [933, 708] width 41 height 19
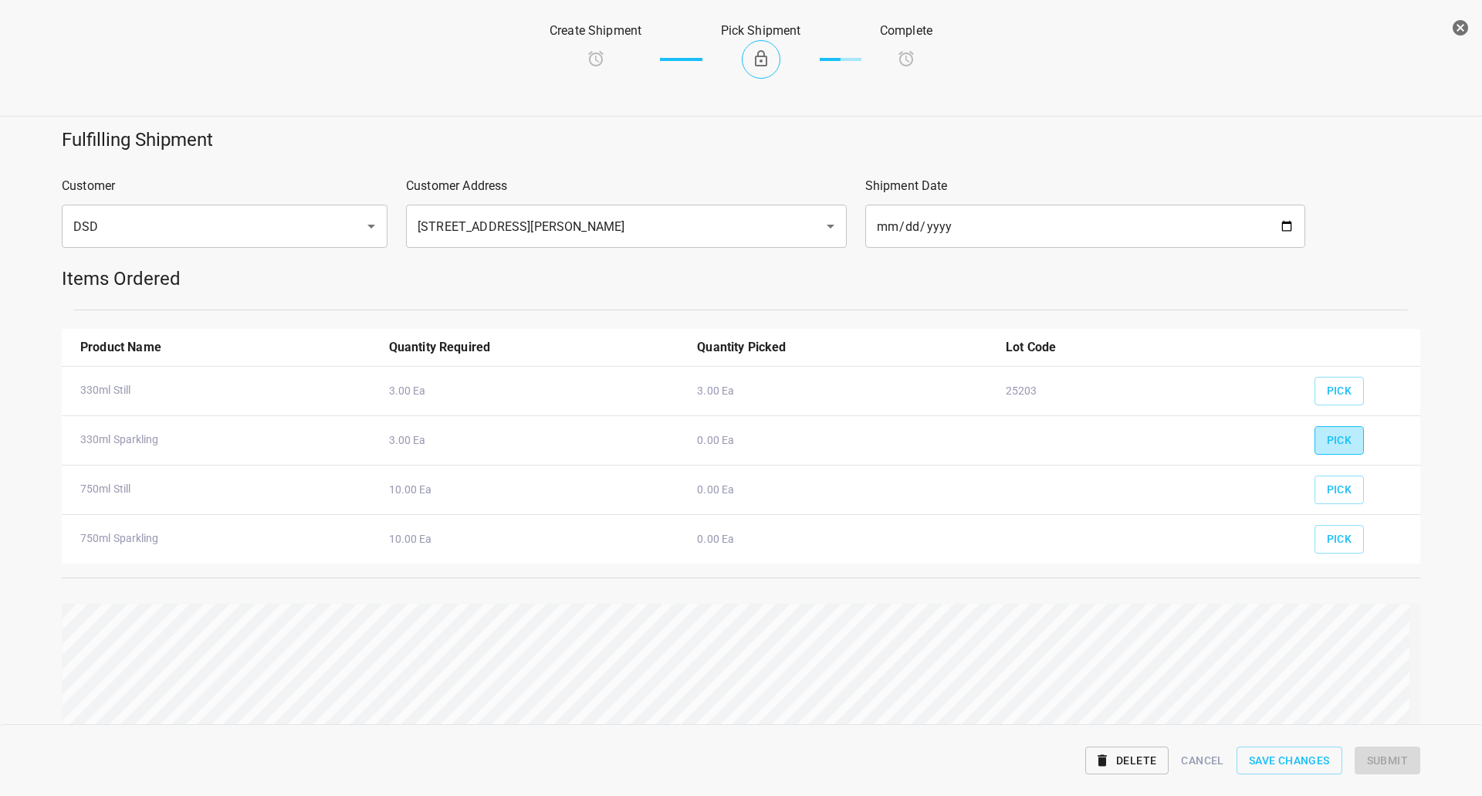
click at [1327, 431] on span "Pick" at bounding box center [1339, 440] width 25 height 19
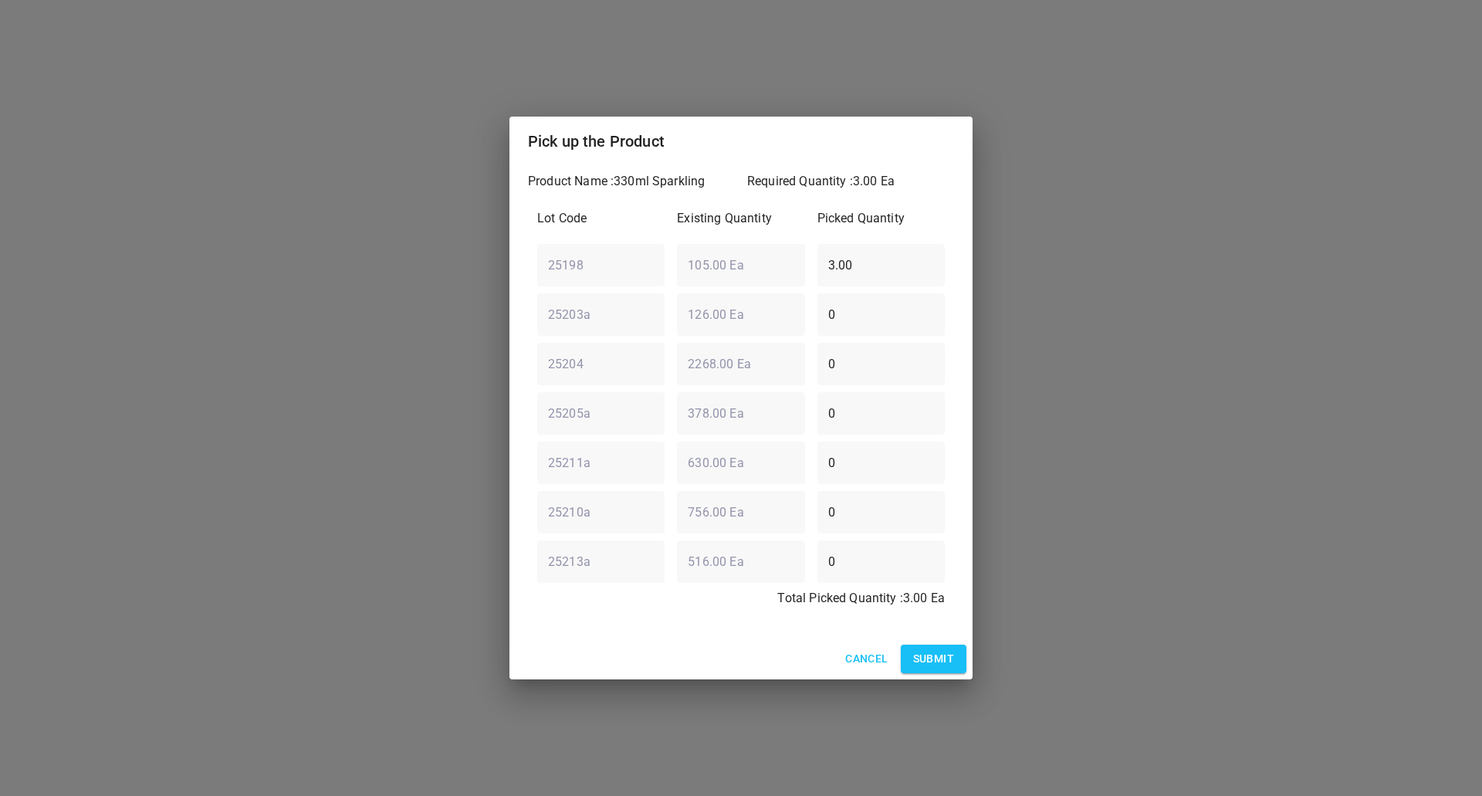
click at [621, 326] on div "Lot Code Existing Quantity Picked Quantity 25198 ​ 105.00 Ea ​ 3.00 ​ 25203a ​ …" at bounding box center [741, 413] width 426 height 426
type input "0"
drag, startPoint x: 880, startPoint y: 580, endPoint x: 634, endPoint y: 587, distance: 245.6
click at [654, 601] on div "Lot Code Existing Quantity Picked Quantity 25198 ​ 105.00 Ea ​ 0 ​ 25203a ​ 126…" at bounding box center [741, 413] width 426 height 426
type input "3"
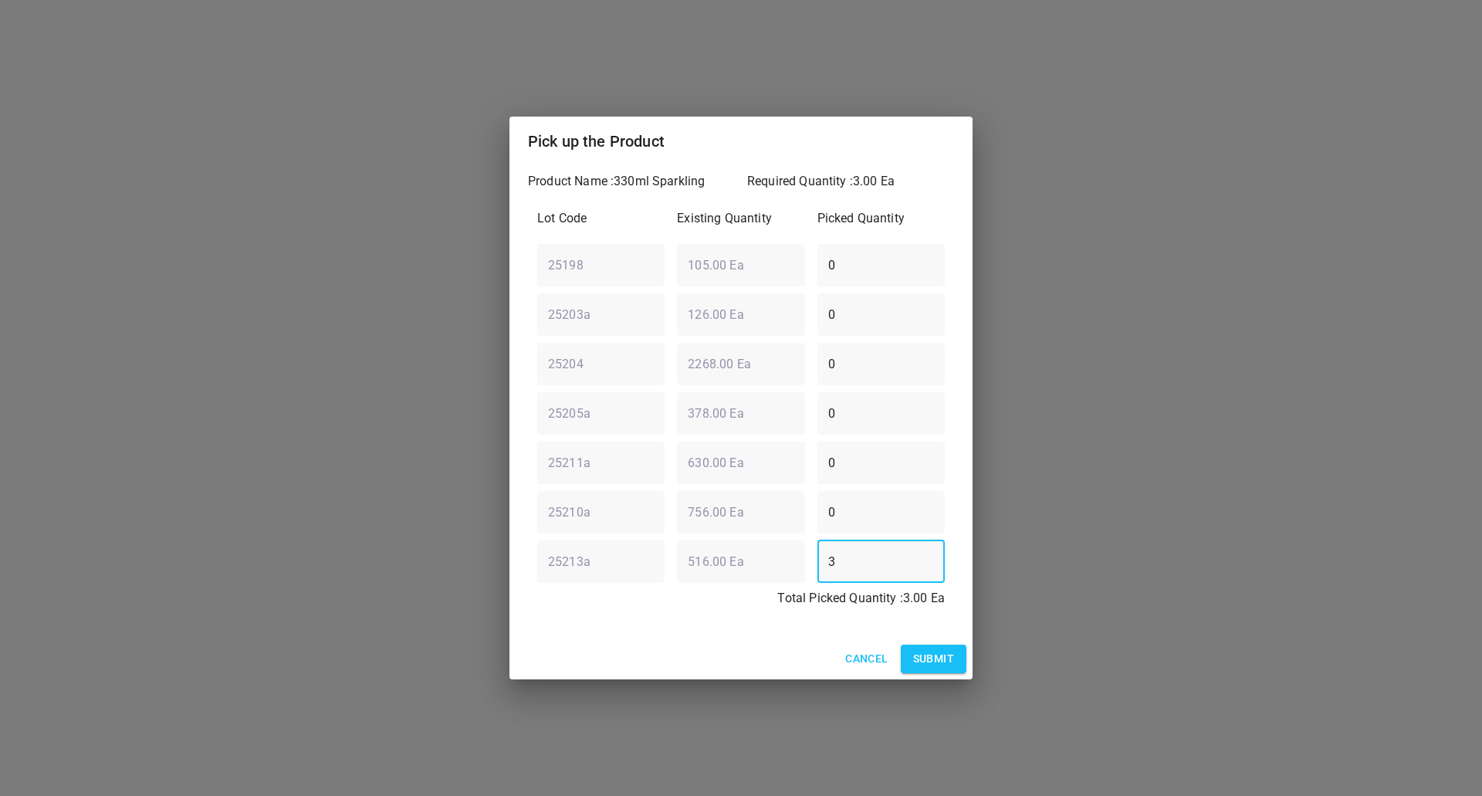
click at [778, 634] on div "Product Name : 330ml Sparkling Required Quantity : 3.00 Ea Lot Code Existing Qu…" at bounding box center [740, 402] width 463 height 472
click at [945, 653] on span "Submit" at bounding box center [933, 658] width 41 height 19
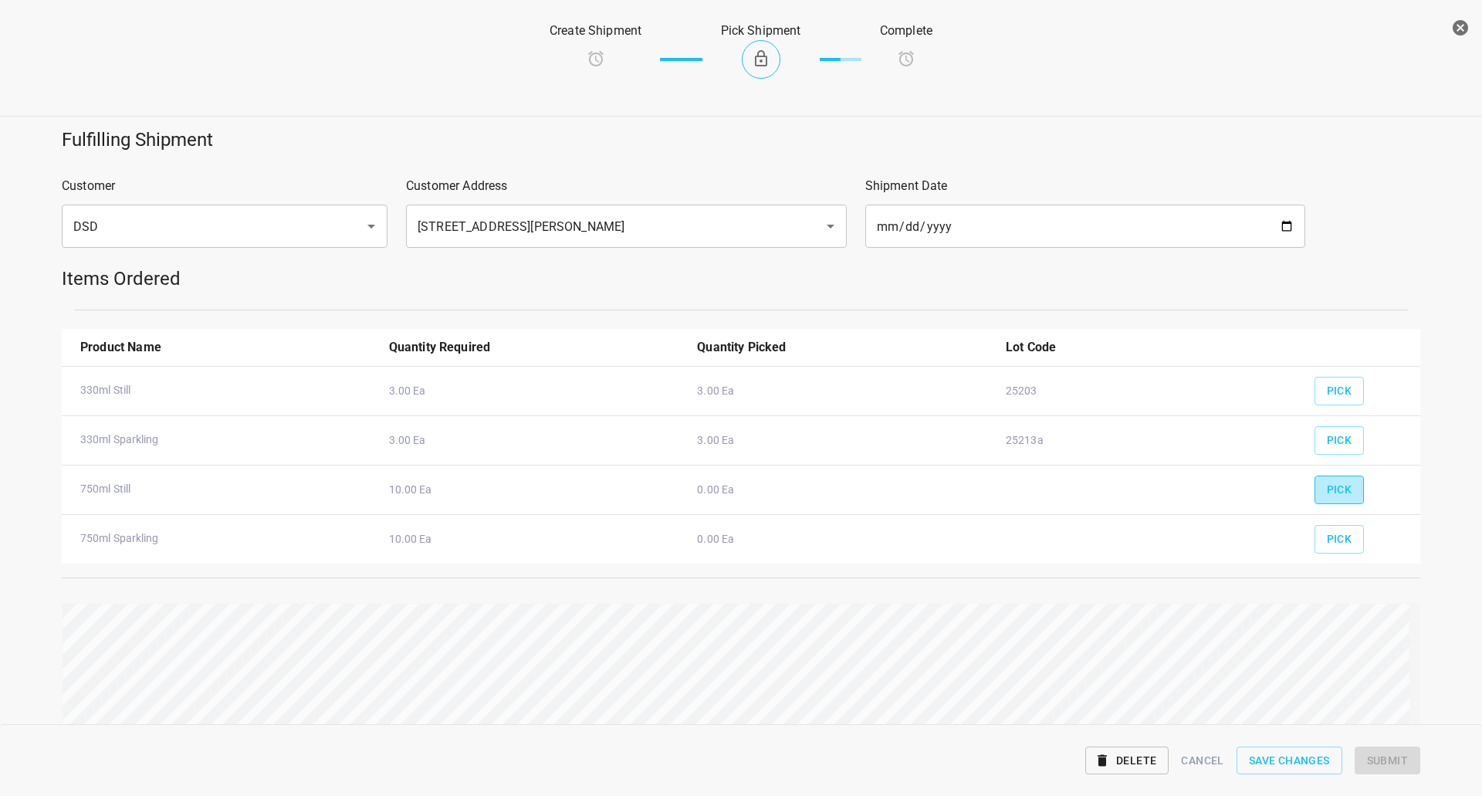
click at [1345, 488] on button "Pick" at bounding box center [1339, 489] width 50 height 29
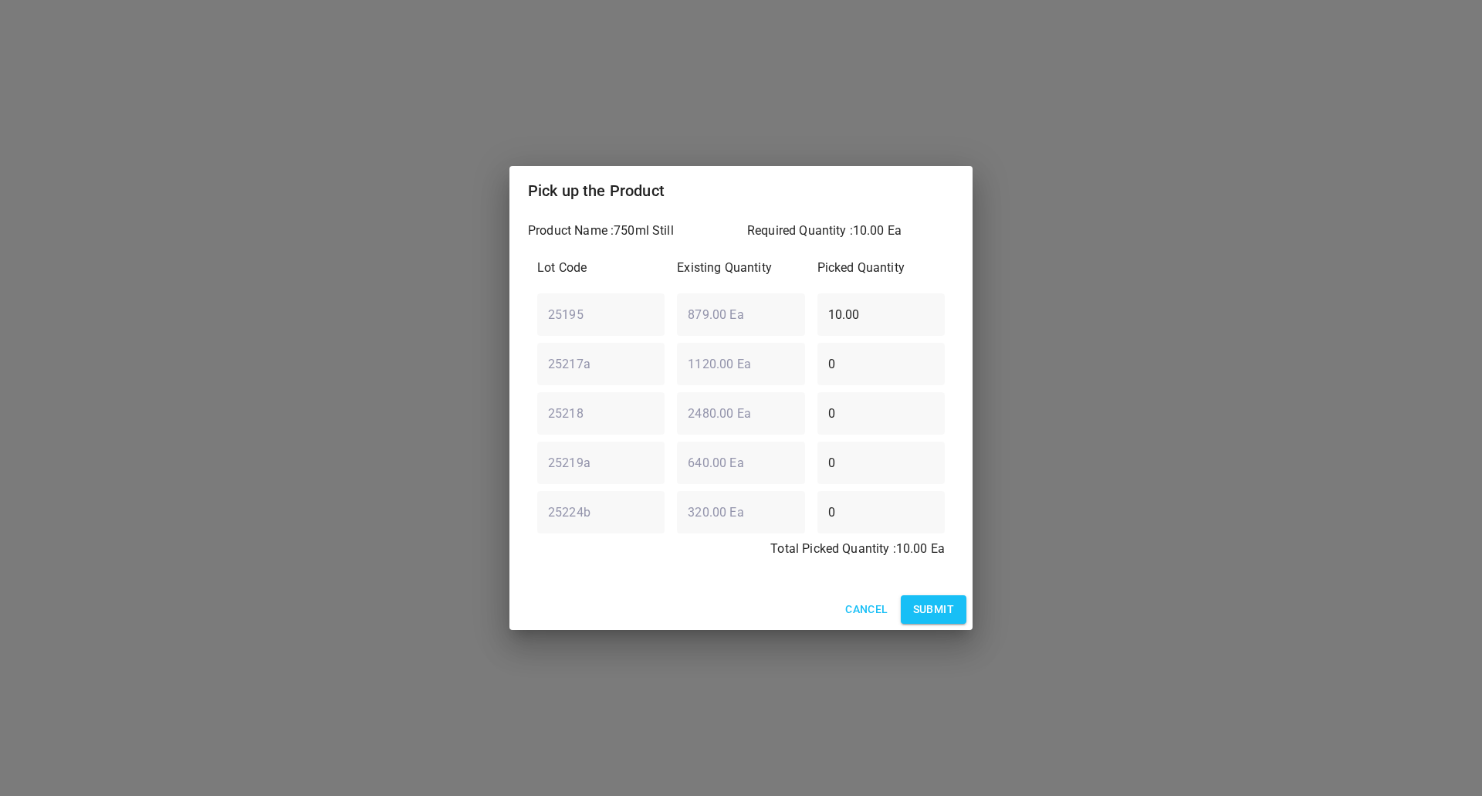
click at [938, 608] on span "Submit" at bounding box center [933, 609] width 41 height 19
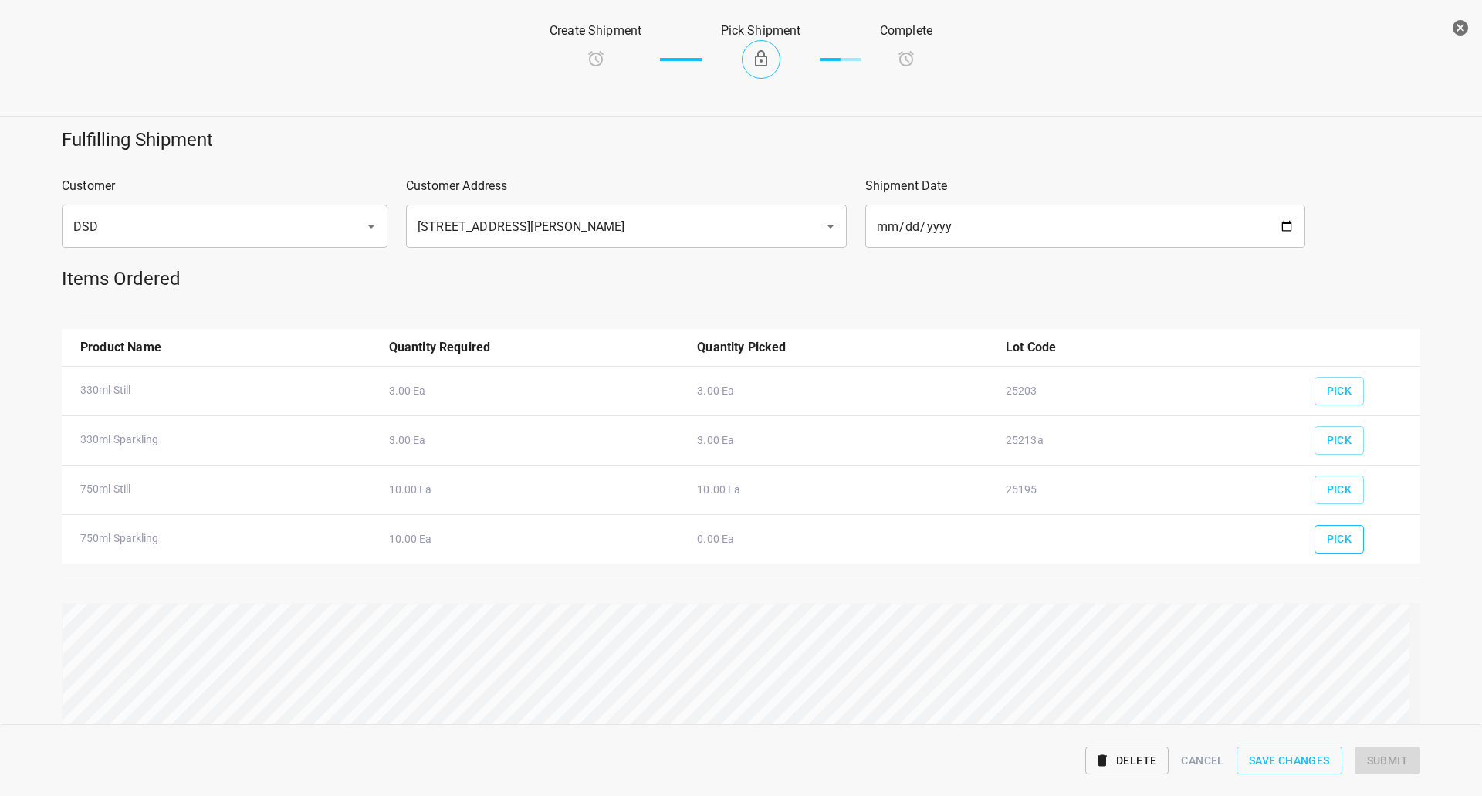
click at [1327, 539] on span "Pick" at bounding box center [1339, 539] width 25 height 19
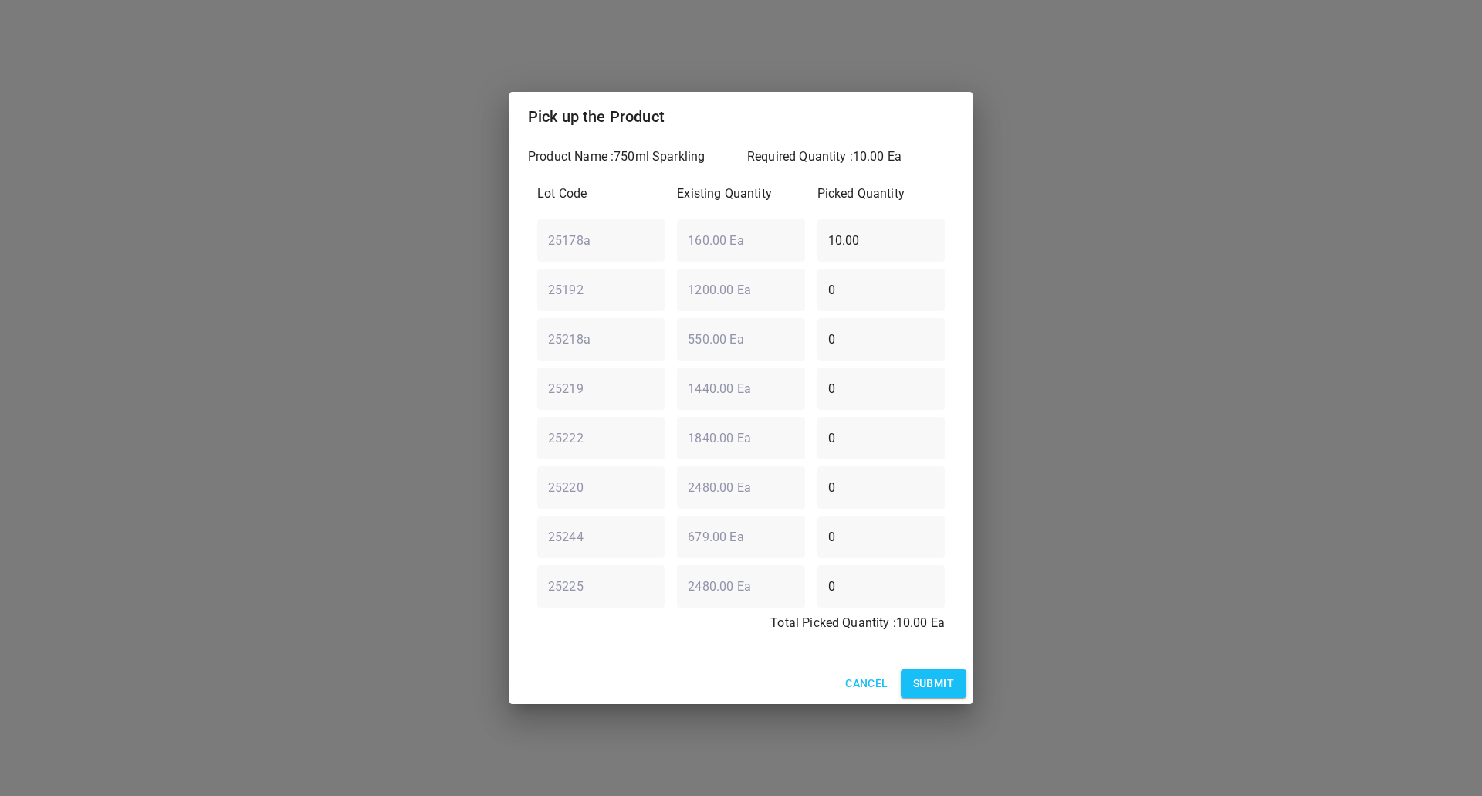
click at [564, 242] on div "25178a ​ 160.00 Ea ​ 10.00 ​" at bounding box center [741, 240] width 420 height 56
type input "0"
click at [724, 367] on div "Lot Code Existing Quantity Picked Quantity 25178a ​ 160.00 Ea ​ 0 ​ 25192 ​ 120…" at bounding box center [741, 412] width 426 height 475
type input "4"
type input "10"
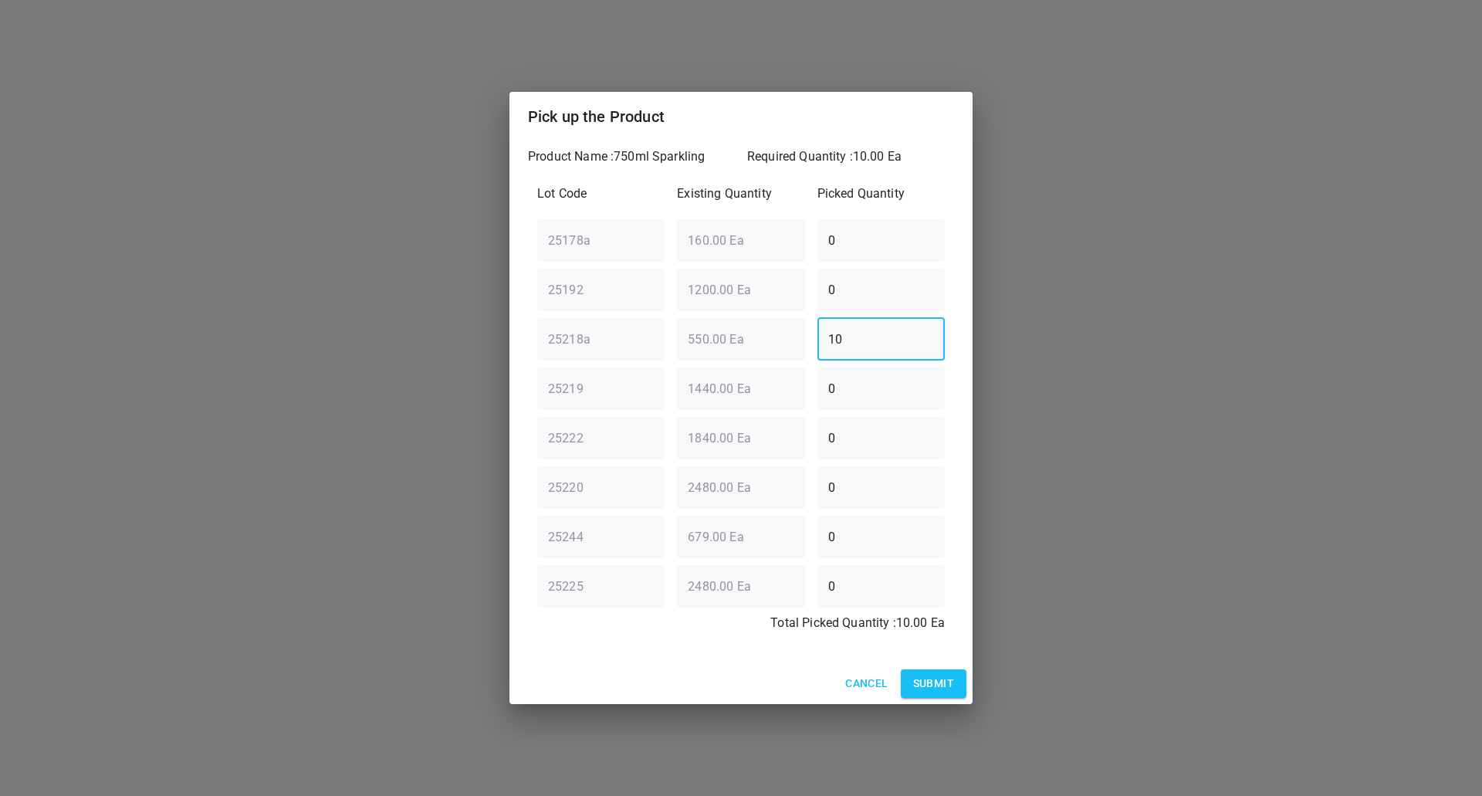
click at [934, 681] on span "Submit" at bounding box center [933, 683] width 41 height 19
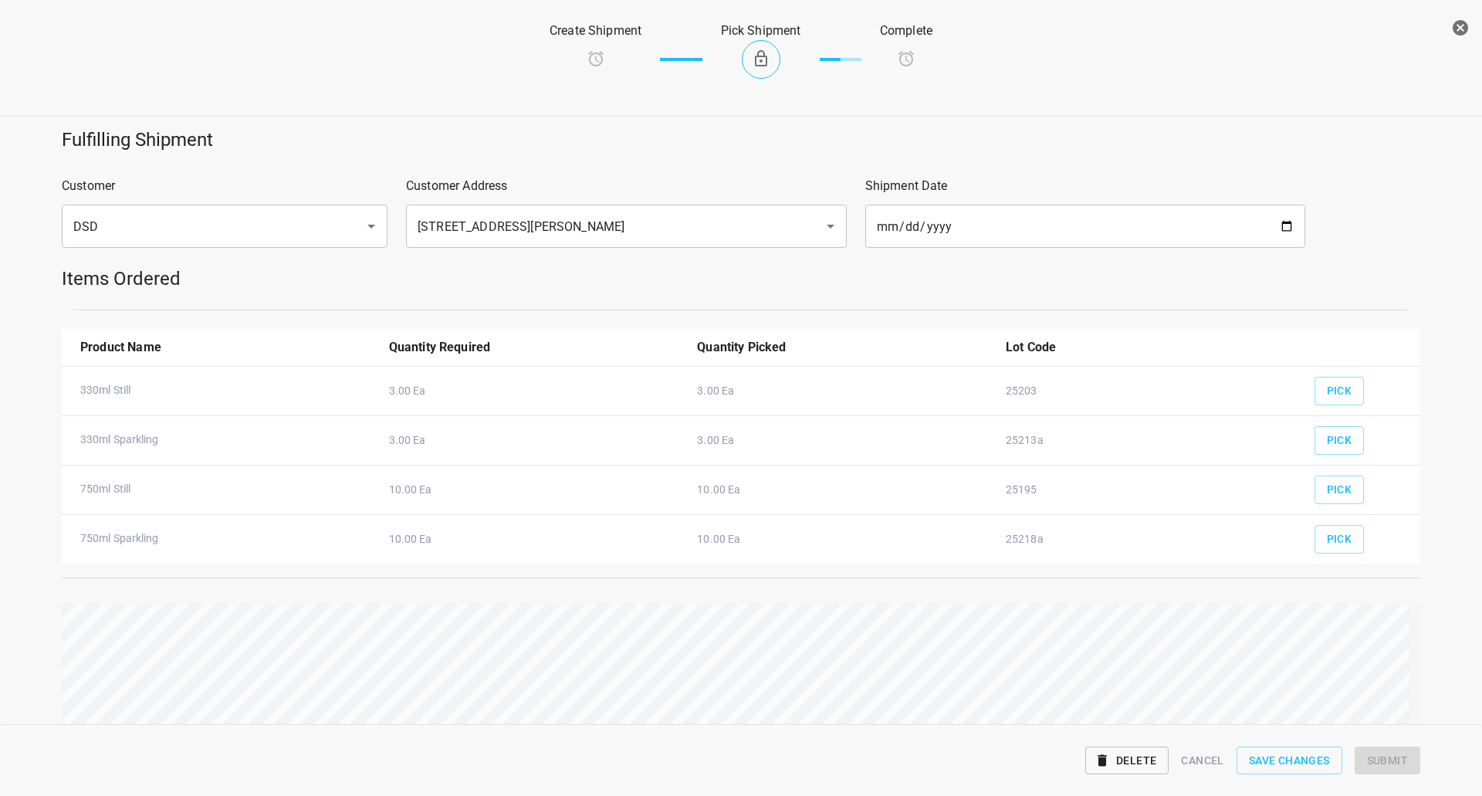
click at [1001, 640] on div "Fulfilling Shipment Customer DSD ​ Customer Address [STREET_ADDRESS][PERSON_NAM…" at bounding box center [741, 460] width 1501 height 685
drag, startPoint x: 1402, startPoint y: 766, endPoint x: 1348, endPoint y: 790, distance: 59.1
click at [1399, 766] on span "Submit" at bounding box center [1387, 760] width 41 height 19
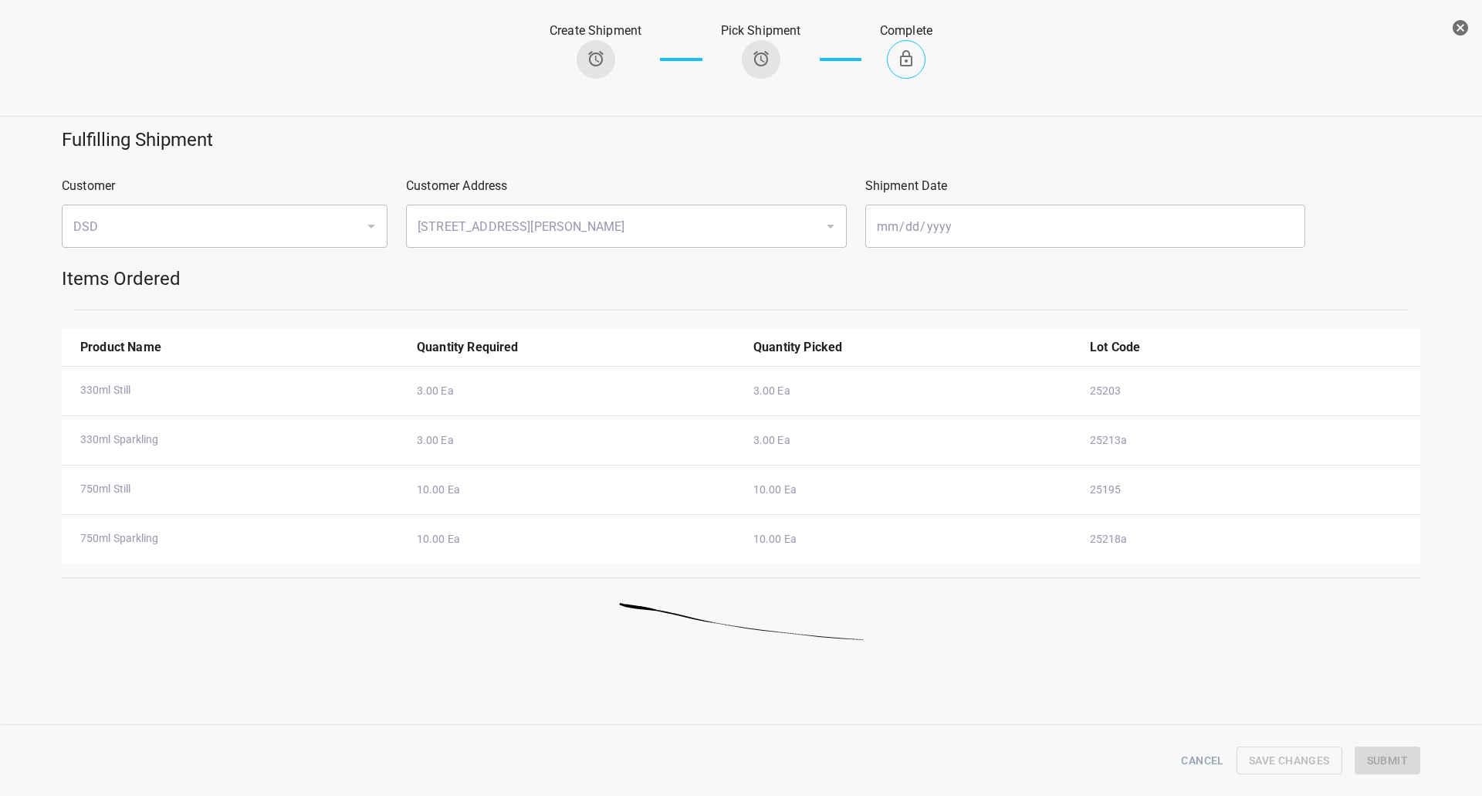
click at [1465, 25] on icon "button" at bounding box center [1460, 27] width 15 height 15
